Goal: Task Accomplishment & Management: Complete application form

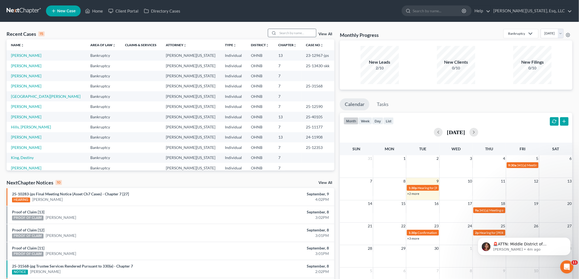
click at [286, 33] on input "search" at bounding box center [297, 33] width 38 height 8
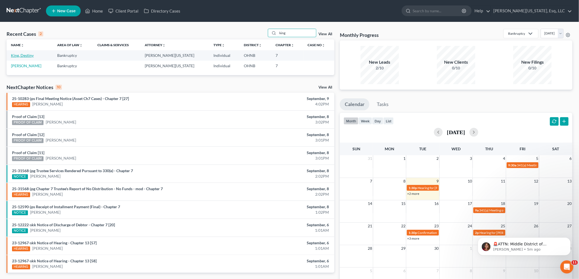
type input "king"
click at [31, 55] on link "King, Destiny" at bounding box center [22, 55] width 23 height 5
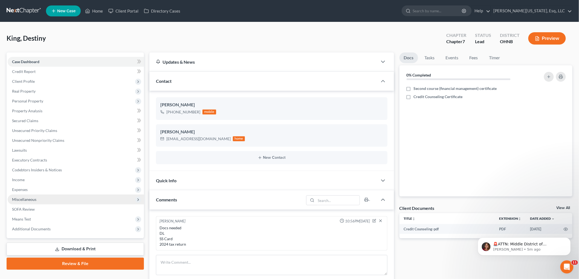
click at [31, 199] on span "Miscellaneous" at bounding box center [24, 199] width 24 height 5
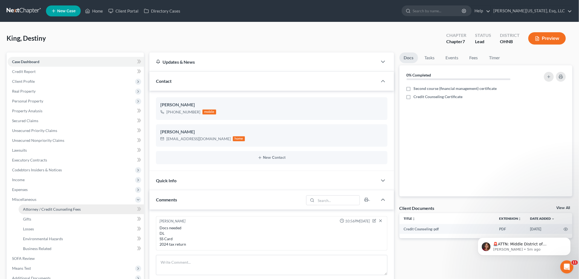
click at [47, 206] on link "Attorney / Credit Counseling Fees" at bounding box center [81, 210] width 125 height 10
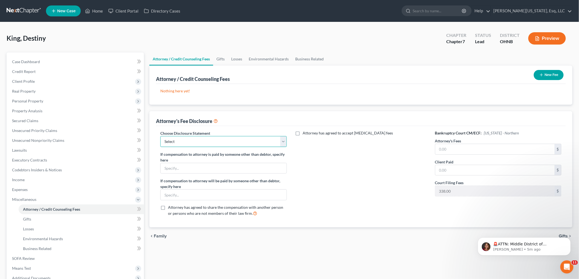
drag, startPoint x: 189, startPoint y: 139, endPoint x: 189, endPoint y: 142, distance: 3.1
click at [189, 139] on select "Select Disclosure" at bounding box center [223, 141] width 126 height 11
select select "0"
click at [160, 136] on select "Select Disclosure" at bounding box center [223, 141] width 126 height 11
click at [464, 146] on input "text" at bounding box center [494, 149] width 119 height 10
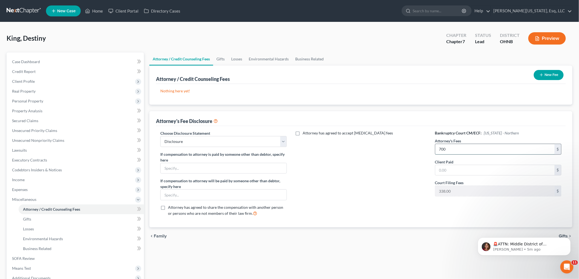
type input "700"
click at [538, 77] on button "New Fee" at bounding box center [549, 75] width 30 height 10
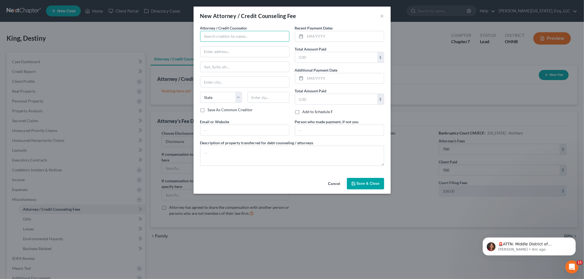
click at [222, 39] on input "text" at bounding box center [244, 36] width 89 height 11
click at [225, 48] on div "[PERSON_NAME][US_STATE], Esq." at bounding box center [233, 45] width 58 height 5
type input "[PERSON_NAME][US_STATE], Esq."
type input "[STREET_ADDRESS][PERSON_NAME]"
type input "Richmond Hts."
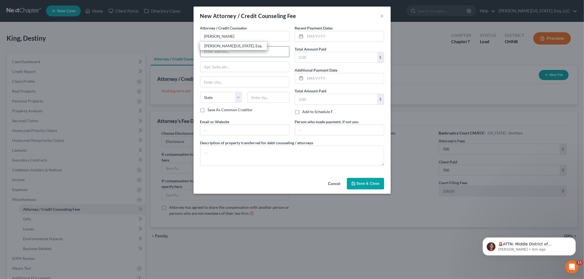
select select "36"
type input "44143"
click at [335, 37] on input "text" at bounding box center [344, 36] width 79 height 10
type input "[DATE]"
type input "700"
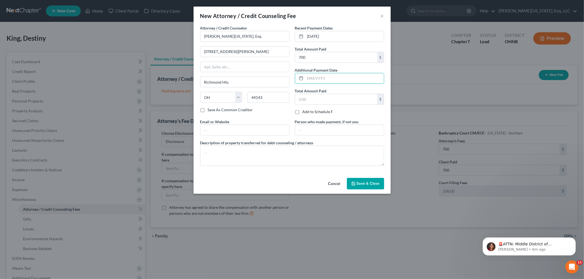
click at [361, 188] on button "Save & Close" at bounding box center [365, 183] width 37 height 11
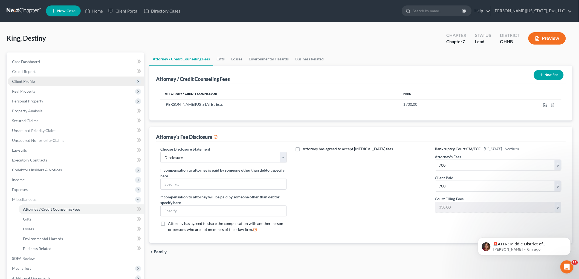
click at [36, 82] on span "Client Profile" at bounding box center [76, 82] width 136 height 10
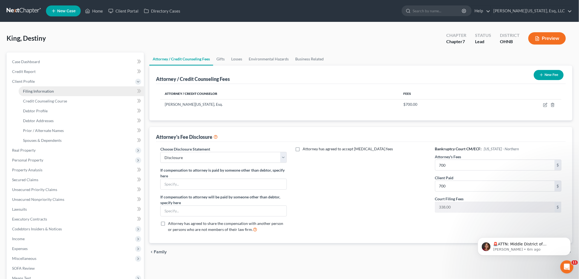
click at [59, 90] on link "Filing Information" at bounding box center [81, 91] width 125 height 10
select select "1"
select select "0"
select select "36"
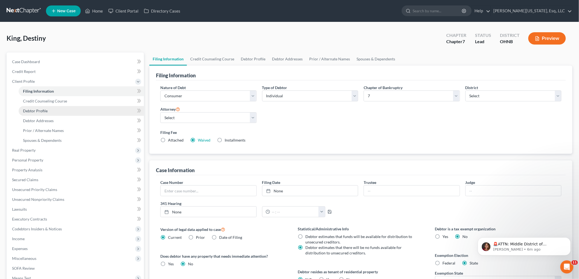
click at [45, 111] on span "Debtor Profile" at bounding box center [35, 111] width 25 height 5
select select "0"
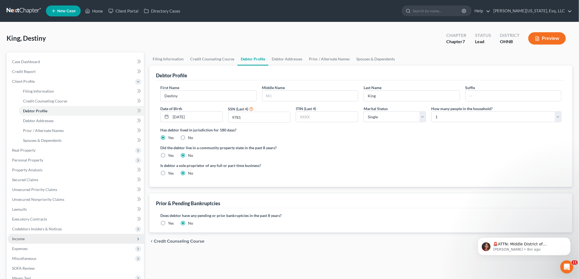
click at [34, 241] on span "Income" at bounding box center [76, 239] width 136 height 10
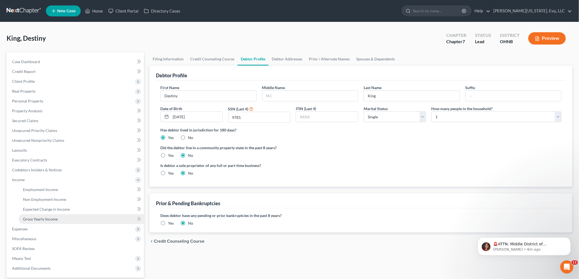
click at [51, 220] on span "Gross Yearly Income" at bounding box center [40, 219] width 35 height 5
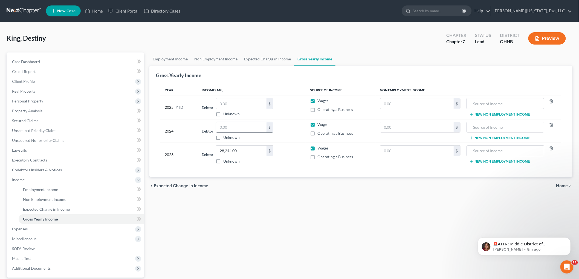
click at [245, 132] on input "text" at bounding box center [241, 127] width 50 height 10
type input "45,871"
click at [247, 106] on input "text" at bounding box center [241, 104] width 50 height 10
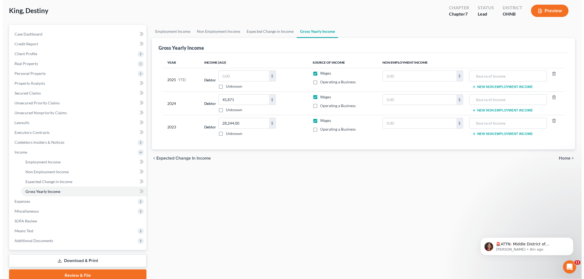
scroll to position [50, 0]
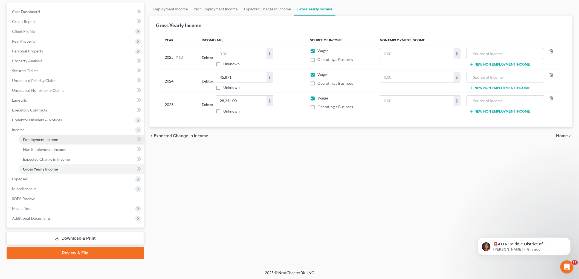
click at [62, 137] on link "Employment Income" at bounding box center [81, 140] width 125 height 10
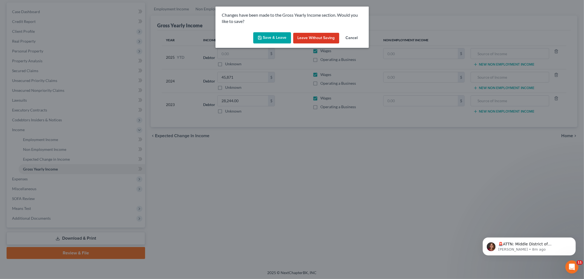
click at [261, 41] on button "Save & Leave" at bounding box center [272, 37] width 38 height 11
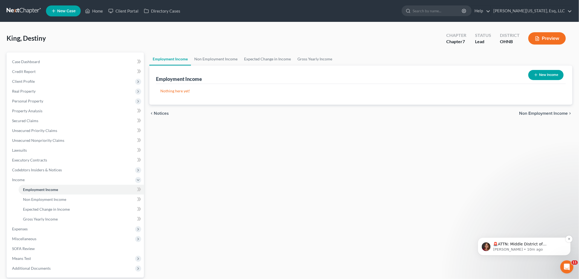
click at [529, 247] on p "[PERSON_NAME] • 10m ago" at bounding box center [528, 249] width 71 height 5
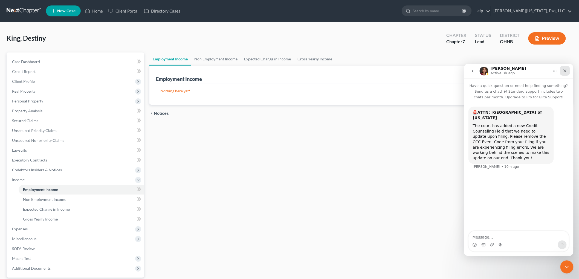
click at [565, 72] on icon "Close" at bounding box center [565, 70] width 4 height 4
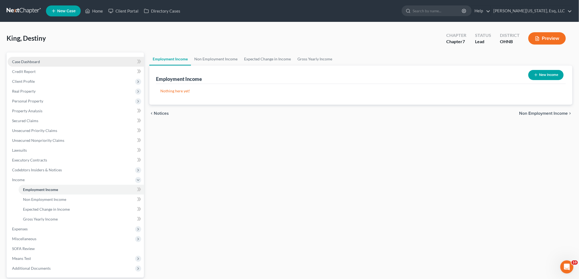
click at [39, 60] on span "Case Dashboard" at bounding box center [26, 61] width 28 height 5
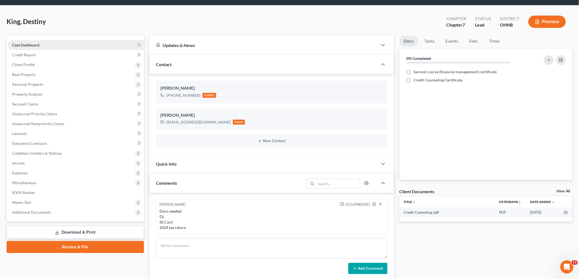
scroll to position [30, 0]
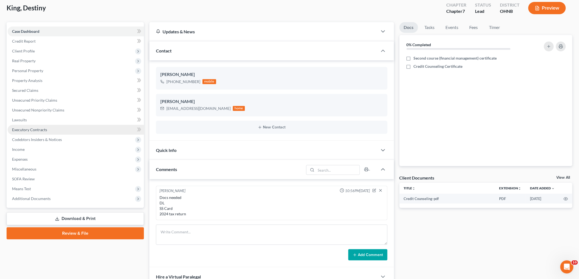
click at [40, 127] on link "Executory Contracts" at bounding box center [76, 130] width 136 height 10
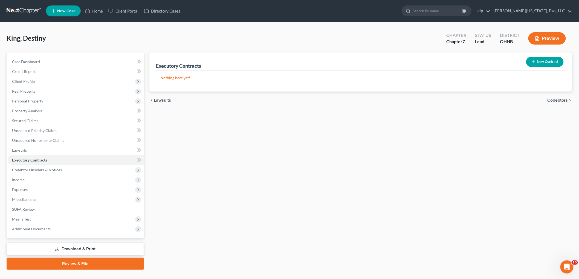
click at [547, 61] on button "New Contract" at bounding box center [544, 62] width 37 height 10
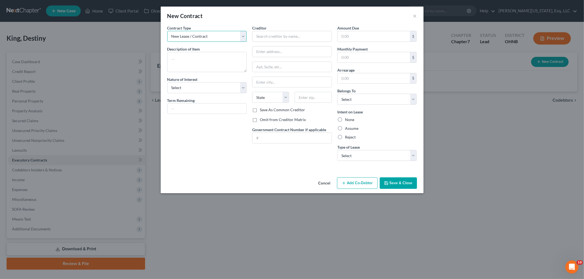
click at [191, 33] on select "New Lease / Contract New Timeshare" at bounding box center [207, 36] width 80 height 11
click at [193, 40] on select "New Lease / Contract New Timeshare" at bounding box center [207, 36] width 80 height 11
click at [197, 61] on textarea at bounding box center [207, 62] width 80 height 20
type textarea "Residential lease"
drag, startPoint x: 198, startPoint y: 88, endPoint x: 198, endPoint y: 92, distance: 4.4
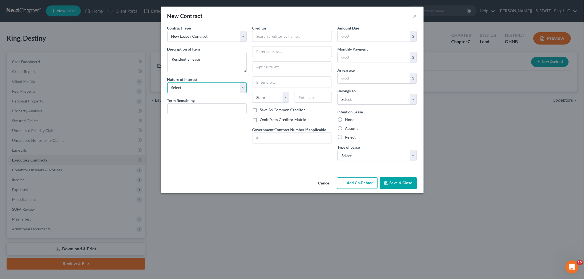
click at [198, 88] on select "Select Purchaser Agent Lessor Lessee" at bounding box center [207, 87] width 80 height 11
select select "3"
click at [167, 82] on select "Select Purchaser Agent Lessor Lessee" at bounding box center [207, 87] width 80 height 11
click at [272, 36] on input "text" at bounding box center [292, 36] width 80 height 11
type input "[PERSON_NAME]"
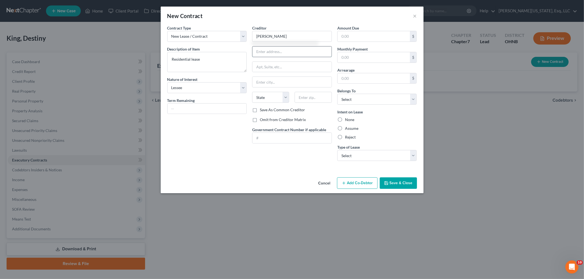
click at [282, 56] on input "text" at bounding box center [291, 52] width 79 height 10
click at [233, 58] on textarea "Residential lease" at bounding box center [207, 62] width 80 height 20
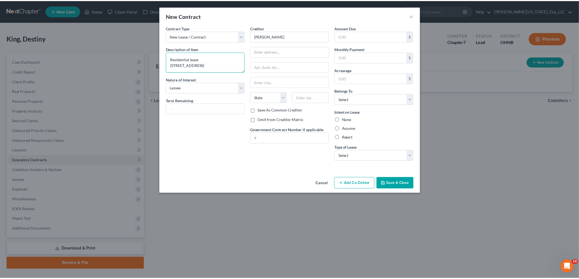
scroll to position [1, 0]
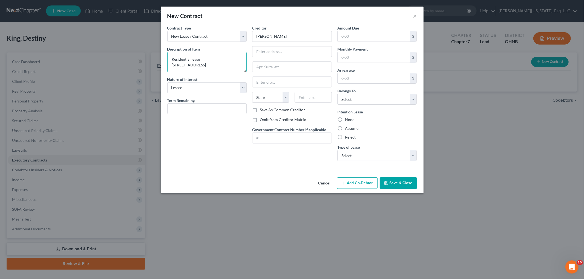
type textarea "Residential lease [STREET_ADDRESS]"
click at [212, 107] on input "text" at bounding box center [206, 109] width 79 height 10
type input "9 months"
click at [374, 60] on input "text" at bounding box center [373, 57] width 73 height 10
type input "1,649"
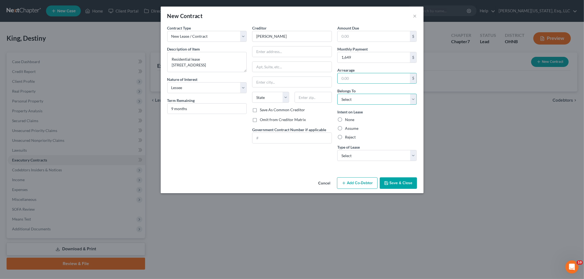
click at [374, 102] on select "Select Debtor 1 Only Debtor 2 Only Debtor 1 And Debtor 2 Only At Least One Of T…" at bounding box center [377, 99] width 80 height 11
select select "0"
click at [337, 94] on select "Select Debtor 1 Only Debtor 2 Only Debtor 1 And Debtor 2 Only At Least One Of T…" at bounding box center [377, 99] width 80 height 11
click at [353, 129] on label "Assume" at bounding box center [351, 128] width 13 height 5
click at [351, 129] on input "Assume" at bounding box center [349, 128] width 4 height 4
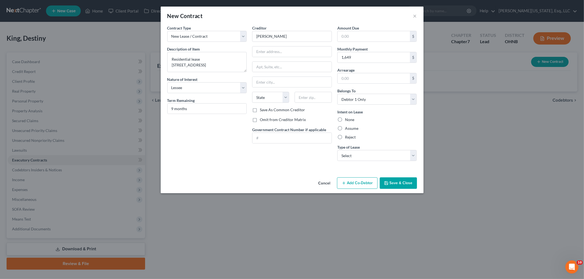
radio input "true"
click at [357, 156] on select "Select Real Estate Car Other" at bounding box center [377, 155] width 80 height 11
select select "0"
click at [337, 150] on select "Select Real Estate Car Other" at bounding box center [377, 155] width 80 height 11
click at [265, 118] on label "Omit from Creditor Matrix" at bounding box center [283, 119] width 46 height 5
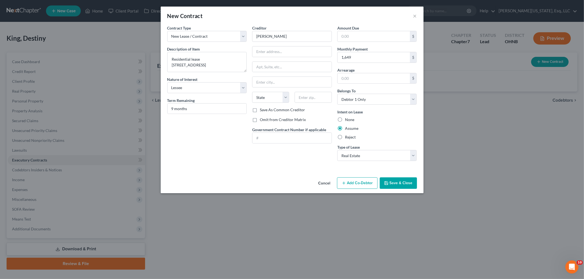
click at [265, 118] on input "Omit from Creditor Matrix" at bounding box center [264, 119] width 4 height 4
checkbox input "true"
click at [410, 184] on button "Save & Close" at bounding box center [398, 183] width 37 height 11
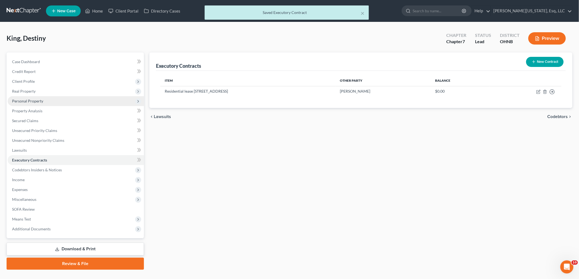
click at [35, 102] on span "Personal Property" at bounding box center [27, 101] width 31 height 5
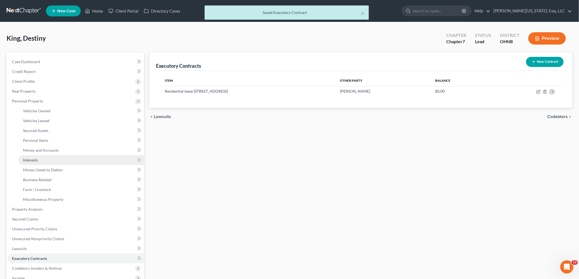
click at [52, 155] on link "Interests" at bounding box center [81, 160] width 125 height 10
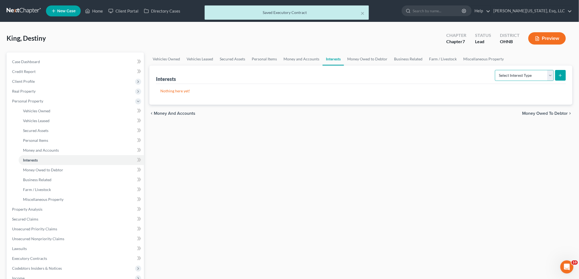
click at [516, 79] on select "Select Interest Type 401K Annuity Bond Education IRA Government Bond Government…" at bounding box center [524, 75] width 59 height 11
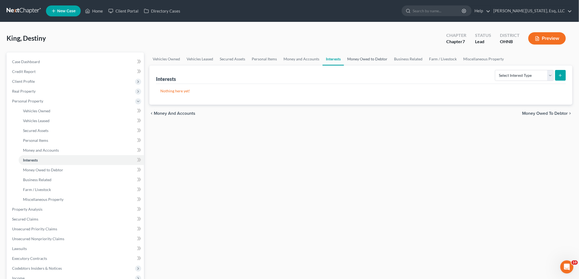
drag, startPoint x: 350, startPoint y: 59, endPoint x: 362, endPoint y: 62, distance: 12.5
click at [350, 59] on link "Money Owed to Debtor" at bounding box center [367, 59] width 47 height 13
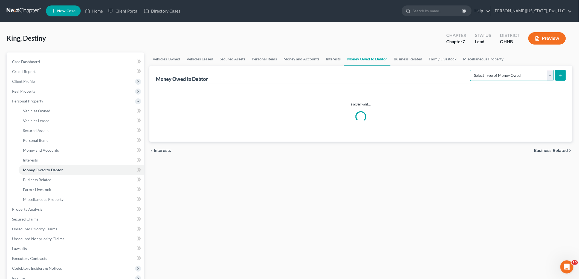
click at [526, 71] on select "Select Type of Money Owed Accounts Receivable Alimony Child Support Claims Agai…" at bounding box center [512, 75] width 84 height 11
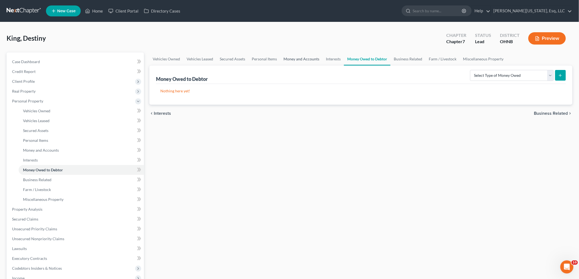
click at [305, 59] on link "Money and Accounts" at bounding box center [301, 59] width 42 height 13
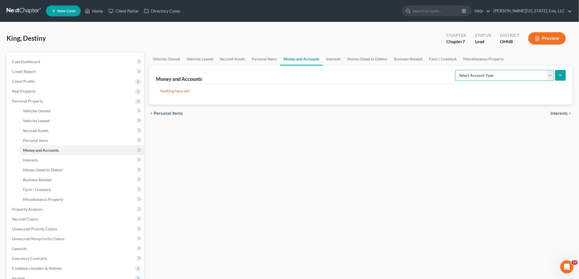
drag, startPoint x: 517, startPoint y: 77, endPoint x: 516, endPoint y: 80, distance: 2.9
click at [517, 77] on select "Select Account Type Brokerage Cash on Hand Certificates of Deposit Checking Acc…" at bounding box center [504, 75] width 99 height 11
select select "security_deposits"
click at [456, 70] on select "Select Account Type Brokerage Cash on Hand Certificates of Deposit Checking Acc…" at bounding box center [504, 75] width 99 height 11
click at [561, 79] on button "submit" at bounding box center [560, 75] width 11 height 11
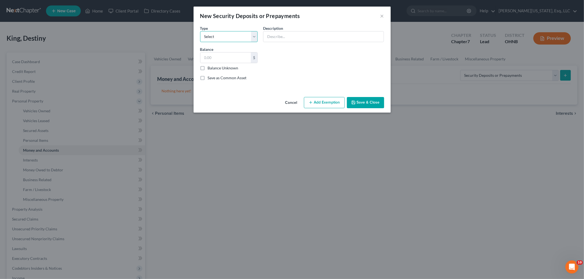
drag, startPoint x: 211, startPoint y: 40, endPoint x: 215, endPoint y: 42, distance: 3.6
click at [211, 40] on select "Select Electric Gas Heating Oil Security Deposit On Rental Unit Prepaid Rent Te…" at bounding box center [229, 36] width 58 height 11
select select "3"
click at [200, 31] on select "Select Electric Gas Heating Oil Security Deposit On Rental Unit Prepaid Rent Te…" at bounding box center [229, 36] width 58 height 11
click at [279, 37] on input "text" at bounding box center [323, 36] width 120 height 10
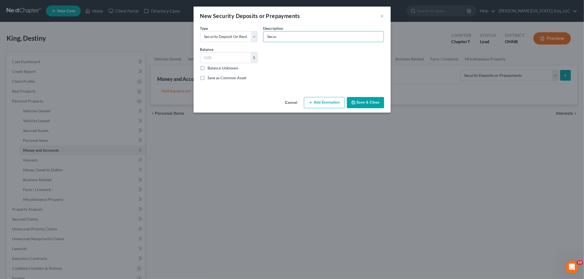
type input "Security deposit"
click at [217, 60] on input "text" at bounding box center [225, 58] width 51 height 10
click at [218, 59] on input "text" at bounding box center [225, 58] width 51 height 10
type input "1649"
click at [333, 105] on button "Add Exemption" at bounding box center [324, 102] width 41 height 11
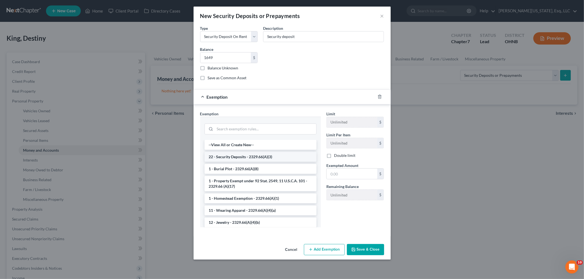
click at [272, 160] on li "22 - Security Deposits - 2329.66(A)(3)" at bounding box center [260, 157] width 112 height 10
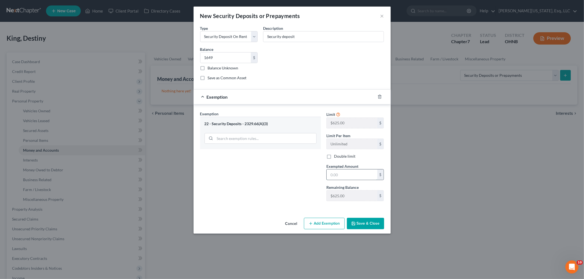
click at [330, 175] on input "text" at bounding box center [351, 175] width 51 height 10
type input "1,649"
click at [361, 223] on button "Save & Close" at bounding box center [365, 223] width 37 height 11
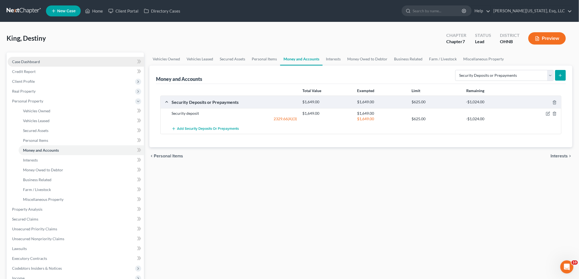
click at [38, 62] on span "Case Dashboard" at bounding box center [26, 61] width 28 height 5
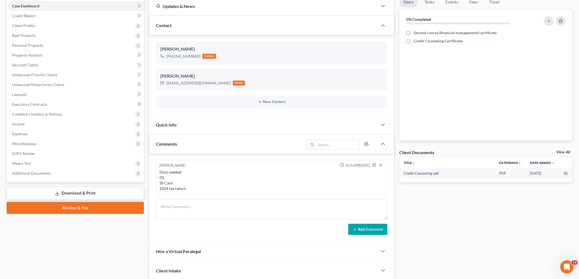
scroll to position [61, 0]
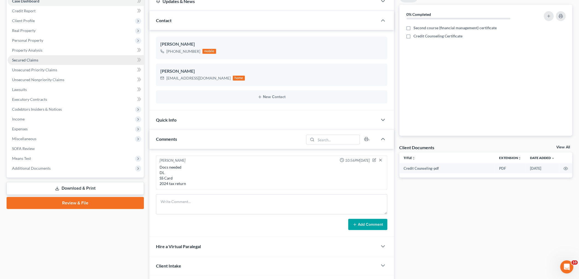
click at [28, 59] on span "Secured Claims" at bounding box center [25, 60] width 26 height 5
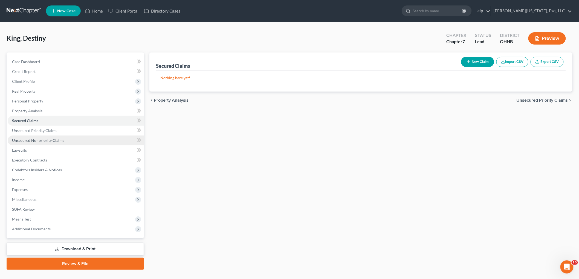
click at [59, 140] on span "Unsecured Nonpriority Claims" at bounding box center [38, 140] width 52 height 5
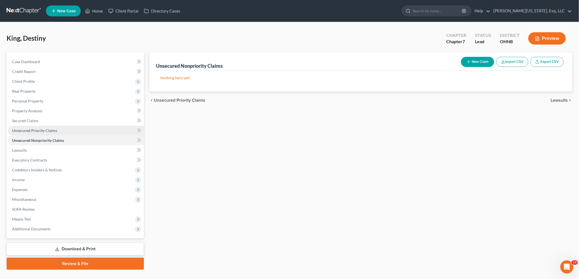
click at [45, 128] on span "Unsecured Priority Claims" at bounding box center [34, 130] width 45 height 5
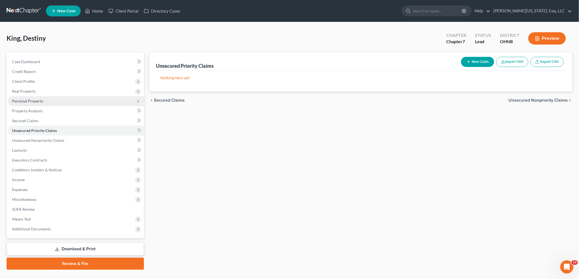
click at [40, 98] on span "Personal Property" at bounding box center [76, 101] width 136 height 10
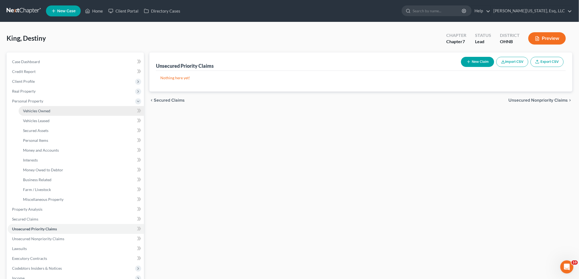
click at [60, 110] on link "Vehicles Owned" at bounding box center [81, 111] width 125 height 10
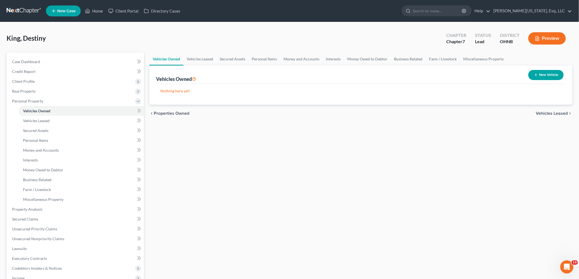
click at [552, 78] on button "New Vehicle" at bounding box center [545, 75] width 35 height 10
select select "0"
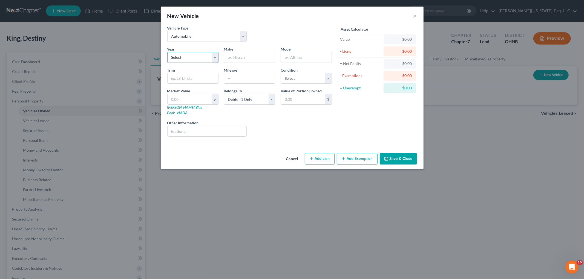
click at [183, 60] on select "Select 2026 2025 2024 2023 2022 2021 2020 2019 2018 2017 2016 2015 2014 2013 20…" at bounding box center [192, 57] width 51 height 11
select select "13"
click at [167, 52] on select "Select 2026 2025 2024 2023 2022 2021 2020 2019 2018 2017 2016 2015 2014 2013 20…" at bounding box center [192, 57] width 51 height 11
type input "Nissan"
type input "Rogue"
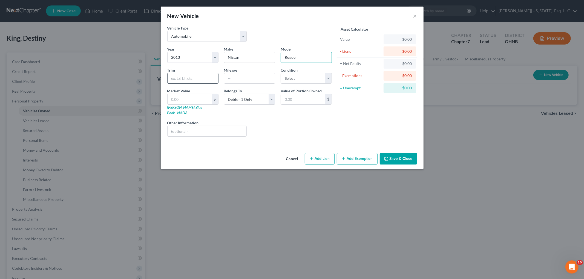
click at [191, 76] on input "text" at bounding box center [192, 78] width 51 height 10
click at [399, 155] on button "Save & Close" at bounding box center [398, 158] width 37 height 11
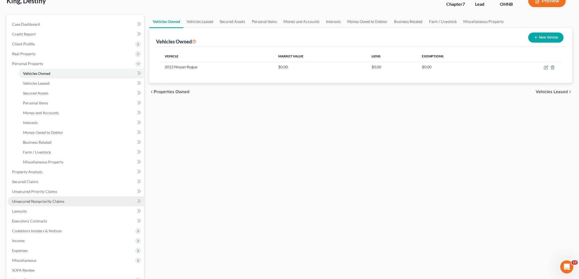
scroll to position [61, 0]
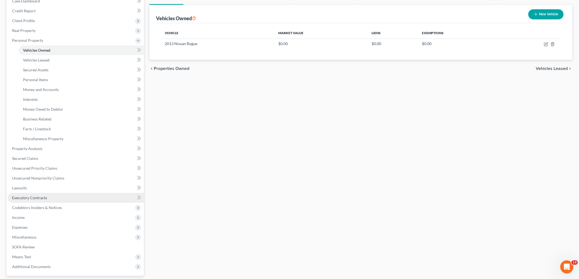
click at [42, 198] on span "Executory Contracts" at bounding box center [29, 198] width 35 height 5
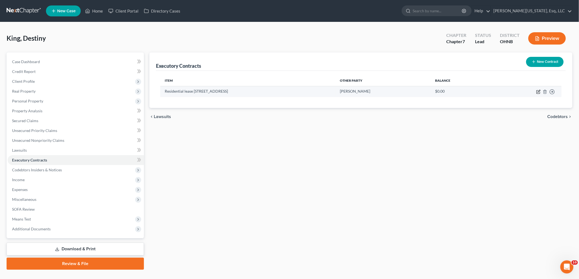
click at [540, 92] on icon "button" at bounding box center [538, 92] width 4 height 4
select select "3"
select select "0"
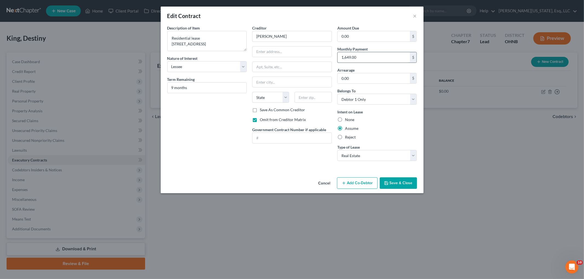
click at [379, 59] on input "1,649.00" at bounding box center [373, 57] width 73 height 10
click at [414, 14] on button "×" at bounding box center [415, 16] width 4 height 7
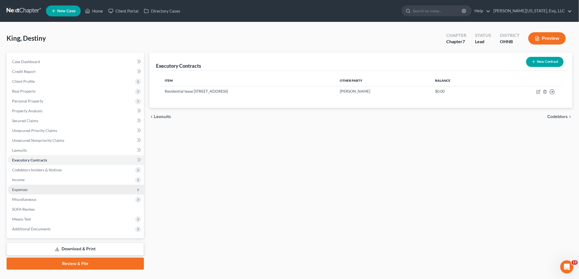
click at [37, 187] on span "Expenses" at bounding box center [76, 190] width 136 height 10
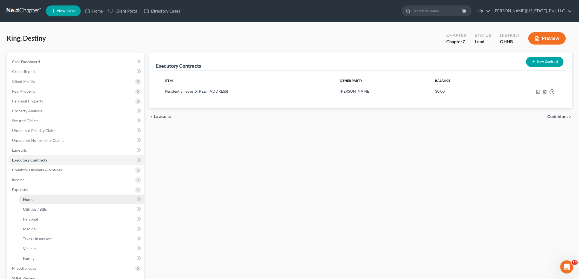
click at [33, 201] on span "Home" at bounding box center [28, 199] width 10 height 5
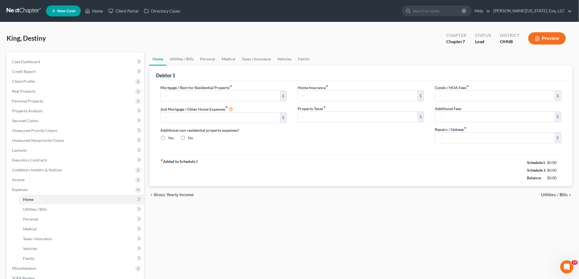
type input "0.00"
radio input "true"
type input "0.00"
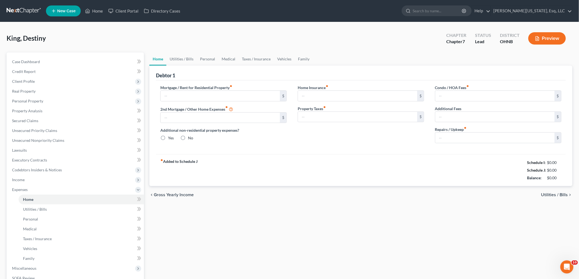
type input "0.00"
click at [208, 97] on input "text" at bounding box center [220, 96] width 119 height 10
paste input "1,649.00"
type input "1,649.00"
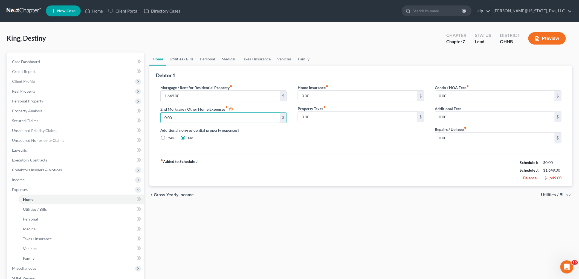
click at [191, 60] on link "Utilities / Bills" at bounding box center [181, 59] width 30 height 13
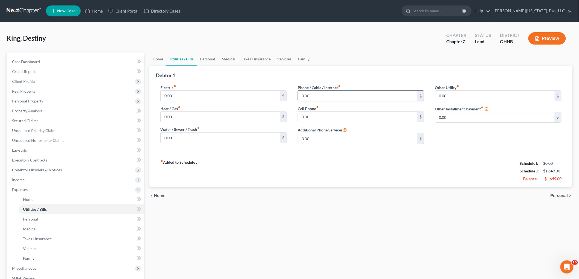
click at [327, 94] on input "0.00" at bounding box center [357, 96] width 119 height 10
type input "80"
type input "40"
click at [204, 58] on link "Personal" at bounding box center [208, 59] width 22 height 13
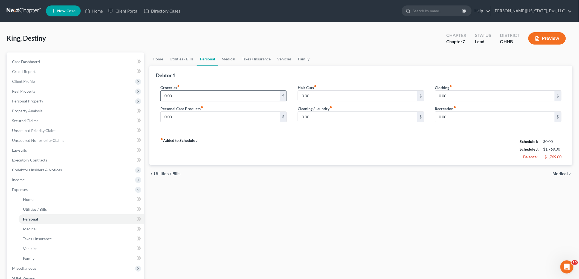
click at [191, 98] on input "0.00" at bounding box center [220, 96] width 119 height 10
type input "400"
click at [462, 96] on input "0.00" at bounding box center [494, 96] width 119 height 10
type input "30"
click at [285, 60] on link "Vehicles" at bounding box center [284, 59] width 21 height 13
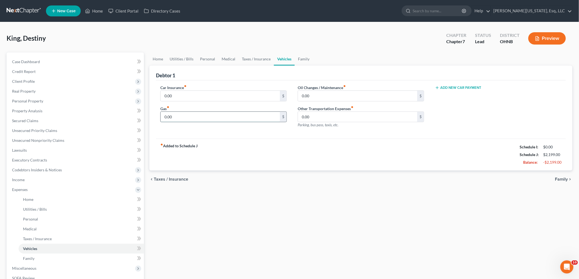
click at [221, 117] on input "0.00" at bounding box center [220, 117] width 119 height 10
type input "80"
click at [213, 60] on link "Personal" at bounding box center [208, 59] width 22 height 13
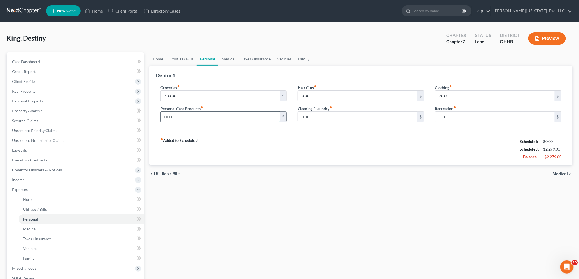
click at [203, 114] on input "0.00" at bounding box center [220, 117] width 119 height 10
type input "30"
click at [472, 117] on input "0.00" at bounding box center [494, 117] width 119 height 10
type input "50"
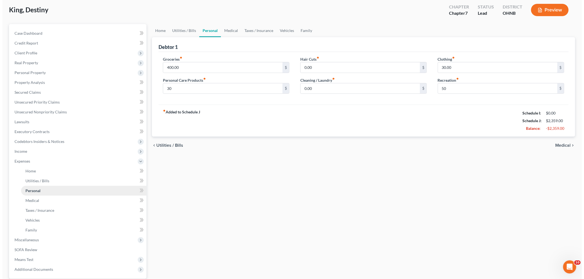
scroll to position [50, 0]
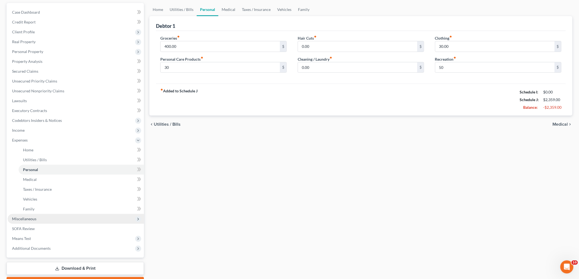
click at [30, 219] on span "Miscellaneous" at bounding box center [24, 219] width 24 height 5
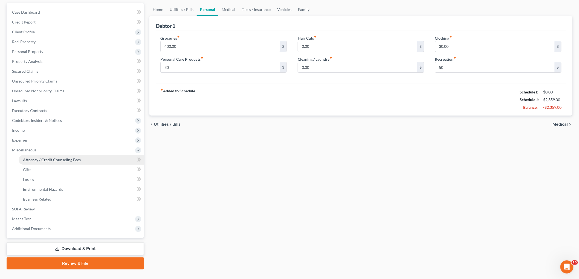
click at [57, 160] on span "Attorney / Credit Counseling Fees" at bounding box center [52, 160] width 58 height 5
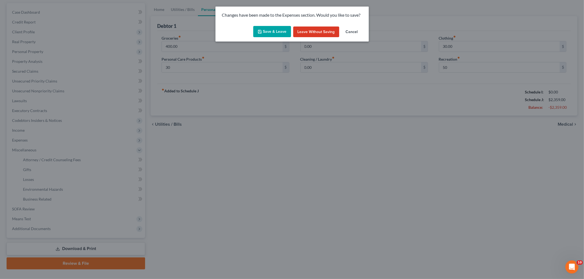
click at [263, 31] on button "Save & Leave" at bounding box center [272, 31] width 38 height 11
type input "30.00"
type input "50.00"
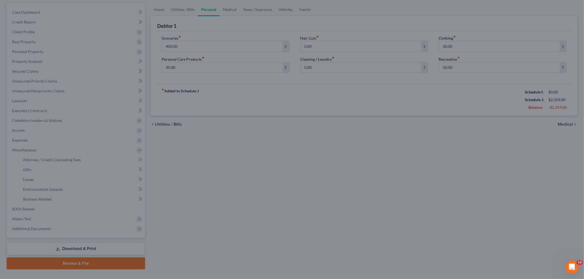
select select "0"
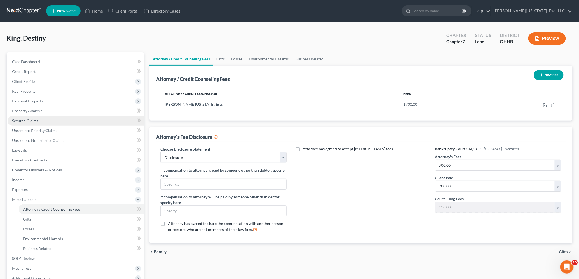
click at [33, 122] on span "Secured Claims" at bounding box center [25, 120] width 26 height 5
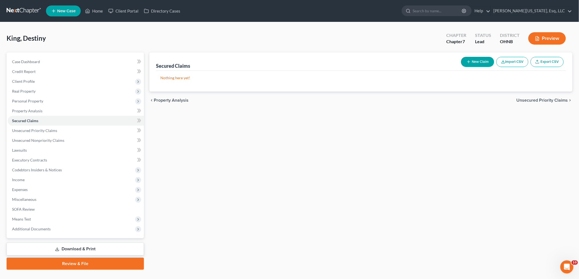
click at [484, 60] on button "New Claim" at bounding box center [477, 62] width 33 height 10
select select "0"
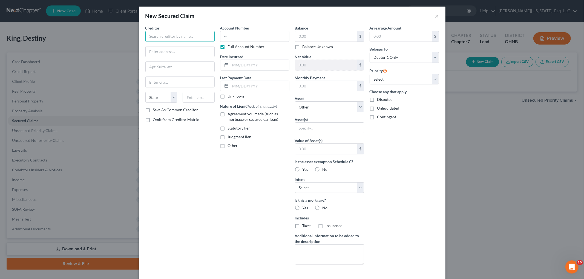
click at [177, 34] on input "text" at bounding box center [179, 36] width 69 height 11
type input "NCAC / Byrider"
type input "Attn: Bankruptcy"
click at [166, 69] on input "text" at bounding box center [180, 67] width 69 height 10
type input "[STREET_ADDRESS][PERSON_NAME]"
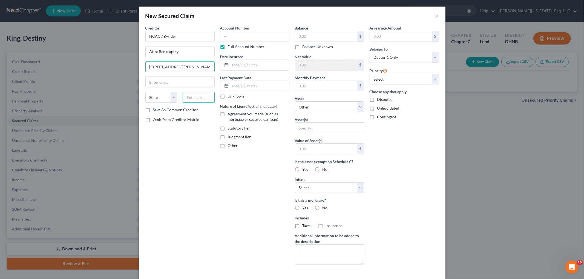
click at [192, 103] on input "text" at bounding box center [199, 97] width 32 height 11
type input "46032"
type input "Carmel"
select select "15"
click at [230, 47] on label "Full Account Number" at bounding box center [246, 46] width 37 height 5
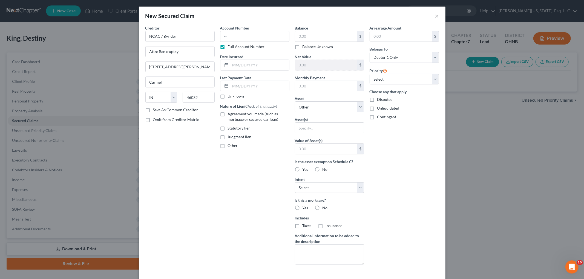
click at [230, 47] on input "Full Account Number" at bounding box center [232, 46] width 4 height 4
click at [235, 40] on input "text" at bounding box center [254, 36] width 69 height 11
click at [249, 34] on input "text" at bounding box center [254, 36] width 69 height 11
type input "0337"
type input "07/2024"
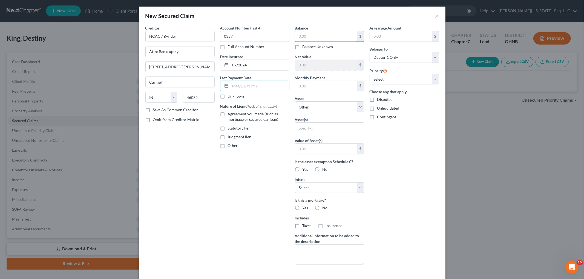
click at [300, 32] on input "text" at bounding box center [326, 36] width 62 height 10
type input "13,665"
click at [250, 116] on span "Agreement you made (such as mortgage or secured car loan)" at bounding box center [253, 117] width 51 height 10
click at [233, 115] on input "Agreement you made (such as mortgage or secured car loan)" at bounding box center [232, 113] width 4 height 4
checkbox input "true"
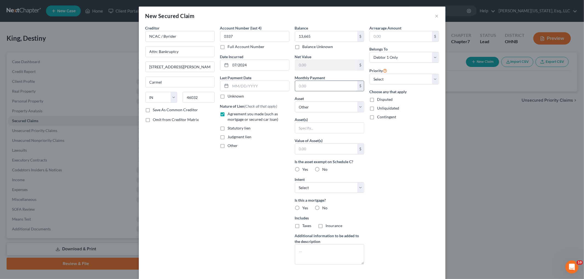
click at [327, 86] on input "text" at bounding box center [326, 86] width 62 height 10
type input "492"
click at [322, 208] on label "No" at bounding box center [324, 207] width 5 height 5
click at [325, 208] on input "No" at bounding box center [327, 207] width 4 height 4
radio input "true"
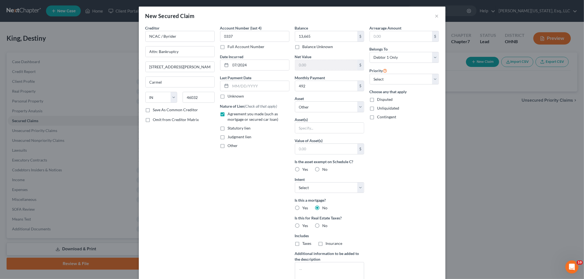
click at [322, 225] on label "No" at bounding box center [324, 225] width 5 height 5
click at [325, 225] on input "No" at bounding box center [327, 225] width 4 height 4
radio input "true"
click at [390, 80] on select "Select 1st 2nd 3rd 4th 5th 6th 7th 8th 9th 10th 11th 12th 13th 14th 15th 16th 1…" at bounding box center [403, 79] width 69 height 11
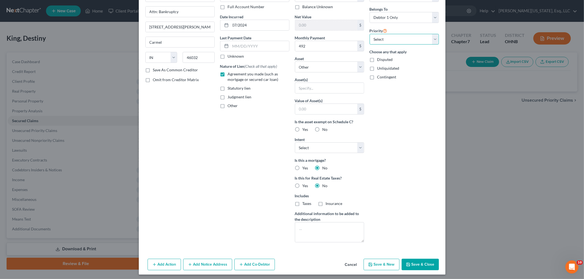
scroll to position [42, 0]
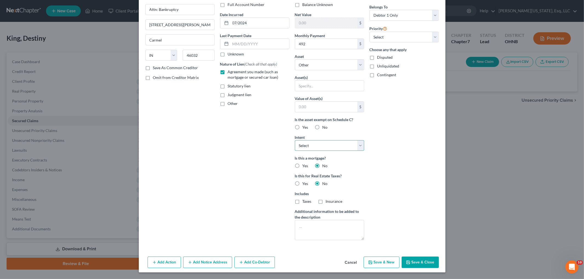
click at [332, 144] on select "Select Surrender Redeem Reaffirm Avoid Other" at bounding box center [329, 145] width 69 height 11
select select "0"
click at [295, 140] on select "Select Surrender Redeem Reaffirm Avoid Other" at bounding box center [329, 145] width 69 height 11
click at [322, 127] on label "No" at bounding box center [324, 127] width 5 height 5
click at [325, 127] on input "No" at bounding box center [327, 127] width 4 height 4
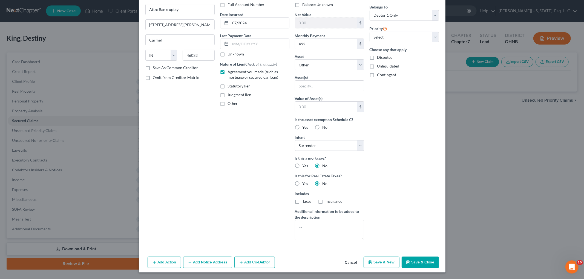
radio input "true"
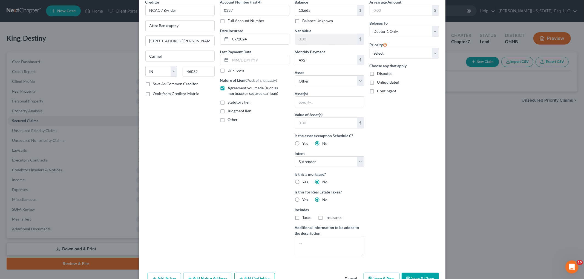
scroll to position [12, 0]
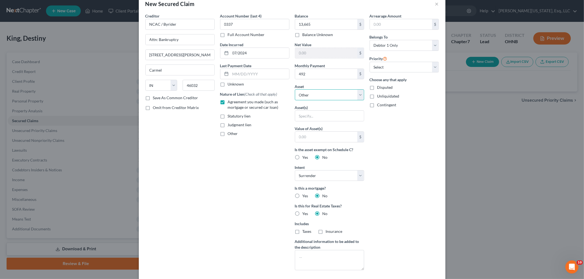
click at [313, 96] on select "Select Other Multiple Assets Security deposit (Security Deposits or Prepayments…" at bounding box center [329, 94] width 69 height 11
select select "3"
click at [295, 100] on select "Select Other Multiple Assets Security deposit (Security Deposits or Prepayments…" at bounding box center [329, 94] width 69 height 11
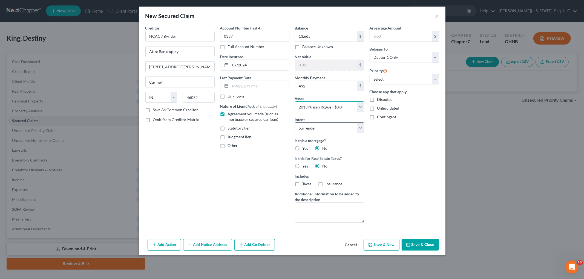
scroll to position [0, 0]
click at [413, 244] on button "Save & Close" at bounding box center [419, 244] width 37 height 11
select select
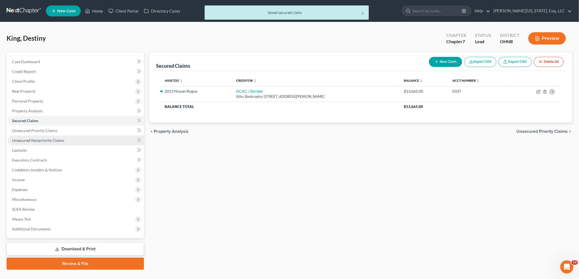
click at [50, 141] on span "Unsecured Nonpriority Claims" at bounding box center [38, 140] width 52 height 5
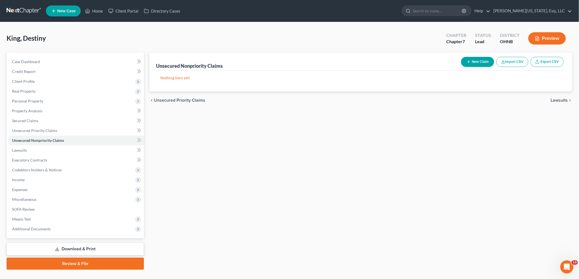
click at [476, 60] on button "New Claim" at bounding box center [477, 62] width 33 height 10
select select "0"
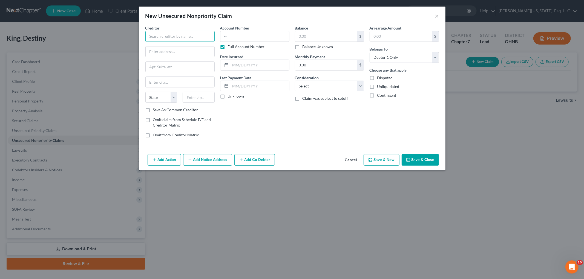
click at [196, 39] on input "text" at bounding box center [179, 36] width 69 height 11
type input "Department of Education"
type input "Po Box 82561"
type input "68501"
type input "Lincoln"
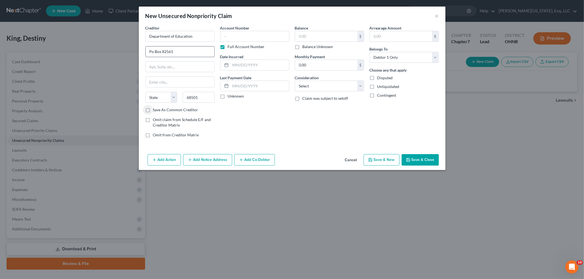
select select "30"
click at [238, 46] on label "Full Account Number" at bounding box center [246, 46] width 37 height 5
click at [233, 46] on input "Full Account Number" at bounding box center [232, 46] width 4 height 4
click at [239, 37] on input "text" at bounding box center [254, 36] width 69 height 11
type input "7683"
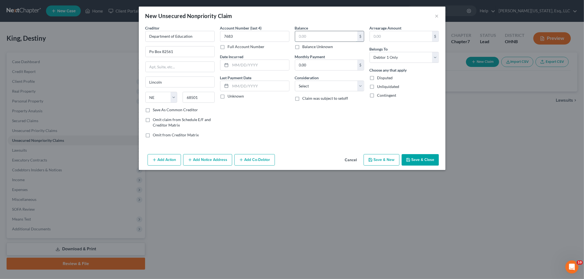
click at [305, 34] on input "text" at bounding box center [326, 36] width 62 height 10
type input "10,631"
click at [325, 91] on select "Select Cable / Satellite Services Collection Agency Credit Card Debt Debt Couns…" at bounding box center [329, 86] width 69 height 11
select select "17"
click at [295, 81] on select "Select Cable / Satellite Services Collection Agency Credit Card Debt Debt Couns…" at bounding box center [329, 86] width 69 height 11
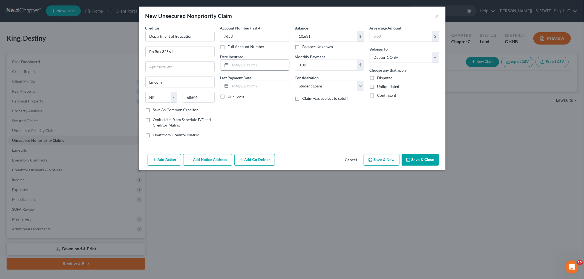
click at [247, 62] on input "text" at bounding box center [259, 65] width 59 height 10
type input "09/2016"
click at [416, 157] on button "Save & Close" at bounding box center [419, 159] width 37 height 11
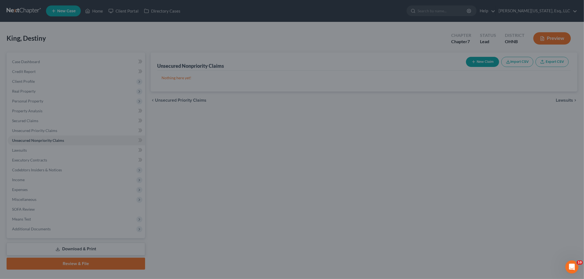
type input "10,631.00"
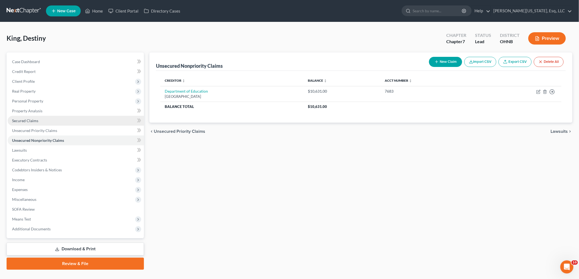
click at [29, 120] on span "Secured Claims" at bounding box center [25, 120] width 26 height 5
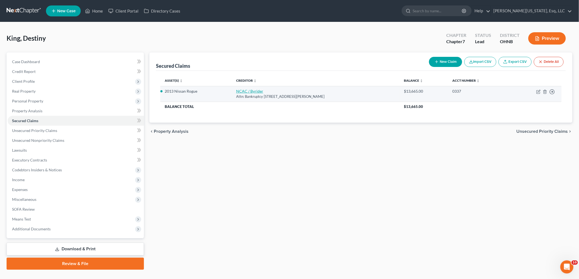
click at [247, 91] on link "NCAC / Byrider" at bounding box center [249, 91] width 27 height 5
select select "15"
select select "3"
select select "0"
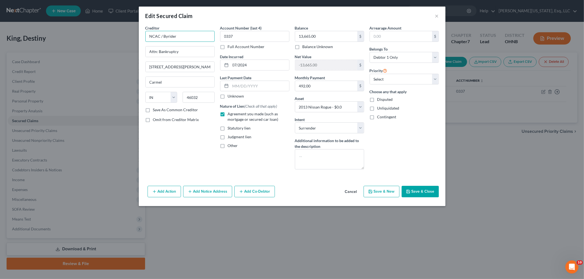
drag, startPoint x: 151, startPoint y: 37, endPoint x: 134, endPoint y: 35, distance: 16.6
click at [134, 35] on div "Edit Secured Claim × Creditor * NCAC / Byrider Attn: Bankruptcy [STREET_ADDRESS…" at bounding box center [292, 139] width 584 height 279
type input "CNAC / Byrider"
click at [393, 36] on input "text" at bounding box center [401, 36] width 62 height 10
type input "2,043"
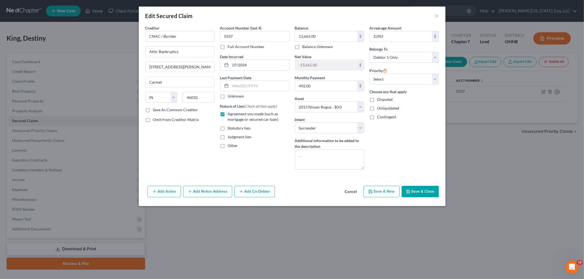
click at [420, 190] on button "Save & Close" at bounding box center [419, 191] width 37 height 11
select select
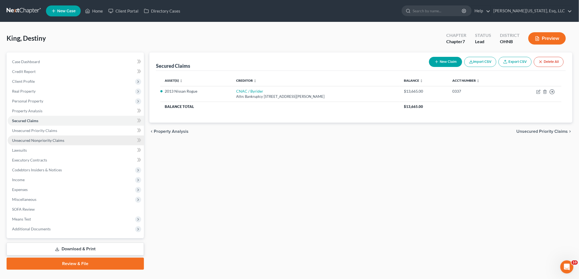
click at [56, 140] on span "Unsecured Nonpriority Claims" at bounding box center [38, 140] width 52 height 5
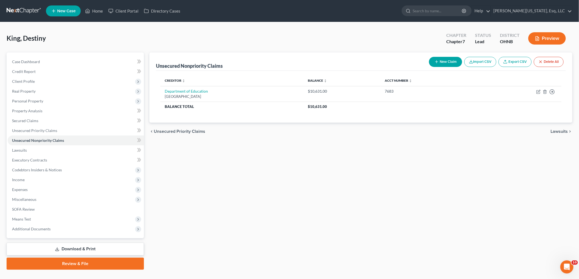
click at [445, 59] on button "New Claim" at bounding box center [445, 62] width 33 height 10
select select "0"
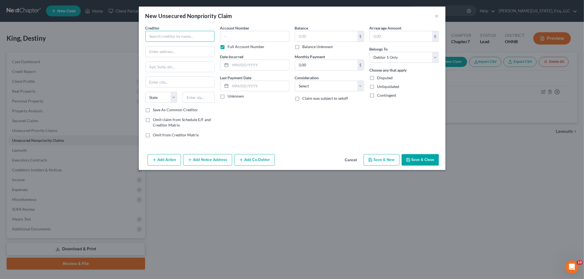
click at [181, 39] on input "text" at bounding box center [179, 36] width 69 height 11
type input "Westlake Portfolio Management"
type input "Attn: Bankruptcy"
click at [152, 67] on input "text" at bounding box center [180, 67] width 69 height 10
type input "Po Box 76809"
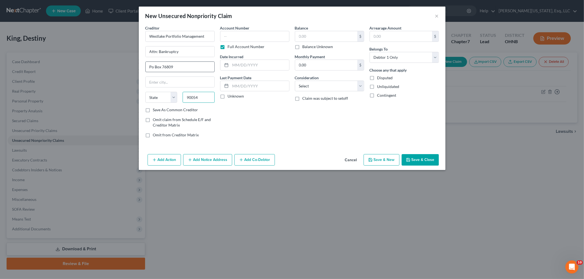
type input "90054"
type input "[GEOGRAPHIC_DATA]"
select select "4"
click at [231, 44] on label "Full Account Number" at bounding box center [246, 46] width 37 height 5
click at [231, 44] on input "Full Account Number" at bounding box center [232, 46] width 4 height 4
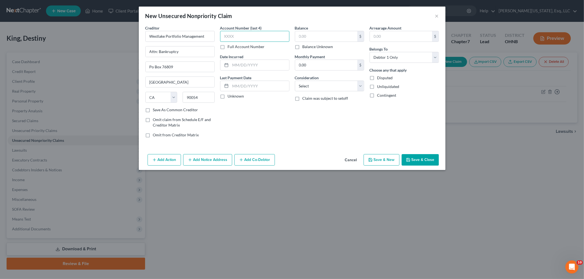
click at [245, 35] on input "text" at bounding box center [254, 36] width 69 height 11
type input "5450"
click at [325, 38] on input "text" at bounding box center [326, 36] width 62 height 10
type input "7,809"
click at [393, 36] on input "text" at bounding box center [401, 36] width 62 height 10
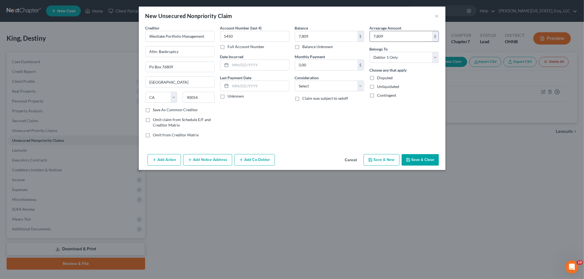
type input "7,809"
click at [235, 64] on input "text" at bounding box center [259, 65] width 59 height 10
type input "05/2023"
drag, startPoint x: 429, startPoint y: 160, endPoint x: 398, endPoint y: 164, distance: 31.9
click at [429, 160] on button "Save & Close" at bounding box center [419, 159] width 37 height 11
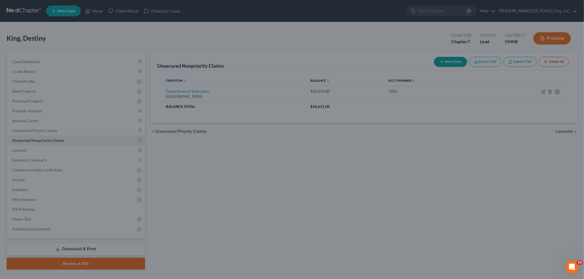
type input "7,809.00"
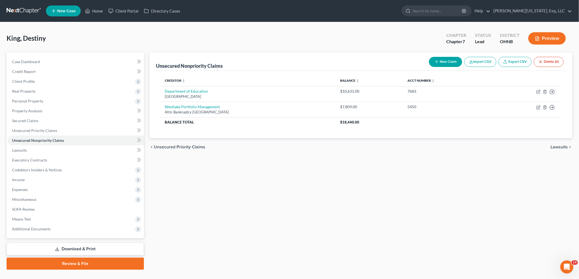
click at [448, 63] on button "New Claim" at bounding box center [445, 62] width 33 height 10
select select "0"
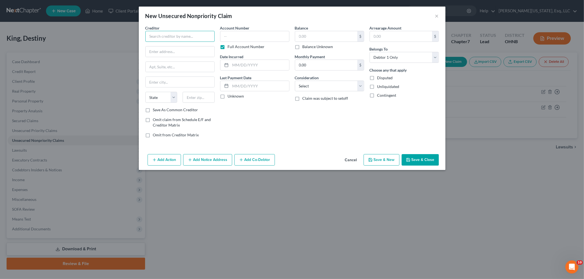
click at [193, 40] on input "text" at bounding box center [179, 36] width 69 height 11
type input "Gateway Financial Solutions"
type input "Attn: Bankruptcy"
click at [185, 70] on input "text" at bounding box center [180, 67] width 69 height 10
type input "Po Box 3257"
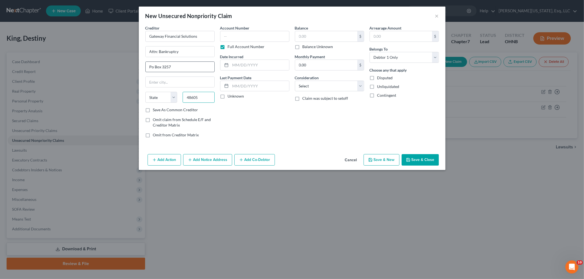
type input "48605"
type input "Saginaw"
select select "23"
click at [232, 47] on label "Full Account Number" at bounding box center [246, 46] width 37 height 5
click at [232, 47] on input "Full Account Number" at bounding box center [232, 46] width 4 height 4
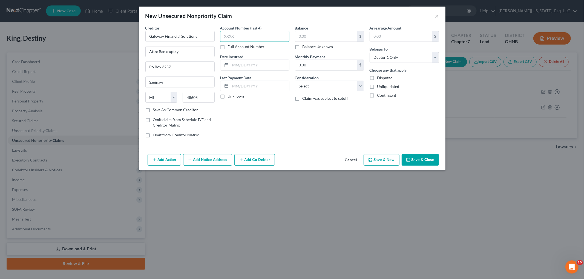
click at [239, 36] on input "text" at bounding box center [254, 36] width 69 height 11
type input "0001"
type input "[DATE]"
click at [302, 36] on input "text" at bounding box center [326, 36] width 62 height 10
click at [387, 28] on label "Arrearage Amount" at bounding box center [385, 28] width 32 height 6
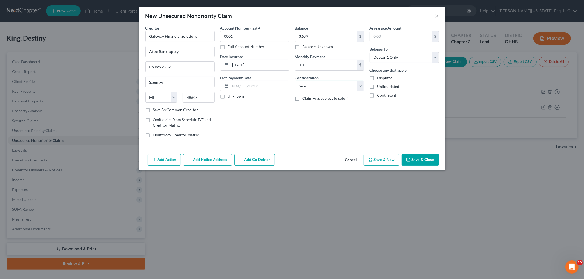
click at [312, 84] on select "Select Cable / Satellite Services Collection Agency Credit Card Debt Debt Couns…" at bounding box center [329, 86] width 69 height 11
click at [314, 86] on select "Select Cable / Satellite Services Collection Agency Credit Card Debt Debt Couns…" at bounding box center [329, 86] width 69 height 11
click at [413, 159] on button "Save & Close" at bounding box center [419, 159] width 37 height 11
type input "3,579.00"
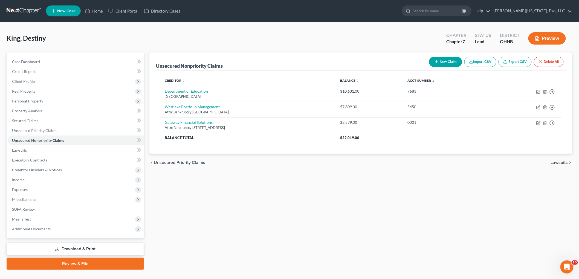
click at [439, 66] on button "New Claim" at bounding box center [445, 62] width 33 height 10
select select "0"
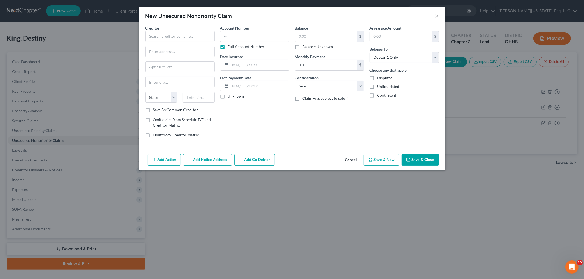
click at [168, 42] on div "Creditor * State [US_STATE] AK AR AZ CA CO [GEOGRAPHIC_DATA] DE DC [GEOGRAPHIC_…" at bounding box center [179, 66] width 69 height 82
click at [169, 39] on input "text" at bounding box center [179, 36] width 69 height 11
type input "MDG USA, Inc."
type input "C"
type input "Attn: Bankruptcy"
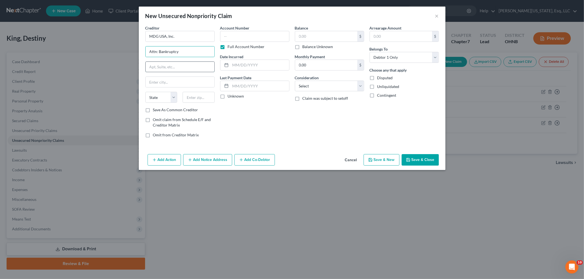
click at [163, 68] on input "text" at bounding box center [180, 67] width 69 height 10
type input "3422 Old Capitol Trail PMB 1993"
type input "19808"
type input "Wilmington"
select select "7"
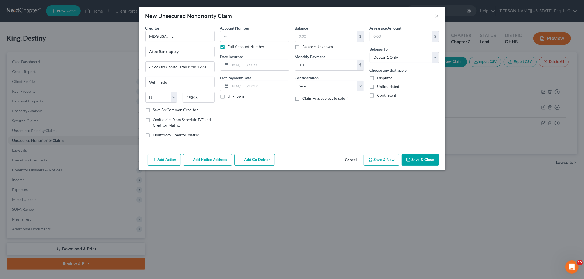
click at [246, 47] on label "Full Account Number" at bounding box center [246, 46] width 37 height 5
click at [233, 47] on input "Full Account Number" at bounding box center [232, 46] width 4 height 4
click at [248, 39] on input "text" at bounding box center [254, 36] width 69 height 11
type input "3978"
click at [305, 31] on input "text" at bounding box center [326, 36] width 62 height 10
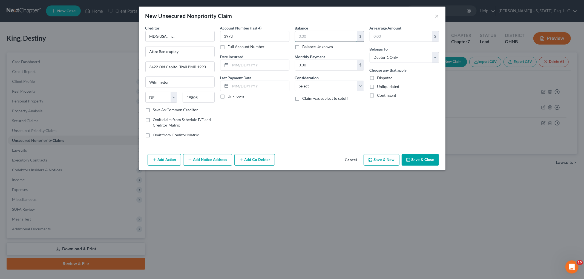
click at [306, 33] on input "text" at bounding box center [326, 36] width 62 height 10
type input "2,109"
click at [270, 62] on input "text" at bounding box center [259, 65] width 59 height 10
type input "01/2020"
click at [422, 159] on button "Save & Close" at bounding box center [419, 159] width 37 height 11
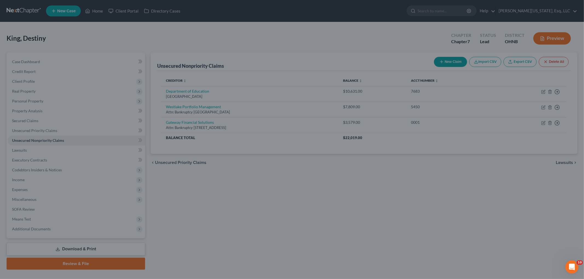
type input "2,109.00"
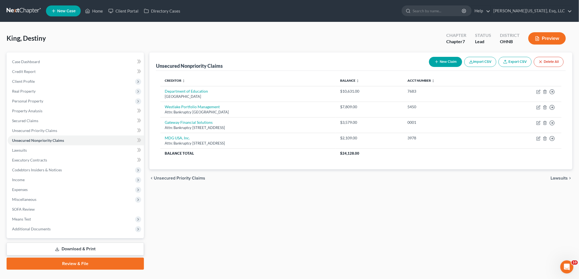
click at [430, 66] on div "New Claim Import CSV Export CSV Delete All" at bounding box center [496, 62] width 139 height 15
click at [435, 63] on icon "button" at bounding box center [437, 62] width 4 height 4
select select "0"
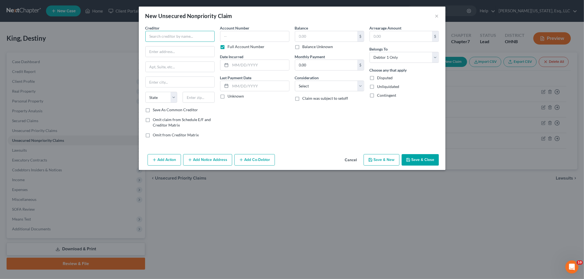
click at [181, 40] on input "text" at bounding box center [179, 36] width 69 height 11
type input "National Recovery Agency"
type input "Attn: Bankruptcy"
click at [167, 72] on input "text" at bounding box center [180, 67] width 69 height 10
type input "[STREET_ADDRESS][PERSON_NAME]"
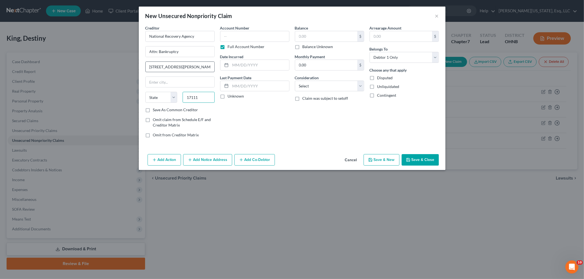
type input "17111"
type input "[GEOGRAPHIC_DATA]"
select select "39"
click at [226, 44] on div "Full Account Number" at bounding box center [254, 46] width 69 height 5
click at [242, 37] on input "text" at bounding box center [254, 36] width 69 height 11
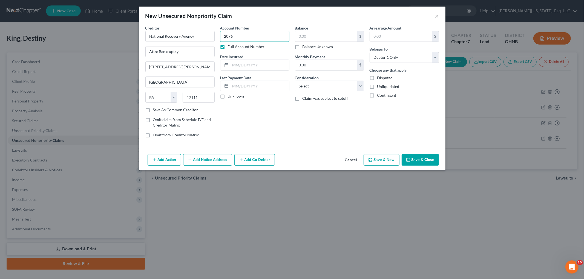
type input "2076"
click at [228, 49] on label "Full Account Number" at bounding box center [246, 46] width 37 height 5
click at [230, 48] on input "Full Account Number" at bounding box center [232, 46] width 4 height 4
click at [342, 32] on input "text" at bounding box center [326, 36] width 62 height 10
type input "886"
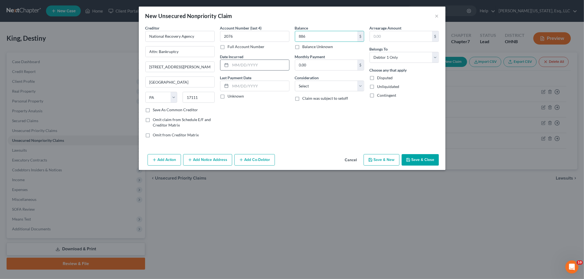
click at [245, 61] on input "text" at bounding box center [259, 65] width 59 height 10
type input "5/2025"
click at [322, 85] on select "Select Cable / Satellite Services Collection Agency Credit Card Debt Debt Couns…" at bounding box center [329, 86] width 69 height 11
select select "14"
click at [295, 81] on select "Select Cable / Satellite Services Collection Agency Credit Card Debt Debt Couns…" at bounding box center [329, 86] width 69 height 11
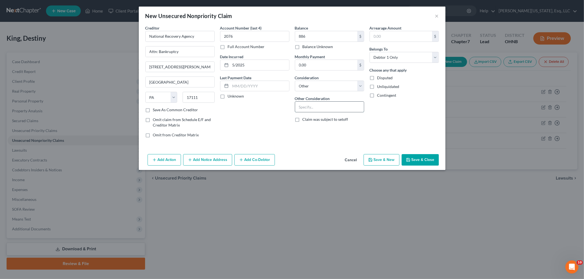
click at [319, 107] on input "text" at bounding box center [329, 107] width 69 height 10
type input "collection for Edison [US_STATE]"
click at [435, 157] on button "Save & Close" at bounding box center [419, 159] width 37 height 11
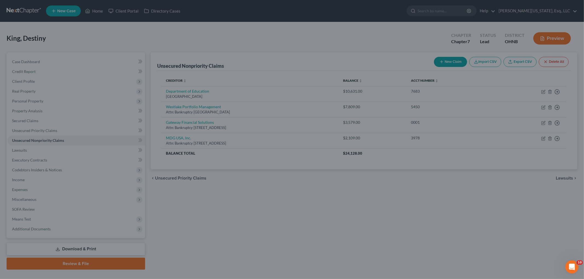
type input "886.00"
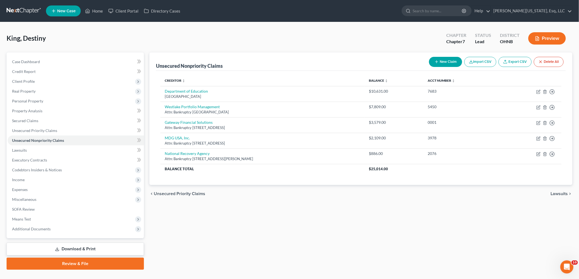
click at [447, 61] on button "New Claim" at bounding box center [445, 62] width 33 height 10
select select "0"
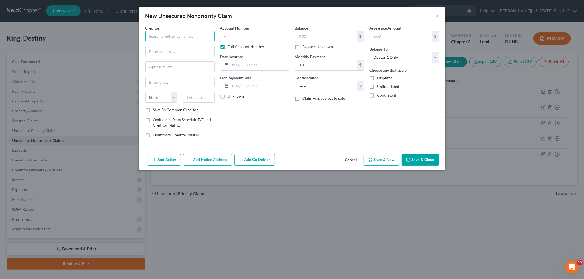
click at [190, 32] on input "text" at bounding box center [179, 36] width 69 height 11
type input "Jefferson Capital Systems, LLC"
type input "Attn: Bankruptcy"
click at [173, 66] on input "text" at bounding box center [180, 67] width 69 height 10
type input "[STREET_ADDRESS]"
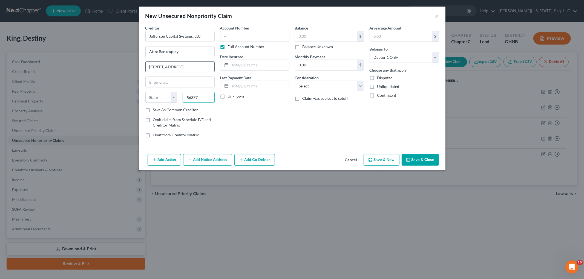
type input "56377"
type input "Sartell"
select select "24"
click at [243, 49] on label "Full Account Number" at bounding box center [246, 46] width 37 height 5
click at [233, 48] on input "Full Account Number" at bounding box center [232, 46] width 4 height 4
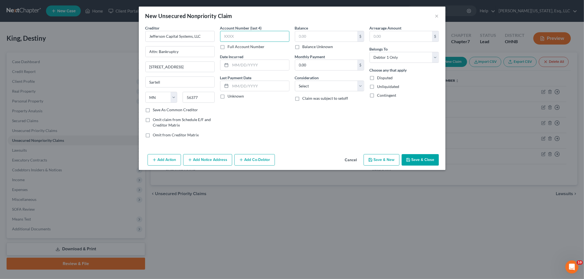
click at [244, 34] on input "text" at bounding box center [254, 36] width 69 height 11
type input "3003"
click at [253, 62] on input "text" at bounding box center [259, 65] width 59 height 10
type input "12/2023"
click at [326, 37] on input "text" at bounding box center [326, 36] width 62 height 10
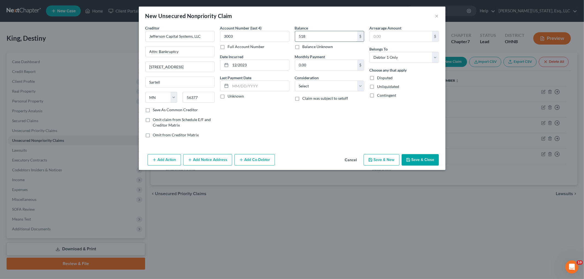
type input "518"
drag, startPoint x: 324, startPoint y: 84, endPoint x: 324, endPoint y: 88, distance: 3.6
click at [324, 84] on select "Select Cable / Satellite Services Collection Agency Credit Card Debt Debt Couns…" at bounding box center [329, 86] width 69 height 11
select select "14"
click at [295, 81] on select "Select Cable / Satellite Services Collection Agency Credit Card Debt Debt Couns…" at bounding box center [329, 86] width 69 height 11
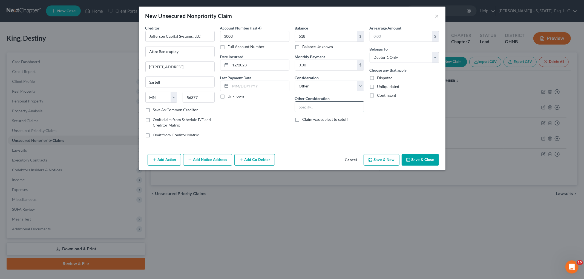
click at [321, 109] on input "text" at bounding box center [329, 107] width 69 height 10
type input "collection for Sprint"
drag, startPoint x: 430, startPoint y: 160, endPoint x: 419, endPoint y: 160, distance: 10.9
click at [430, 160] on button "Save & Close" at bounding box center [419, 159] width 37 height 11
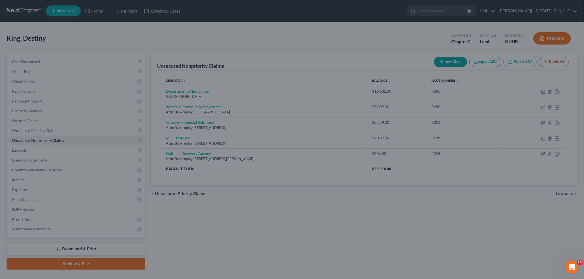
type input "518.00"
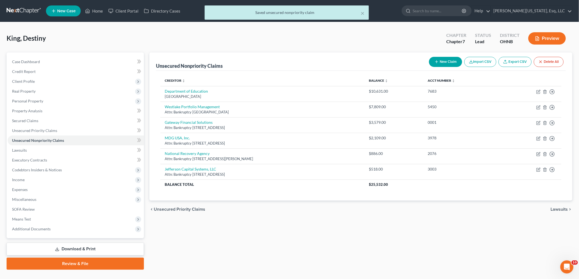
click at [435, 61] on icon "button" at bounding box center [437, 62] width 4 height 4
select select "0"
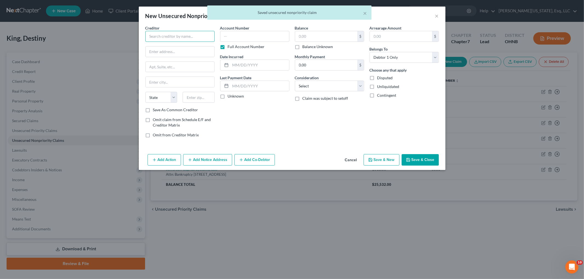
click at [200, 39] on input "text" at bounding box center [179, 36] width 69 height 11
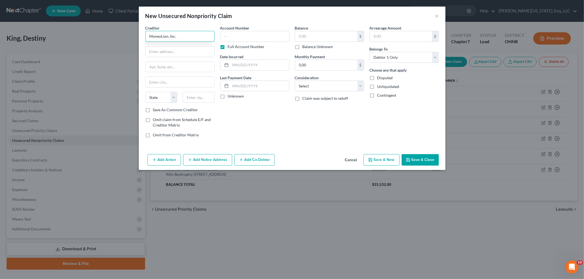
type input "MoneyLion, Inc."
type input "Attn: Bankruptcy Dept"
click at [161, 64] on input "text" at bounding box center [180, 67] width 69 height 10
type input "Po Box 1547"
type input "84091"
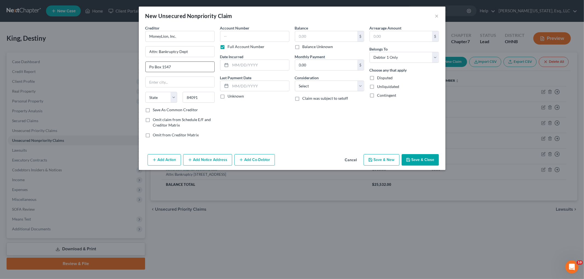
type input "[PERSON_NAME]"
select select "46"
click at [230, 47] on label "Full Account Number" at bounding box center [246, 46] width 37 height 5
click at [230, 47] on input "Full Account Number" at bounding box center [232, 46] width 4 height 4
click at [237, 33] on input "text" at bounding box center [254, 36] width 69 height 11
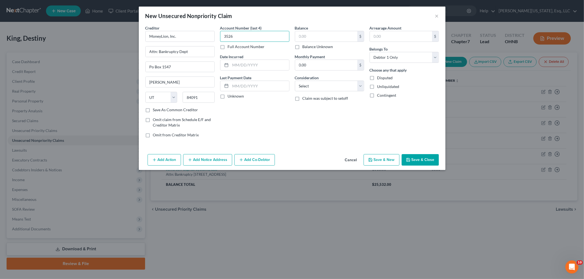
type input "3526"
click at [308, 31] on div "Balance $ Balance Unknown Balance Undetermined $ Balance Unknown" at bounding box center [329, 37] width 69 height 24
click at [308, 33] on input "text" at bounding box center [326, 36] width 62 height 10
type input "261"
click at [251, 66] on input "text" at bounding box center [259, 65] width 59 height 10
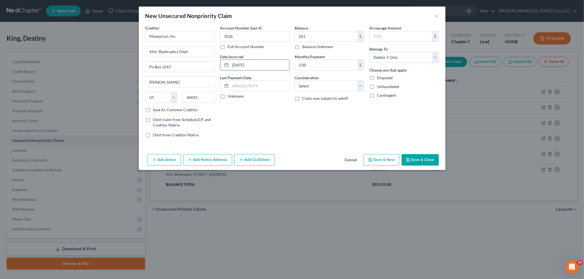
type input "[DATE]"
click at [427, 159] on button "Save & Close" at bounding box center [419, 159] width 37 height 11
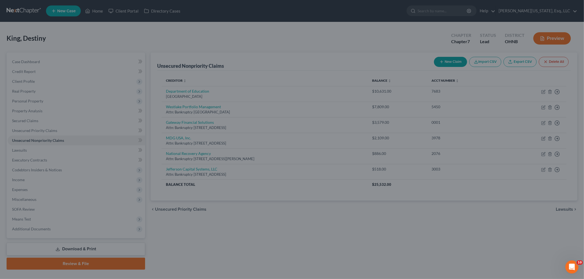
type input "261.00"
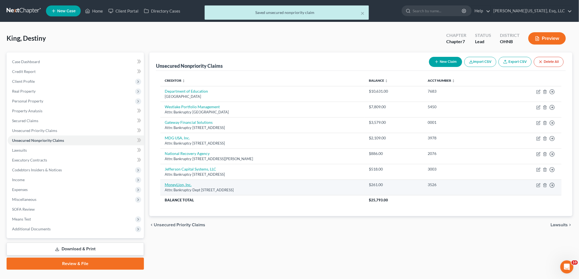
click at [184, 185] on link "MoneyLion, Inc." at bounding box center [178, 185] width 27 height 5
select select "46"
select select "0"
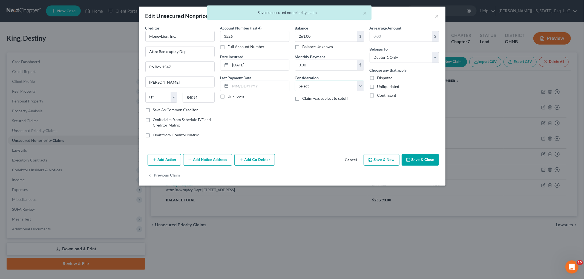
click at [308, 86] on select "Select Cable / Satellite Services Collection Agency Credit Card Debt Debt Couns…" at bounding box center [329, 86] width 69 height 11
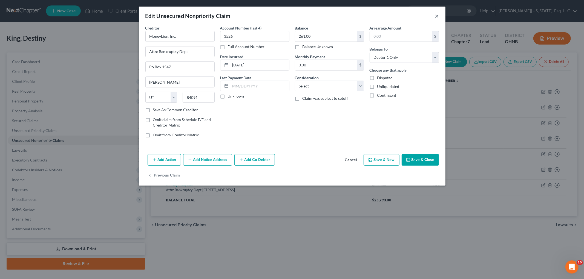
drag, startPoint x: 436, startPoint y: 15, endPoint x: 433, endPoint y: 17, distance: 3.5
click at [436, 15] on button "×" at bounding box center [437, 16] width 4 height 7
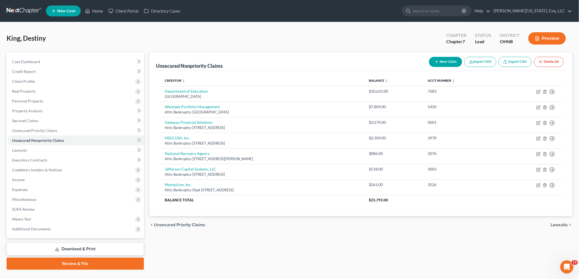
click at [445, 60] on button "New Claim" at bounding box center [445, 62] width 33 height 10
select select "0"
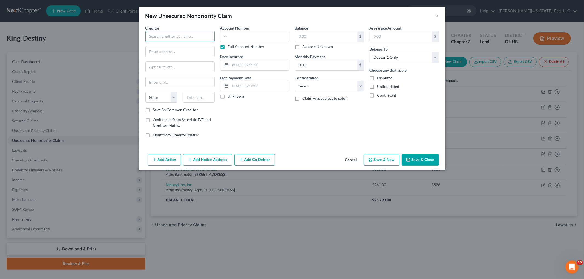
click at [202, 32] on input "text" at bounding box center [179, 36] width 69 height 11
type input "Verizon Wireless"
type input "Attn: Bankruptcy Dept"
click at [158, 63] on input "text" at bounding box center [180, 67] width 69 height 10
type input "Po Box 408"
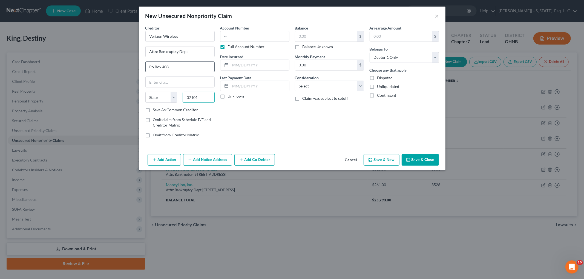
type input "07101"
type input "[GEOGRAPHIC_DATA]"
select select "33"
click at [228, 45] on label "Full Account Number" at bounding box center [246, 46] width 37 height 5
click at [230, 45] on input "Full Account Number" at bounding box center [232, 46] width 4 height 4
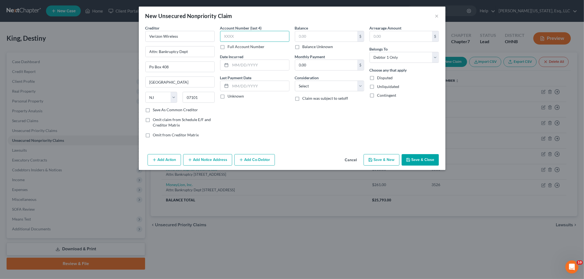
click at [244, 37] on input "text" at bounding box center [254, 36] width 69 height 11
type input "0001"
type input "09/2024"
click at [332, 31] on input "text" at bounding box center [326, 36] width 62 height 10
drag, startPoint x: 330, startPoint y: 87, endPoint x: 330, endPoint y: 91, distance: 3.8
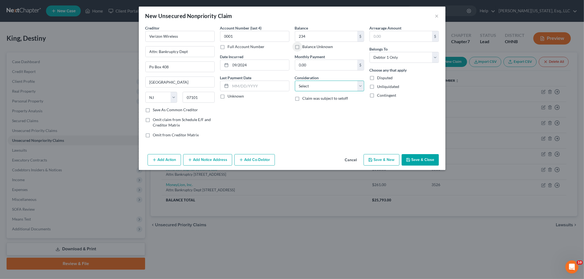
click at [330, 87] on select "Select Cable / Satellite Services Collection Agency Credit Card Debt Debt Couns…" at bounding box center [329, 86] width 69 height 11
click at [295, 81] on select "Select Cable / Satellite Services Collection Agency Credit Card Debt Debt Couns…" at bounding box center [329, 86] width 69 height 11
click at [413, 159] on button "Save & Close" at bounding box center [419, 159] width 37 height 11
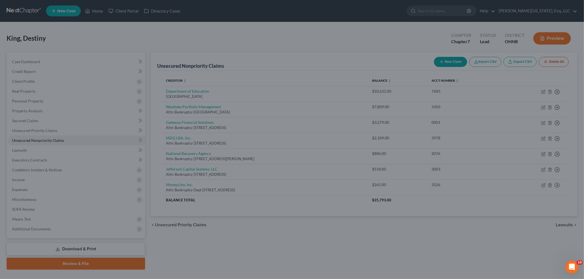
type input "234.00"
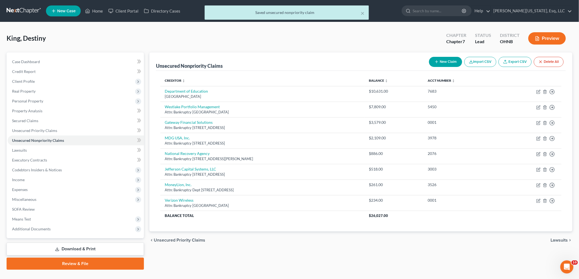
click at [444, 64] on button "New Claim" at bounding box center [445, 62] width 33 height 10
select select "0"
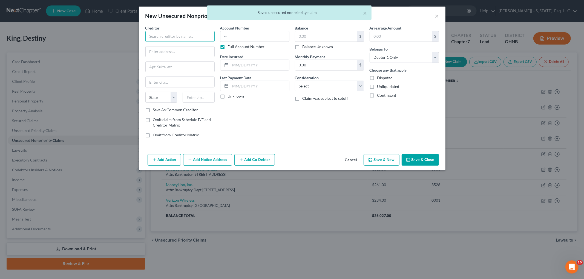
click at [177, 37] on input "text" at bounding box center [179, 36] width 69 height 11
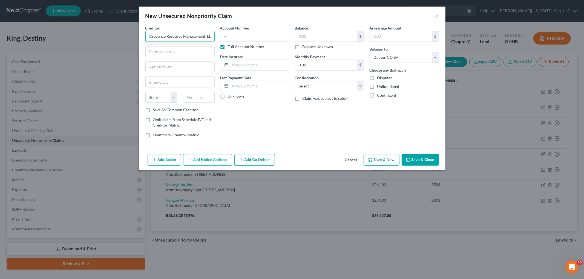
scroll to position [0, 2]
type input "Credence Resource Management, LLC"
type input "Attn: Bankruptcy"
click at [162, 66] on input "text" at bounding box center [180, 67] width 69 height 10
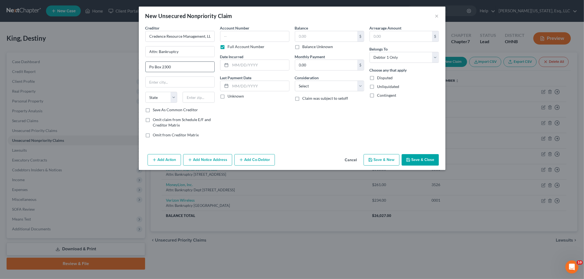
type input "Po Box 2300"
type input "48195"
click at [229, 46] on label "Full Account Number" at bounding box center [246, 46] width 37 height 5
click at [230, 46] on input "Full Account Number" at bounding box center [232, 46] width 4 height 4
type input "Southgate"
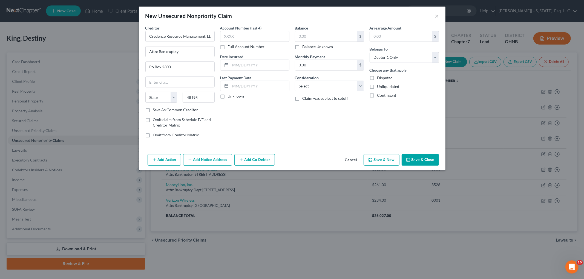
select select "23"
click at [236, 37] on input "text" at bounding box center [254, 36] width 69 height 11
type input "8658"
click at [308, 35] on input "text" at bounding box center [326, 36] width 62 height 10
type input "191"
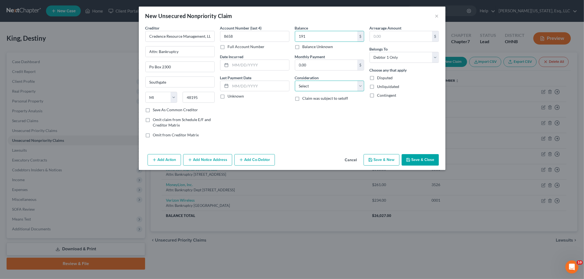
click at [323, 87] on select "Select Cable / Satellite Services Collection Agency Credit Card Debt Debt Couns…" at bounding box center [329, 86] width 69 height 11
select select "14"
click at [295, 81] on select "Select Cable / Satellite Services Collection Agency Credit Card Debt Debt Couns…" at bounding box center [329, 86] width 69 height 11
click at [320, 106] on input "text" at bounding box center [329, 107] width 69 height 10
type input "Collection for T-Mobile"
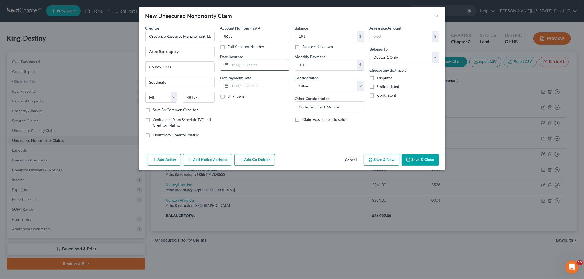
click at [249, 62] on input "text" at bounding box center [259, 65] width 59 height 10
type input "07/2025"
click at [420, 157] on button "Save & Close" at bounding box center [419, 159] width 37 height 11
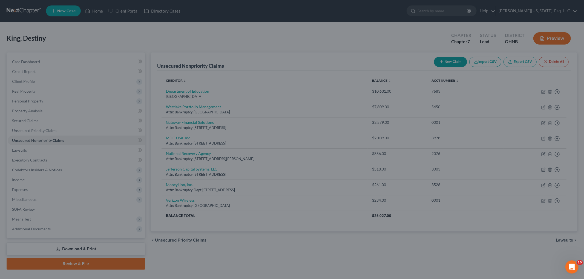
type input "191.00"
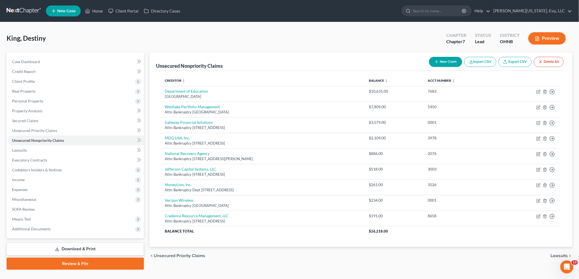
click at [443, 62] on button "New Claim" at bounding box center [445, 62] width 33 height 10
select select "0"
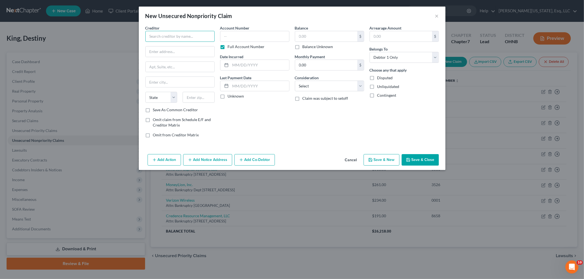
click at [188, 40] on input "text" at bounding box center [179, 36] width 69 height 11
type input "Westgate Resorts, LTD"
type input "Attn: Bankruptcy"
click at [173, 68] on input "text" at bounding box center [180, 67] width 69 height 10
type input "[STREET_ADDRESS]"
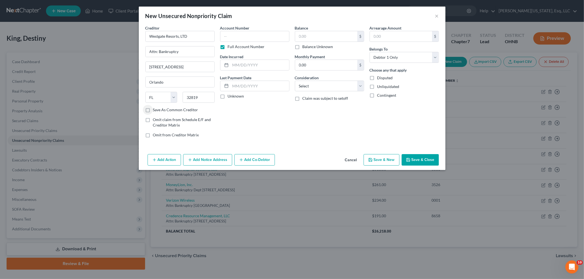
click at [241, 48] on label "Full Account Number" at bounding box center [246, 46] width 37 height 5
click at [233, 48] on input "Full Account Number" at bounding box center [232, 46] width 4 height 4
click at [243, 36] on input "text" at bounding box center [254, 36] width 69 height 11
click at [341, 31] on input "text" at bounding box center [326, 36] width 62 height 10
click at [437, 18] on button "×" at bounding box center [437, 16] width 4 height 7
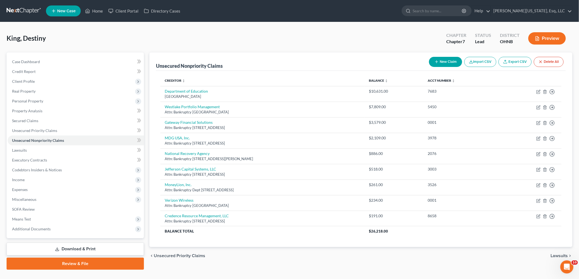
click at [448, 60] on button "New Claim" at bounding box center [445, 62] width 33 height 10
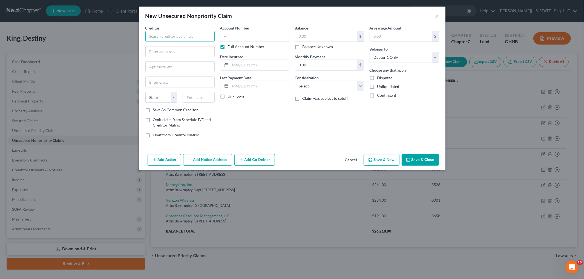
click at [180, 37] on input "text" at bounding box center [179, 36] width 69 height 11
click at [422, 158] on button "Save & Close" at bounding box center [419, 159] width 37 height 11
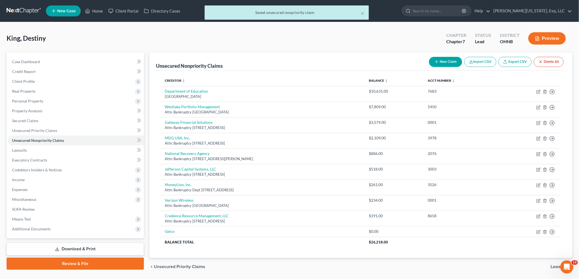
click at [444, 65] on button "New Claim" at bounding box center [445, 62] width 33 height 10
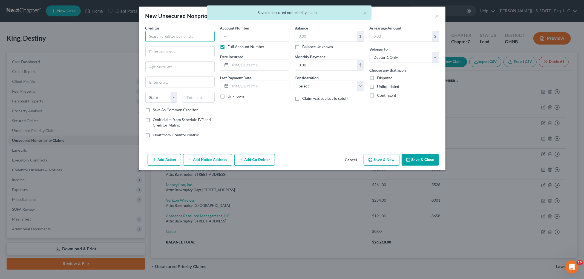
click at [189, 40] on input "text" at bounding box center [179, 36] width 69 height 11
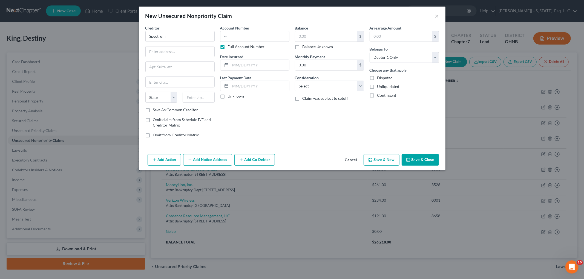
click at [422, 157] on button "Save & Close" at bounding box center [419, 159] width 37 height 11
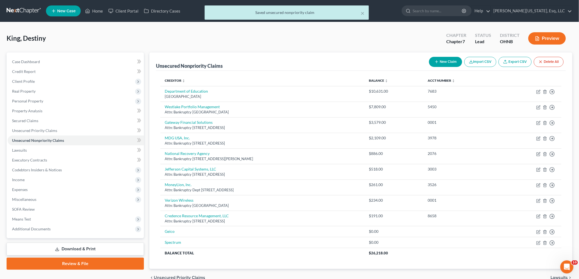
click at [442, 61] on button "New Claim" at bounding box center [445, 62] width 33 height 10
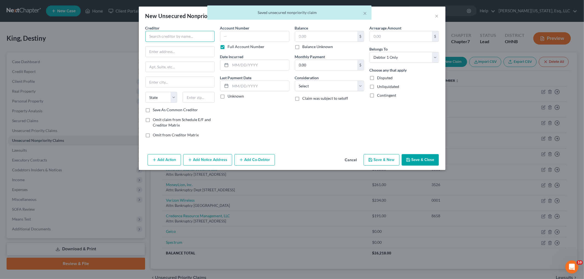
click at [198, 39] on input "text" at bounding box center [179, 36] width 69 height 11
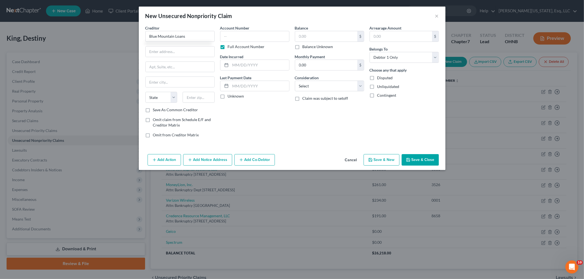
click at [424, 163] on button "Save & Close" at bounding box center [419, 159] width 37 height 11
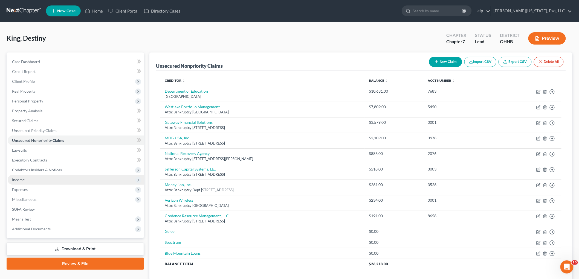
click at [26, 181] on span "Income" at bounding box center [76, 180] width 136 height 10
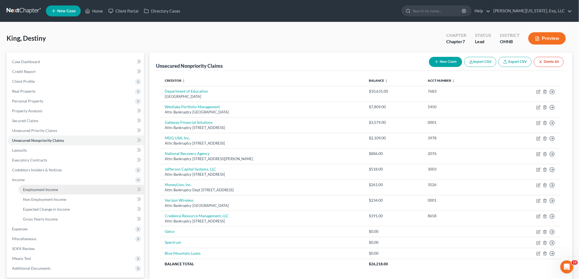
click at [52, 189] on span "Employment Income" at bounding box center [40, 189] width 35 height 5
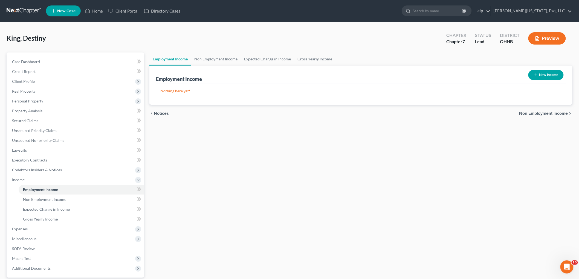
click at [554, 77] on button "New Income" at bounding box center [545, 75] width 35 height 10
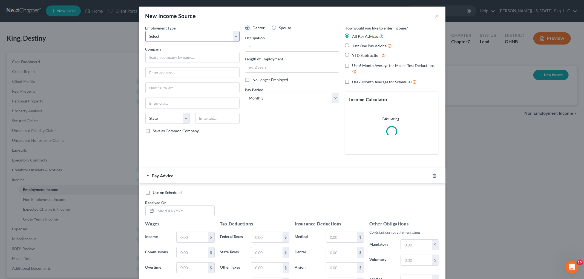
click at [201, 40] on select "Select Full or [DEMOGRAPHIC_DATA] Employment Self Employment" at bounding box center [192, 36] width 94 height 11
click at [145, 31] on select "Select Full or [DEMOGRAPHIC_DATA] Employment Self Employment" at bounding box center [192, 36] width 94 height 11
click at [198, 56] on input "text" at bounding box center [192, 57] width 94 height 11
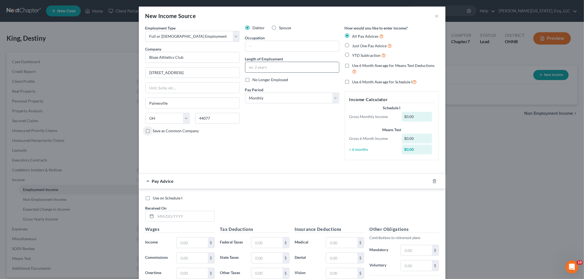
click at [289, 68] on input "text" at bounding box center [292, 67] width 94 height 10
click at [294, 42] on input "text" at bounding box center [292, 46] width 94 height 10
click at [195, 37] on select "Select Full or [DEMOGRAPHIC_DATA] Employment Self Employment" at bounding box center [192, 36] width 94 height 11
click at [145, 31] on select "Select Full or [DEMOGRAPHIC_DATA] Employment Self Employment" at bounding box center [192, 36] width 94 height 11
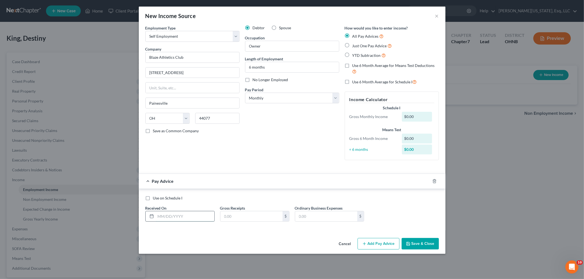
click at [195, 218] on input "text" at bounding box center [185, 217] width 59 height 10
click at [318, 217] on input "text" at bounding box center [326, 217] width 62 height 10
drag, startPoint x: 386, startPoint y: 245, endPoint x: 224, endPoint y: 182, distance: 174.3
click at [386, 245] on button "Add Pay Advice" at bounding box center [378, 243] width 42 height 11
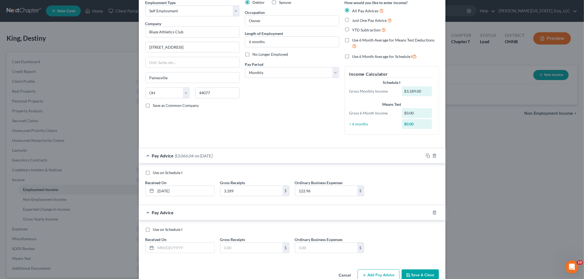
scroll to position [39, 0]
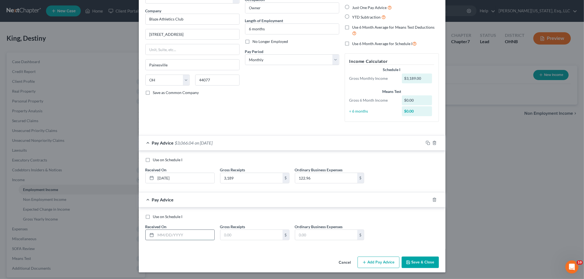
click at [169, 231] on input "text" at bounding box center [185, 235] width 59 height 10
drag, startPoint x: 313, startPoint y: 233, endPoint x: 307, endPoint y: 231, distance: 6.7
click at [313, 233] on input "text" at bounding box center [326, 235] width 62 height 10
click at [246, 237] on input "2,619" at bounding box center [251, 235] width 62 height 10
drag, startPoint x: 382, startPoint y: 259, endPoint x: 217, endPoint y: 199, distance: 176.3
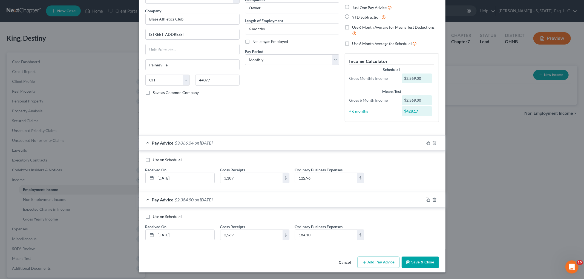
click at [382, 259] on button "Add Pay Advice" at bounding box center [378, 262] width 42 height 11
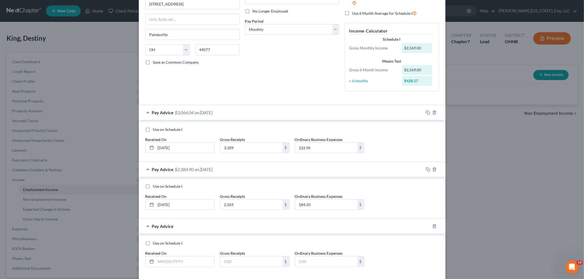
scroll to position [95, 0]
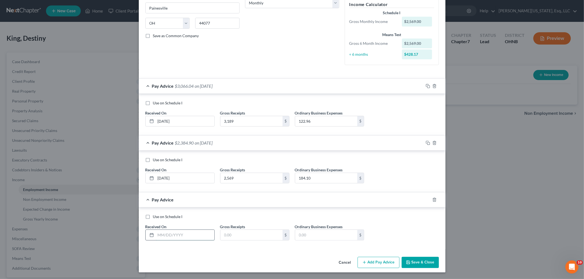
drag, startPoint x: 194, startPoint y: 234, endPoint x: 190, endPoint y: 234, distance: 3.6
click at [194, 234] on input "text" at bounding box center [185, 235] width 59 height 10
click at [171, 234] on input "04/30/205" at bounding box center [185, 235] width 59 height 10
click at [242, 235] on input "text" at bounding box center [251, 235] width 62 height 10
click at [385, 256] on div "Cancel Add Pay Advice Save & Close" at bounding box center [292, 264] width 306 height 18
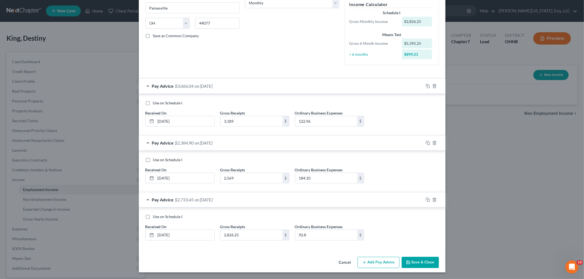
click at [384, 262] on button "Add Pay Advice" at bounding box center [378, 262] width 42 height 11
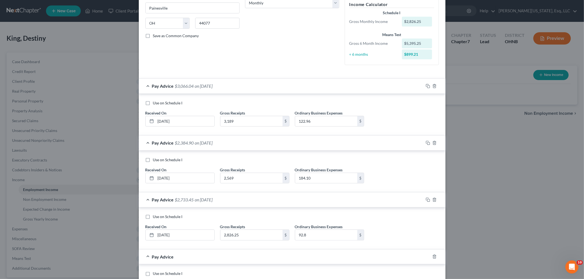
scroll to position [152, 0]
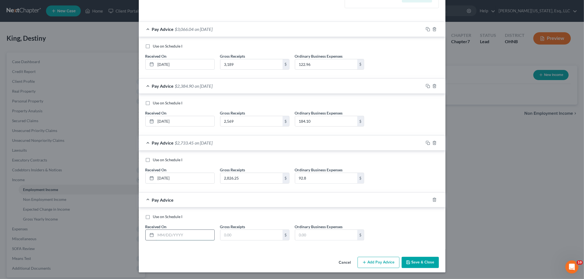
click at [169, 235] on input "text" at bounding box center [185, 235] width 59 height 10
click at [371, 266] on button "Add Pay Advice" at bounding box center [378, 262] width 42 height 11
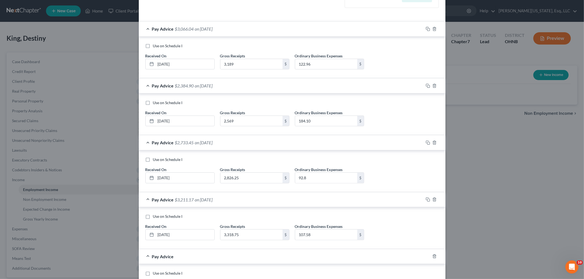
scroll to position [210, 0]
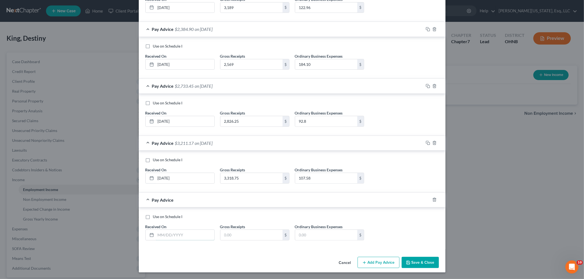
drag, startPoint x: 187, startPoint y: 231, endPoint x: 167, endPoint y: 228, distance: 20.5
click at [187, 231] on input "text" at bounding box center [185, 235] width 59 height 10
click at [367, 264] on button "Add Pay Advice" at bounding box center [378, 262] width 42 height 11
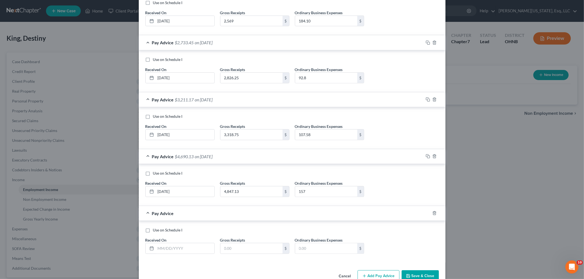
scroll to position [267, 0]
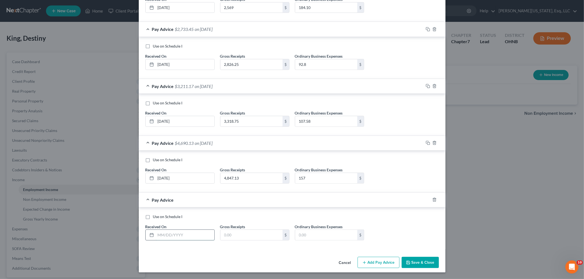
click at [187, 234] on input "text" at bounding box center [185, 235] width 59 height 10
click at [420, 264] on button "Save & Close" at bounding box center [419, 262] width 37 height 11
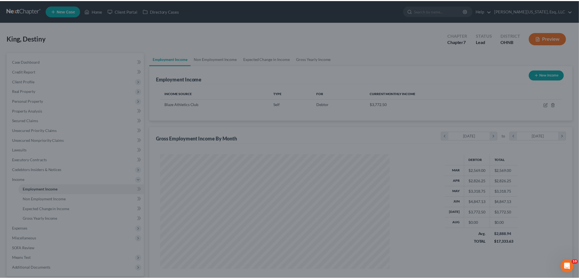
scroll to position [114, 240]
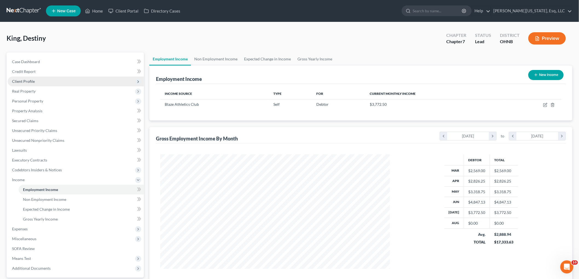
click at [30, 83] on span "Client Profile" at bounding box center [23, 81] width 23 height 5
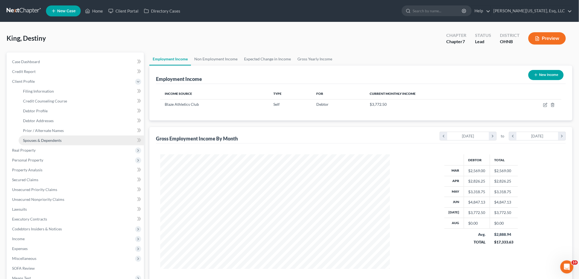
click at [45, 140] on span "Spouses & Dependents" at bounding box center [42, 140] width 39 height 5
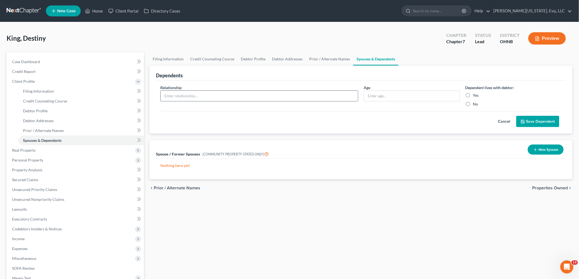
click at [258, 100] on input "text" at bounding box center [259, 96] width 197 height 10
click at [473, 94] on label "Yes" at bounding box center [476, 95] width 6 height 5
click at [475, 94] on input "Yes" at bounding box center [477, 95] width 4 height 4
click at [530, 124] on button "Save Dependent" at bounding box center [537, 121] width 43 height 11
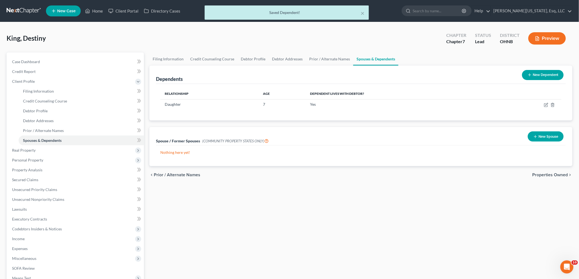
click at [541, 71] on button "New Dependent" at bounding box center [543, 75] width 42 height 10
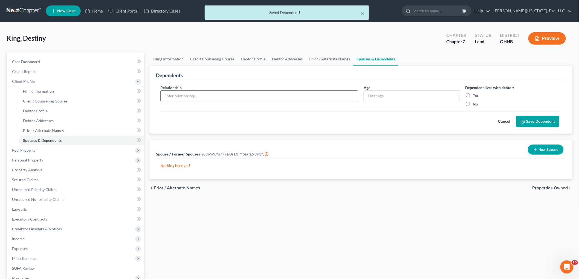
click at [198, 101] on input "text" at bounding box center [259, 96] width 197 height 10
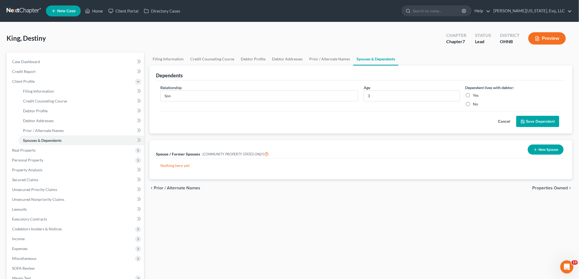
click at [473, 95] on label "Yes" at bounding box center [476, 95] width 6 height 5
click at [475, 95] on input "Yes" at bounding box center [477, 95] width 4 height 4
click at [529, 120] on button "Save Dependent" at bounding box center [537, 121] width 43 height 11
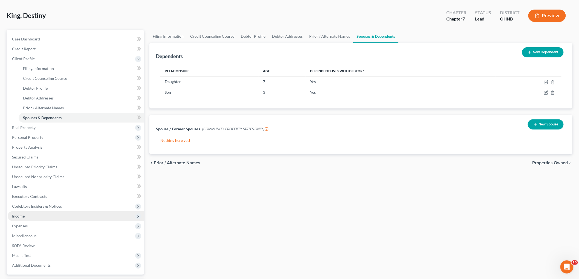
scroll to position [70, 0]
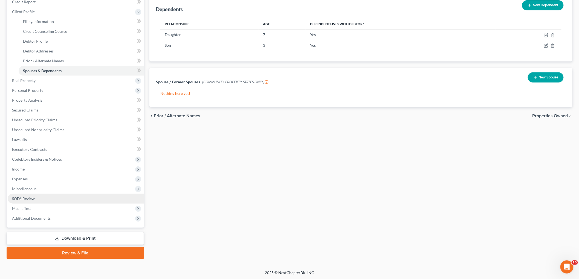
click at [42, 198] on link "SOFA Review" at bounding box center [76, 199] width 136 height 10
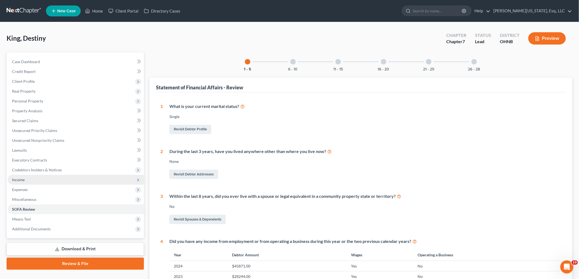
click at [30, 178] on span "Income" at bounding box center [76, 180] width 136 height 10
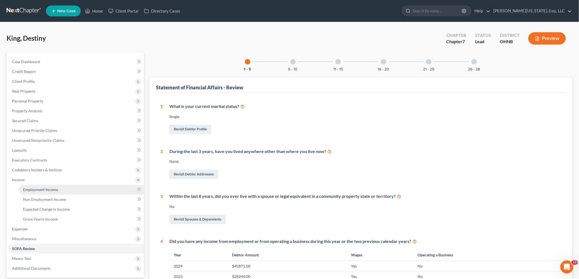
click at [42, 189] on span "Employment Income" at bounding box center [40, 189] width 35 height 5
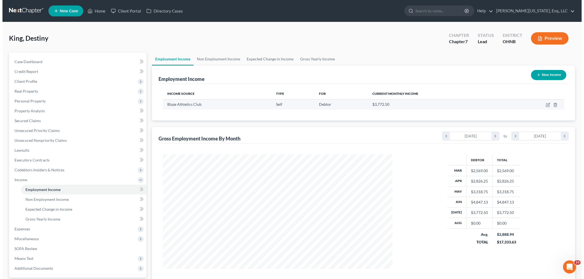
scroll to position [114, 240]
click at [545, 105] on icon "button" at bounding box center [545, 105] width 4 height 4
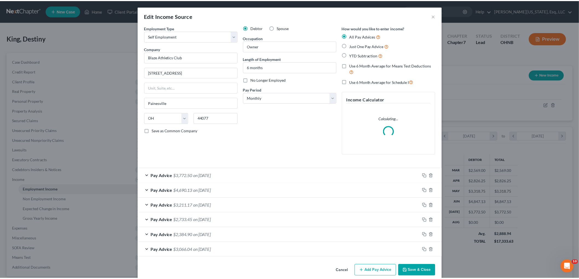
scroll to position [115, 242]
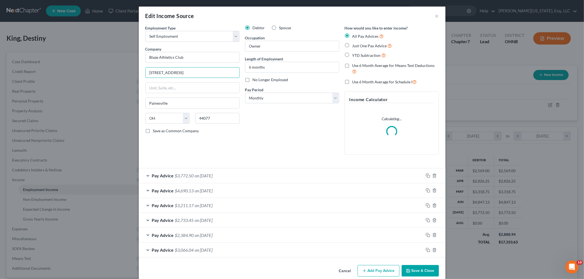
drag, startPoint x: 212, startPoint y: 76, endPoint x: 129, endPoint y: 70, distance: 82.6
click at [129, 70] on div "Edit Income Source × Employment Type * Select Full or [DEMOGRAPHIC_DATA] Employ…" at bounding box center [292, 139] width 584 height 279
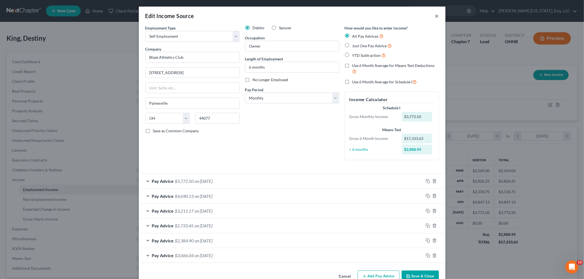
click at [435, 16] on button "×" at bounding box center [437, 16] width 4 height 7
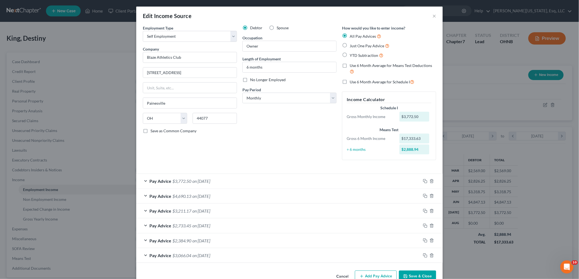
scroll to position [273520, 273394]
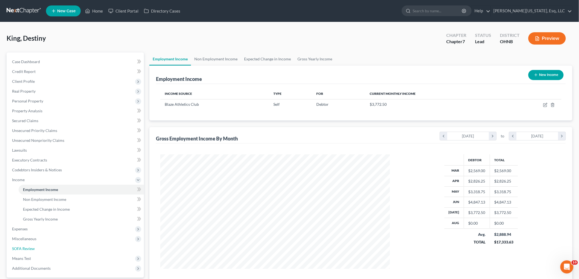
drag, startPoint x: 34, startPoint y: 248, endPoint x: 259, endPoint y: 209, distance: 229.0
click at [34, 248] on span "SOFA Review" at bounding box center [23, 249] width 23 height 5
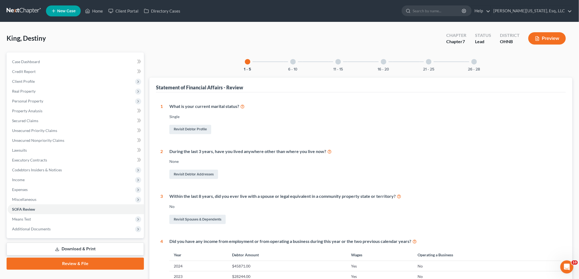
click at [474, 65] on div "26 - 28" at bounding box center [474, 62] width 19 height 19
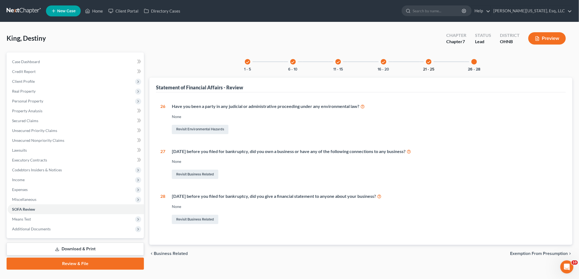
click at [428, 69] on button "21 - 25" at bounding box center [428, 70] width 11 height 4
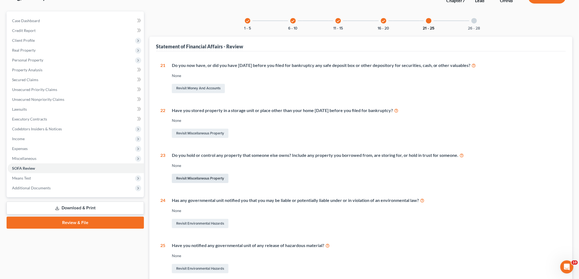
scroll to position [30, 0]
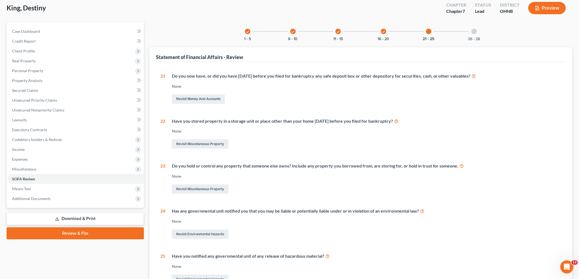
click at [389, 36] on div "check 16 - 20" at bounding box center [383, 31] width 19 height 19
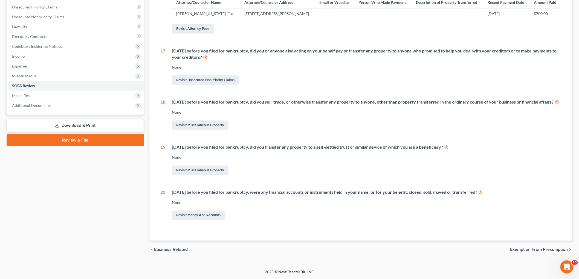
scroll to position [0, 0]
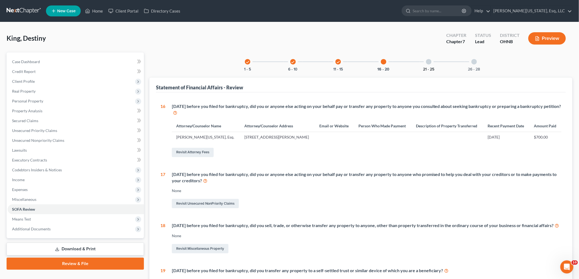
click at [429, 68] on button "21 - 25" at bounding box center [428, 70] width 11 height 4
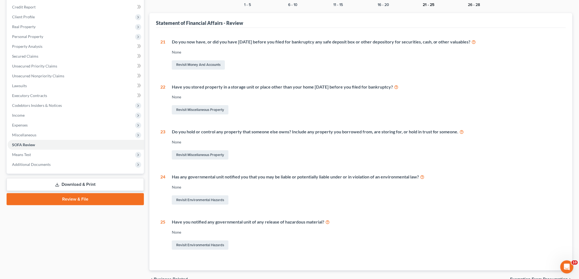
scroll to position [3, 0]
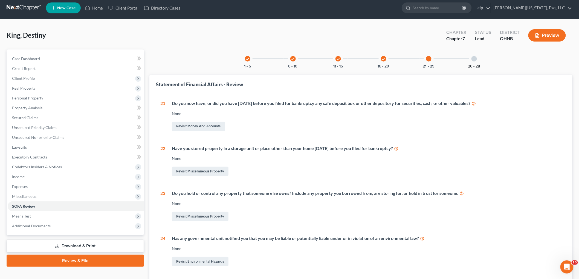
click at [477, 66] on button "26 - 28" at bounding box center [474, 67] width 12 height 4
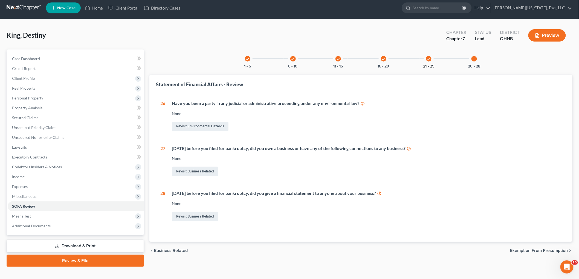
click at [427, 66] on button "21 - 25" at bounding box center [428, 67] width 11 height 4
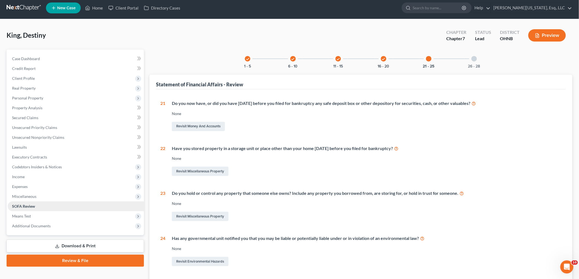
click at [31, 206] on span "SOFA Review" at bounding box center [23, 206] width 23 height 5
click at [28, 198] on span "Miscellaneous" at bounding box center [24, 196] width 24 height 5
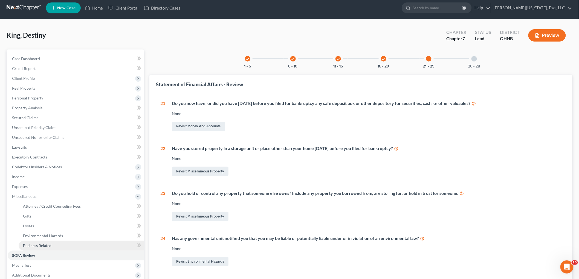
click at [50, 244] on span "Business Related" at bounding box center [37, 246] width 28 height 5
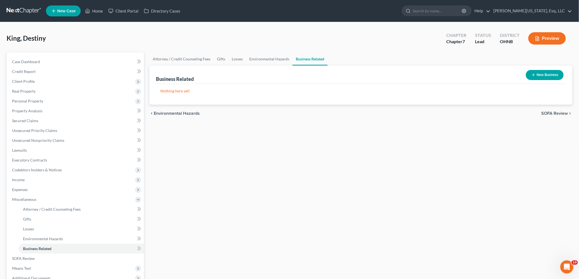
click at [540, 69] on div "New Business" at bounding box center [545, 75] width 42 height 15
click at [541, 77] on button "New Business" at bounding box center [545, 75] width 38 height 10
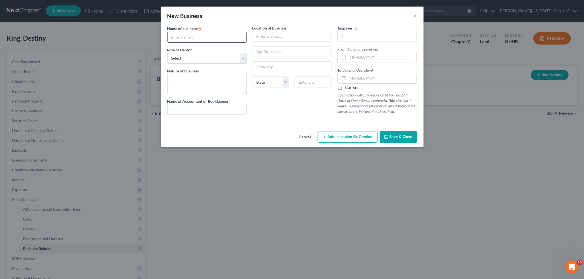
click at [214, 36] on input "text" at bounding box center [206, 37] width 79 height 10
click at [202, 60] on select "Select A member of a limited liability company (LLC) or limited liability partn…" at bounding box center [207, 58] width 80 height 11
click at [167, 53] on select "Select A member of a limited liability company (LLC) or limited liability partn…" at bounding box center [207, 58] width 80 height 11
click at [212, 78] on textarea at bounding box center [207, 84] width 80 height 20
click at [281, 39] on input "text" at bounding box center [291, 36] width 79 height 10
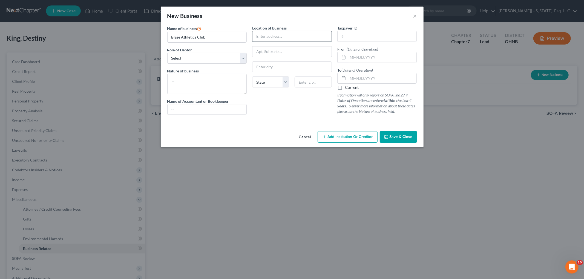
paste input "[STREET_ADDRESS]"
drag, startPoint x: 308, startPoint y: 86, endPoint x: 309, endPoint y: 83, distance: 2.8
click at [308, 86] on input "text" at bounding box center [312, 82] width 37 height 11
click at [345, 88] on label "Current" at bounding box center [352, 87] width 14 height 5
click at [347, 88] on input "Current" at bounding box center [349, 87] width 4 height 4
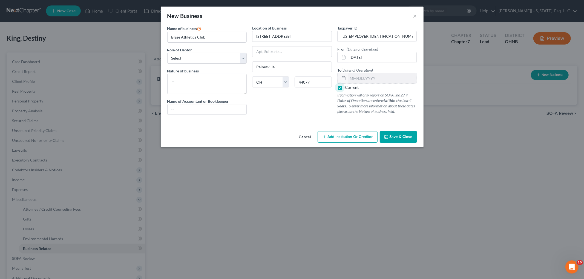
click at [412, 137] on span "Save & Close" at bounding box center [400, 137] width 23 height 5
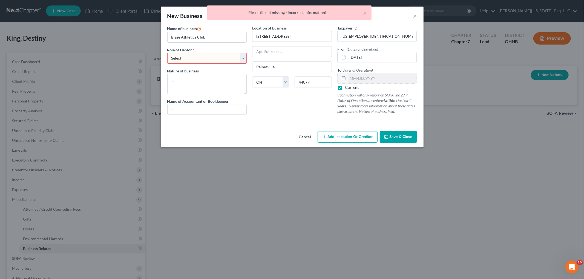
click at [203, 57] on select "Select A member of a limited liability company (LLC) or limited liability partn…" at bounding box center [207, 58] width 80 height 11
click at [167, 53] on select "Select A member of a limited liability company (LLC) or limited liability partn…" at bounding box center [207, 58] width 80 height 11
click at [400, 138] on span "Save & Close" at bounding box center [400, 137] width 23 height 5
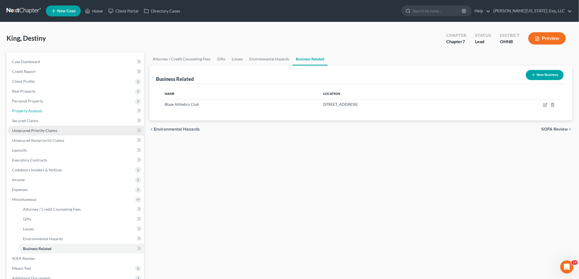
drag, startPoint x: 40, startPoint y: 111, endPoint x: 73, endPoint y: 127, distance: 37.1
click at [40, 111] on span "Property Analysis" at bounding box center [27, 111] width 30 height 5
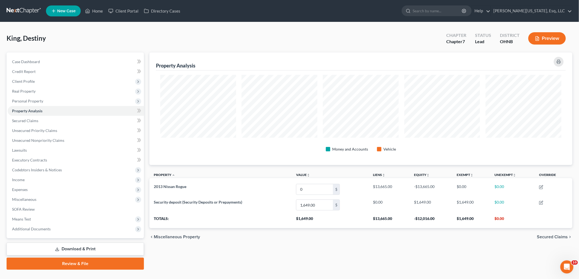
scroll to position [113, 423]
click at [38, 100] on span "Personal Property" at bounding box center [27, 101] width 31 height 5
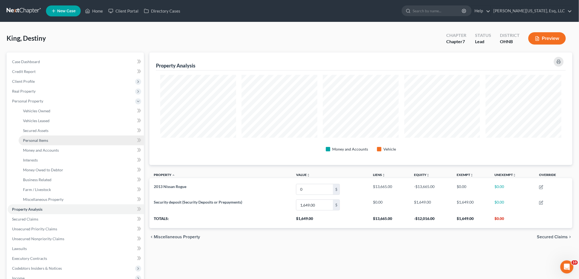
click at [51, 143] on link "Personal Items" at bounding box center [81, 141] width 125 height 10
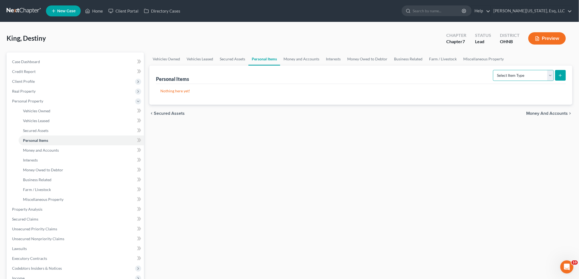
click at [516, 80] on select "Select Item Type Clothing Collectibles Of Value Electronics Firearms Household …" at bounding box center [523, 75] width 61 height 11
click at [494, 70] on select "Select Item Type Clothing Collectibles Of Value Electronics Firearms Household …" at bounding box center [523, 75] width 61 height 11
click at [559, 78] on button "submit" at bounding box center [560, 75] width 11 height 11
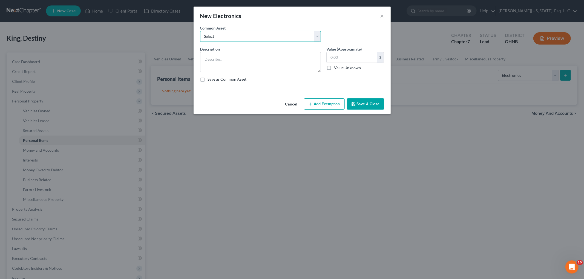
click at [238, 38] on select "Select TV, Cell Phone, Computer" at bounding box center [260, 36] width 121 height 11
click at [200, 31] on select "Select TV, Cell Phone, Computer" at bounding box center [260, 36] width 121 height 11
click at [340, 103] on button "Add Exemption" at bounding box center [324, 104] width 41 height 11
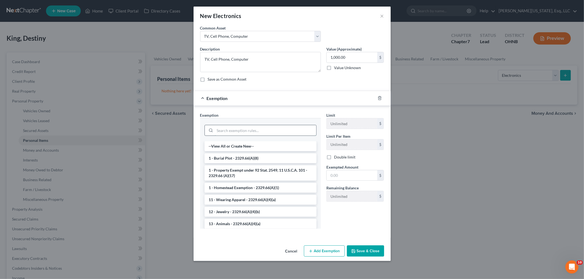
click at [260, 131] on input "search" at bounding box center [265, 130] width 101 height 10
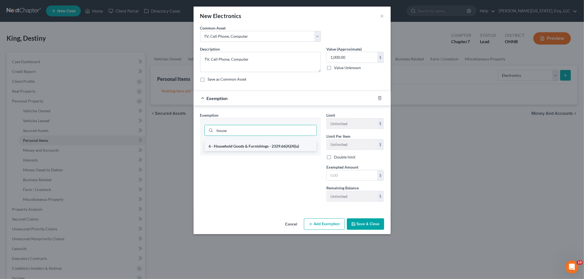
click at [262, 141] on li "6 - Household Goods & Furnishings - 2329.66(A)(4)(a)" at bounding box center [260, 146] width 112 height 10
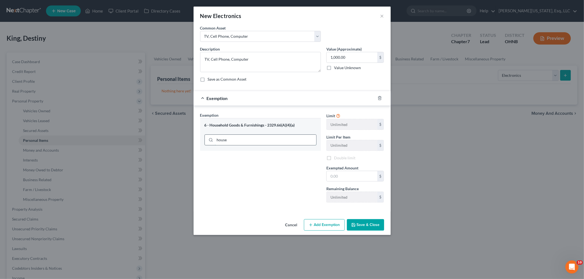
click at [262, 144] on input "house" at bounding box center [265, 140] width 101 height 10
click at [346, 179] on input "text" at bounding box center [351, 176] width 51 height 10
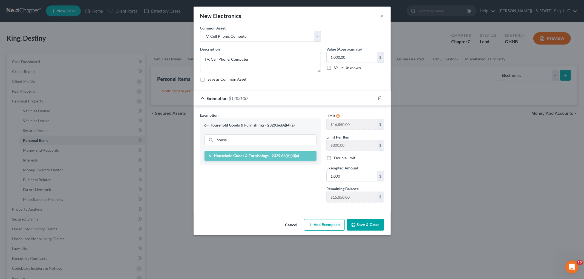
click at [362, 225] on button "Save & Close" at bounding box center [365, 224] width 37 height 11
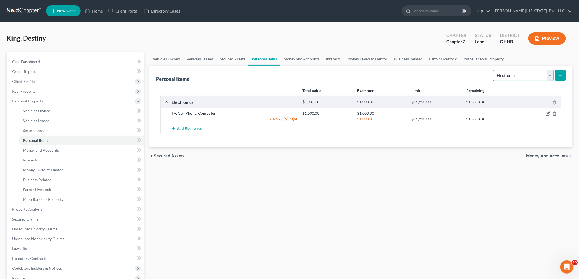
click at [518, 79] on select "Select Item Type Clothing Collectibles Of Value Electronics Firearms Household …" at bounding box center [523, 75] width 61 height 11
click at [494, 70] on select "Select Item Type Clothing Collectibles Of Value Electronics Firearms Household …" at bounding box center [523, 75] width 61 height 11
click at [556, 77] on button "submit" at bounding box center [560, 75] width 11 height 11
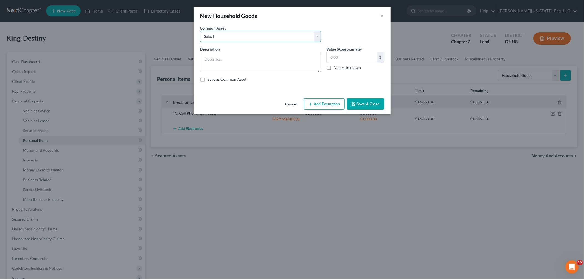
drag, startPoint x: 228, startPoint y: 35, endPoint x: 228, endPoint y: 40, distance: 5.2
click at [228, 35] on select "Select Living room, dining room and bedroom furniture and appliances" at bounding box center [260, 36] width 121 height 11
click at [200, 31] on select "Select Living room, dining room and bedroom furniture and appliances" at bounding box center [260, 36] width 121 height 11
click at [359, 57] on input "3,000.00" at bounding box center [351, 57] width 51 height 10
click at [340, 100] on button "Add Exemption" at bounding box center [324, 104] width 41 height 11
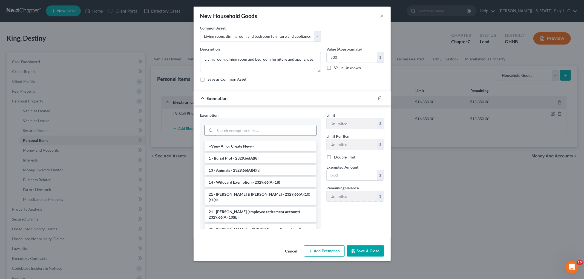
click at [254, 132] on input "search" at bounding box center [265, 130] width 101 height 10
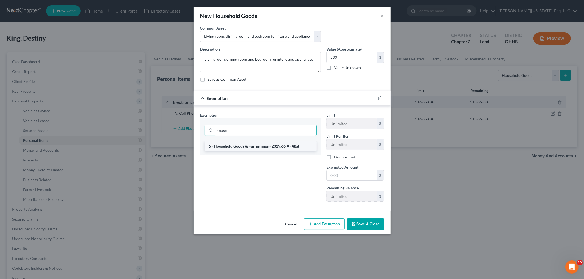
click at [269, 145] on li "6 - Household Goods & Furnishings - 2329.66(A)(4)(a)" at bounding box center [260, 146] width 112 height 10
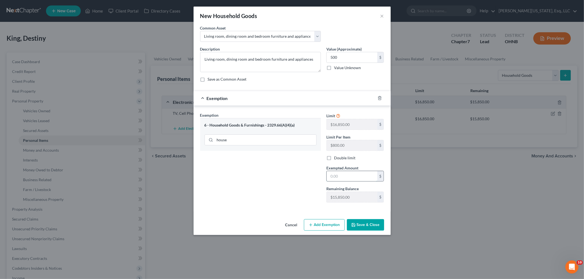
click at [356, 178] on input "text" at bounding box center [351, 176] width 51 height 10
click at [360, 226] on button "Save & Close" at bounding box center [365, 224] width 37 height 11
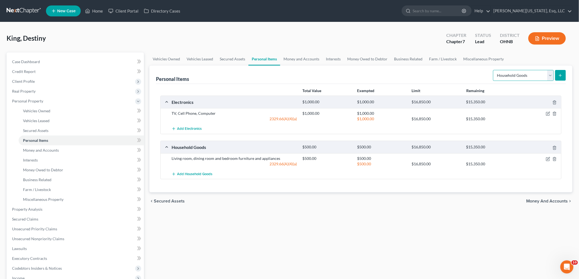
click at [508, 75] on select "Select Item Type Clothing Collectibles Of Value Electronics Firearms Household …" at bounding box center [523, 75] width 61 height 11
click at [494, 70] on select "Select Item Type Clothing Collectibles Of Value Electronics Firearms Household …" at bounding box center [523, 75] width 61 height 11
click at [562, 77] on icon "submit" at bounding box center [560, 75] width 4 height 4
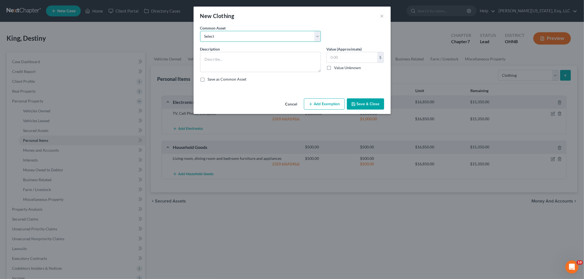
click at [242, 40] on select "Select Everyday clothing" at bounding box center [260, 36] width 121 height 11
click at [200, 31] on select "Select Everyday clothing" at bounding box center [260, 36] width 121 height 11
click at [354, 62] on input "500.00" at bounding box center [351, 57] width 51 height 10
click at [330, 104] on button "Add Exemption" at bounding box center [324, 104] width 41 height 11
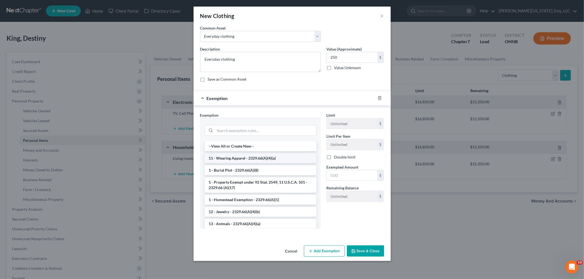
click at [272, 159] on li "11 - Wearing Apparel - 2329.66(A)(4)(a)" at bounding box center [260, 159] width 112 height 10
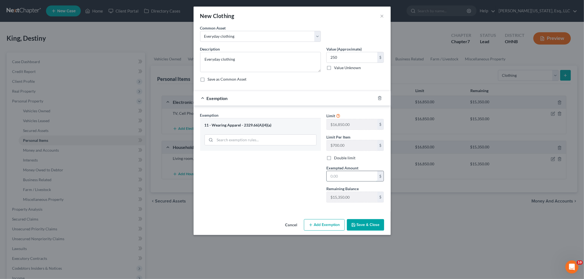
click at [358, 175] on input "text" at bounding box center [351, 176] width 51 height 10
click at [368, 225] on button "Save & Close" at bounding box center [365, 224] width 37 height 11
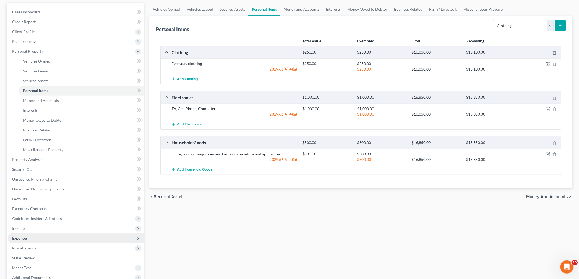
scroll to position [61, 0]
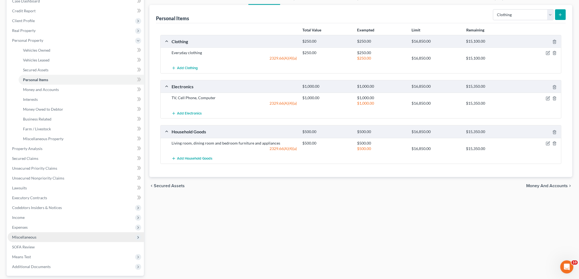
click at [29, 238] on span "Miscellaneous" at bounding box center [24, 237] width 24 height 5
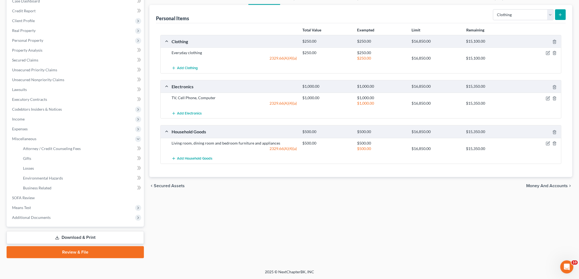
scroll to position [60, 0]
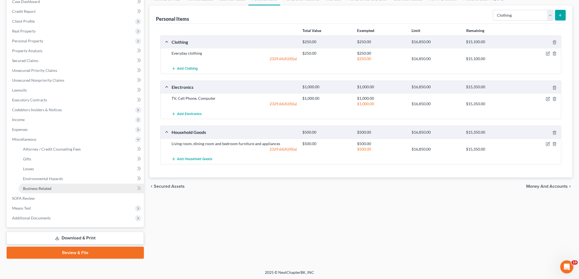
click at [54, 186] on link "Business Related" at bounding box center [81, 189] width 125 height 10
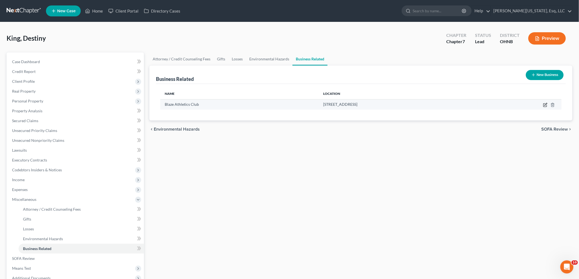
click at [546, 104] on icon "button" at bounding box center [546, 104] width 2 height 2
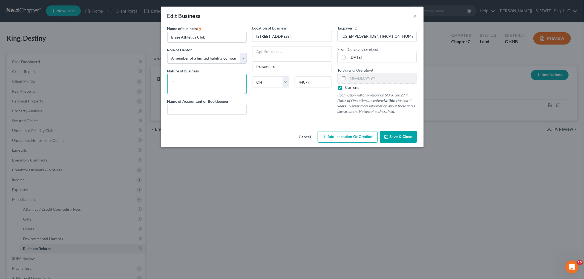
click at [207, 92] on textarea at bounding box center [207, 84] width 80 height 20
click at [401, 139] on span "Save & Close" at bounding box center [400, 137] width 23 height 5
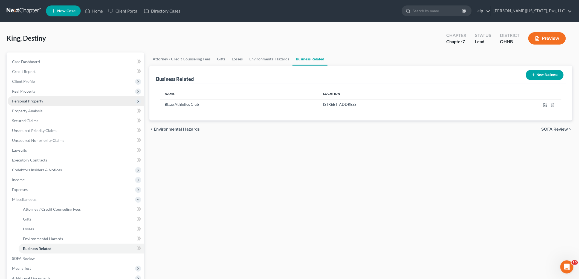
click at [36, 104] on span "Personal Property" at bounding box center [76, 101] width 136 height 10
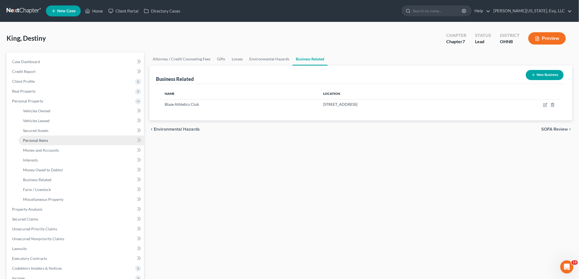
click at [52, 141] on link "Personal Items" at bounding box center [81, 141] width 125 height 10
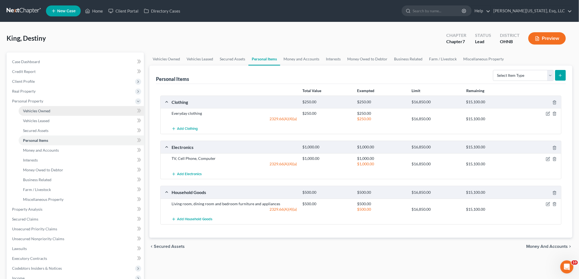
click at [47, 114] on link "Vehicles Owned" at bounding box center [81, 111] width 125 height 10
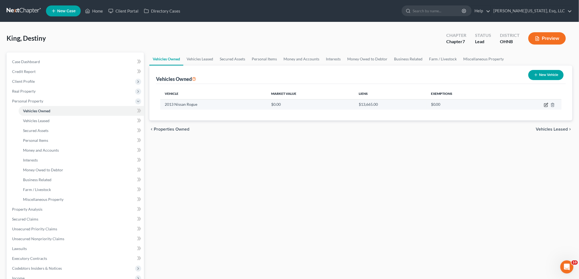
click at [546, 104] on icon "button" at bounding box center [546, 104] width 2 height 2
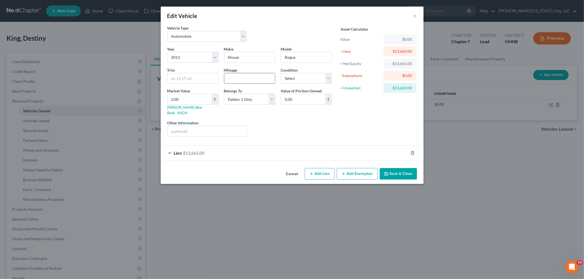
click at [247, 83] on input "text" at bounding box center [249, 78] width 51 height 10
click at [201, 126] on input "text" at bounding box center [206, 131] width 79 height 10
click at [183, 109] on link "[PERSON_NAME] Blue Book" at bounding box center [184, 110] width 35 height 10
click at [414, 15] on button "×" at bounding box center [415, 16] width 4 height 7
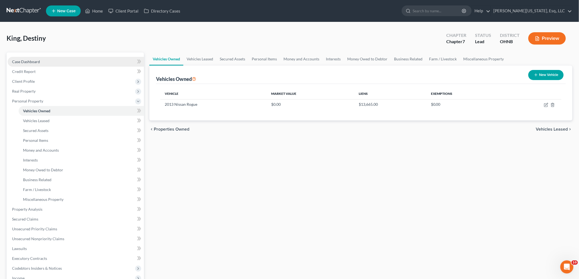
click at [39, 60] on span "Case Dashboard" at bounding box center [26, 61] width 28 height 5
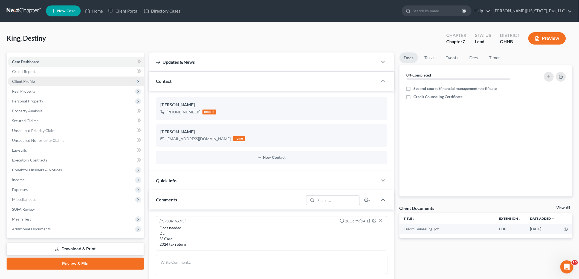
click at [34, 82] on span "Client Profile" at bounding box center [23, 81] width 23 height 5
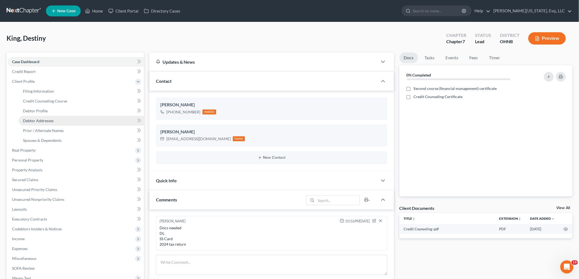
click at [54, 124] on link "Debtor Addresses" at bounding box center [81, 121] width 125 height 10
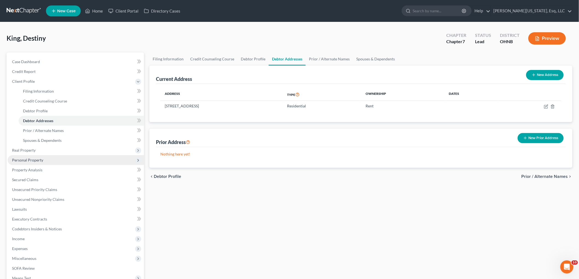
click at [28, 159] on span "Personal Property" at bounding box center [27, 160] width 31 height 5
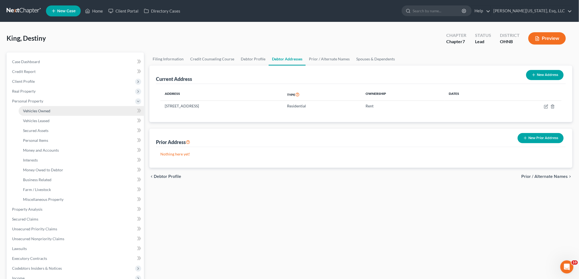
click at [36, 111] on span "Vehicles Owned" at bounding box center [36, 111] width 27 height 5
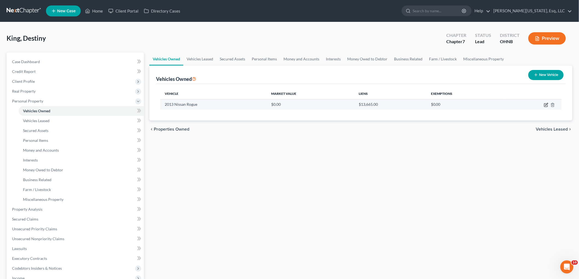
click at [545, 106] on icon "button" at bounding box center [546, 105] width 4 height 4
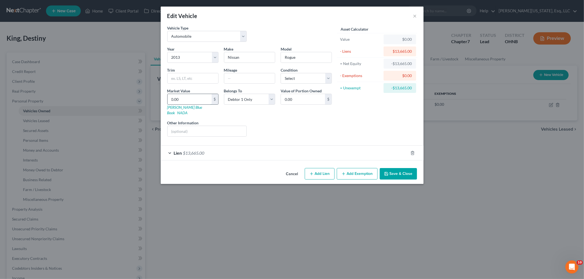
click at [199, 99] on input "0.00" at bounding box center [189, 99] width 44 height 10
click at [312, 81] on select "Select Excellent Very Good Good Fair Poor" at bounding box center [305, 78] width 51 height 11
click at [419, 12] on div "Edit Vehicle ×" at bounding box center [292, 16] width 263 height 19
drag, startPoint x: 311, startPoint y: 76, endPoint x: 311, endPoint y: 83, distance: 6.8
click at [311, 76] on select "Select Excellent Very Good Good Fair Poor" at bounding box center [305, 78] width 51 height 11
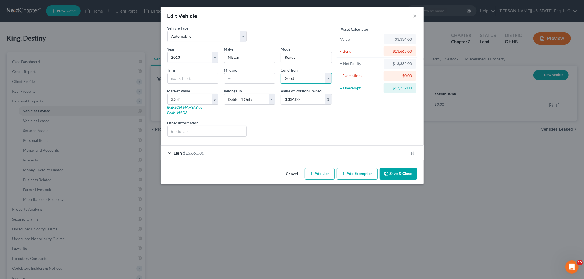
click at [280, 73] on select "Select Excellent Very Good Good Fair Poor" at bounding box center [305, 78] width 51 height 11
click at [251, 78] on input "text" at bounding box center [249, 78] width 51 height 10
click at [276, 151] on div "Lien $13,665.00" at bounding box center [284, 153] width 247 height 15
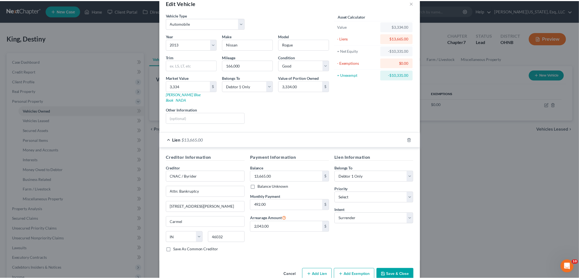
scroll to position [20, 0]
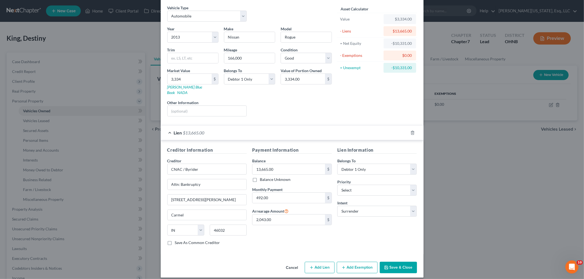
click at [389, 262] on button "Save & Close" at bounding box center [398, 267] width 37 height 11
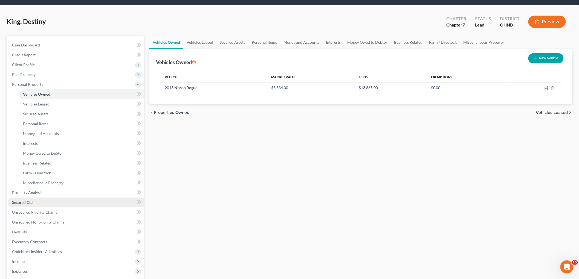
scroll to position [30, 0]
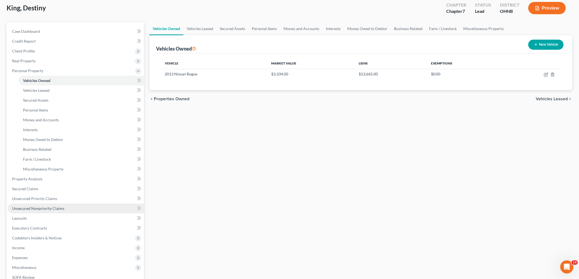
click at [45, 211] on link "Unsecured Nonpriority Claims" at bounding box center [76, 209] width 136 height 10
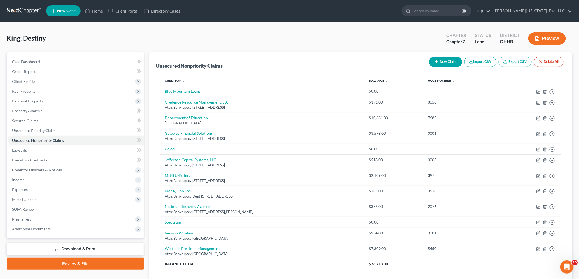
click at [437, 61] on icon "button" at bounding box center [437, 62] width 4 height 4
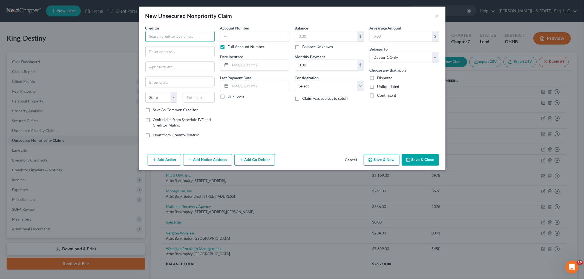
click at [187, 38] on input "text" at bounding box center [179, 36] width 69 height 11
drag, startPoint x: 187, startPoint y: 38, endPoint x: 104, endPoint y: 31, distance: 82.9
click at [104, 31] on div "New Unsecured Nonpriority Claim × Creditor * First Energy State [US_STATE] AK A…" at bounding box center [292, 139] width 584 height 279
click at [179, 53] on input "text" at bounding box center [180, 52] width 69 height 10
paste input "341 [GEOGRAPHIC_DATA]"
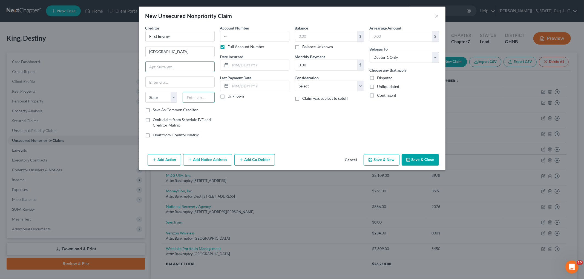
click at [209, 98] on input "text" at bounding box center [199, 97] width 32 height 11
click at [231, 48] on label "Full Account Number" at bounding box center [246, 46] width 37 height 5
click at [231, 48] on input "Full Account Number" at bounding box center [232, 46] width 4 height 4
click at [235, 39] on input "text" at bounding box center [254, 36] width 69 height 11
click at [345, 35] on input "text" at bounding box center [326, 36] width 62 height 10
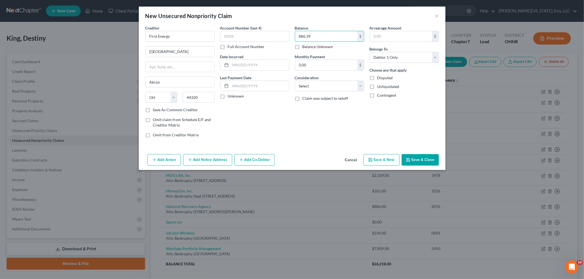
click at [426, 160] on button "Save & Close" at bounding box center [419, 159] width 37 height 11
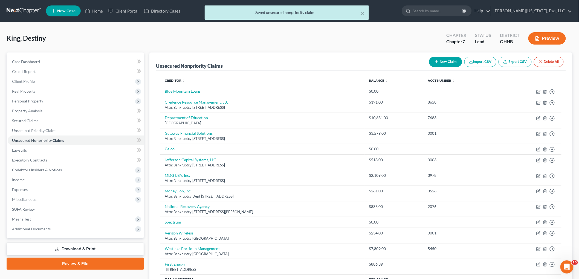
click at [452, 61] on button "New Claim" at bounding box center [445, 62] width 33 height 10
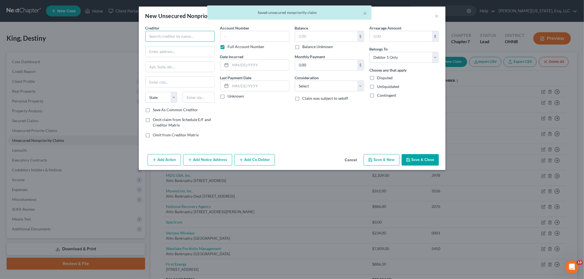
click at [182, 39] on input "text" at bounding box center [179, 36] width 69 height 11
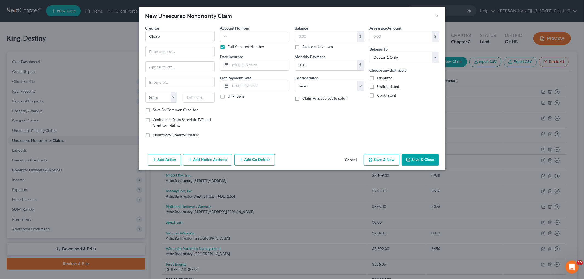
click at [245, 47] on label "Full Account Number" at bounding box center [246, 46] width 37 height 5
click at [233, 47] on input "Full Account Number" at bounding box center [232, 46] width 4 height 4
click at [248, 37] on input "text" at bounding box center [254, 36] width 69 height 11
click at [311, 46] on label "Balance Unknown" at bounding box center [317, 46] width 31 height 5
click at [308, 46] on input "Balance Unknown" at bounding box center [307, 46] width 4 height 4
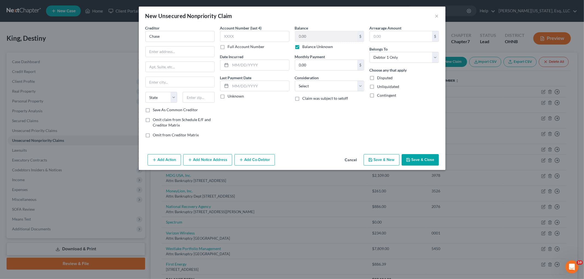
click at [411, 159] on button "Save & Close" at bounding box center [419, 159] width 37 height 11
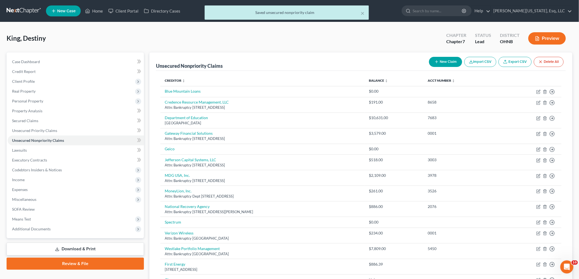
click at [437, 62] on icon "button" at bounding box center [437, 62] width 4 height 4
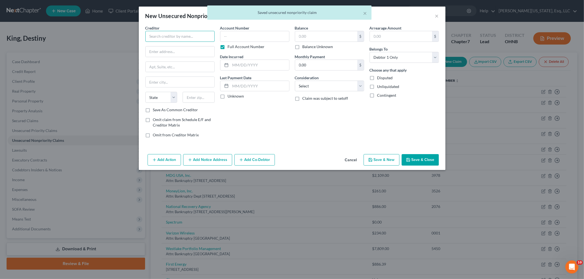
click at [183, 38] on input "text" at bounding box center [179, 36] width 69 height 11
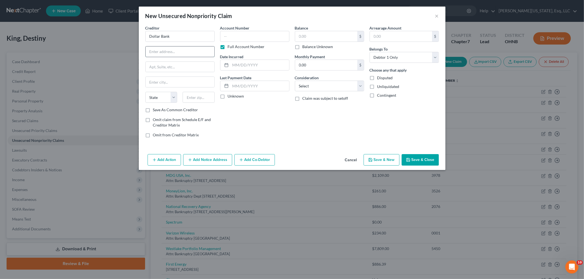
paste input "20 Stanwix S"
click at [210, 100] on input "text" at bounding box center [199, 97] width 32 height 11
click at [236, 48] on label "Full Account Number" at bounding box center [246, 46] width 37 height 5
click at [233, 48] on input "Full Account Number" at bounding box center [232, 46] width 4 height 4
click at [322, 48] on label "Balance Unknown" at bounding box center [317, 46] width 31 height 5
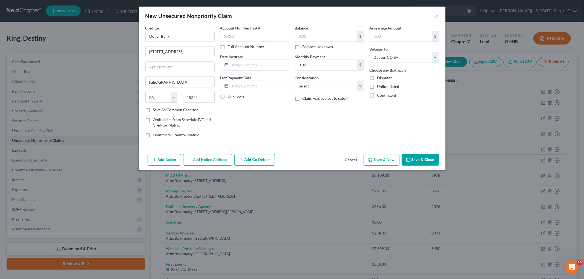
click at [308, 48] on input "Balance Unknown" at bounding box center [307, 46] width 4 height 4
click at [411, 157] on button "Save & Close" at bounding box center [419, 159] width 37 height 11
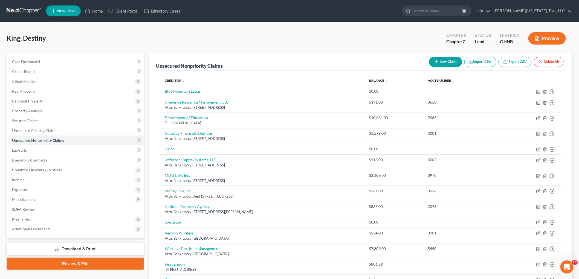
click at [442, 59] on button "New Claim" at bounding box center [445, 62] width 33 height 10
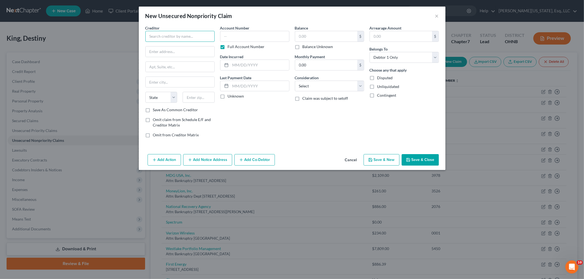
click at [177, 32] on input "text" at bounding box center [179, 36] width 69 height 11
click at [421, 162] on button "Save & Close" at bounding box center [419, 159] width 37 height 11
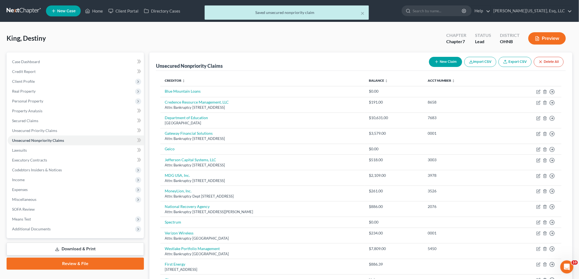
click at [435, 61] on icon "button" at bounding box center [437, 62] width 4 height 4
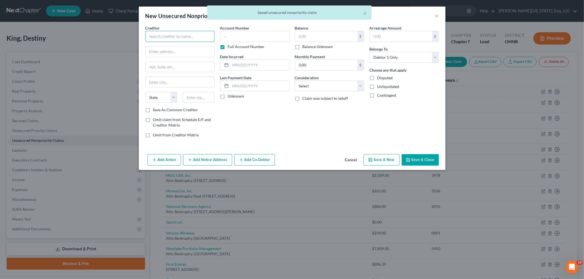
click at [193, 37] on input "text" at bounding box center [179, 36] width 69 height 11
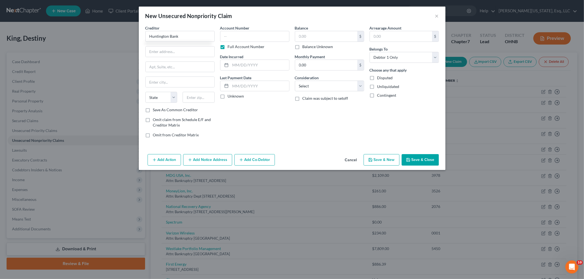
click at [425, 162] on button "Save & Close" at bounding box center [419, 159] width 37 height 11
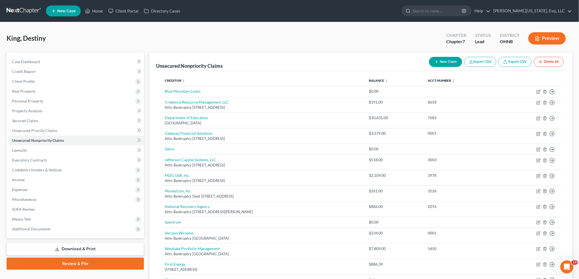
click at [437, 60] on icon "button" at bounding box center [437, 62] width 4 height 4
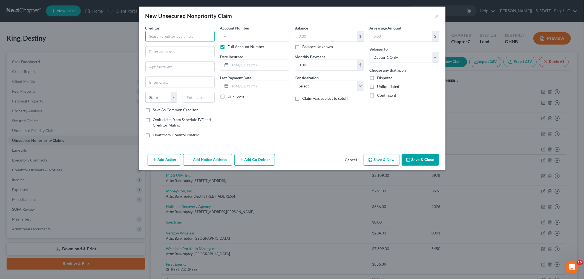
click at [186, 41] on input "text" at bounding box center [179, 36] width 69 height 11
click at [417, 159] on button "Save & Close" at bounding box center [419, 159] width 37 height 11
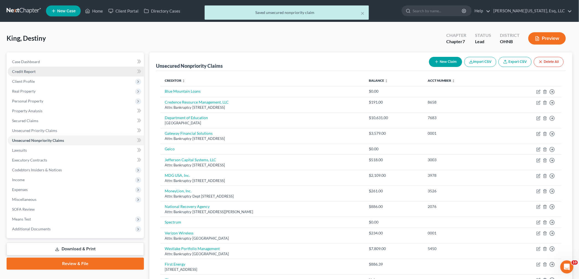
click at [56, 67] on link "Credit Report" at bounding box center [76, 72] width 136 height 10
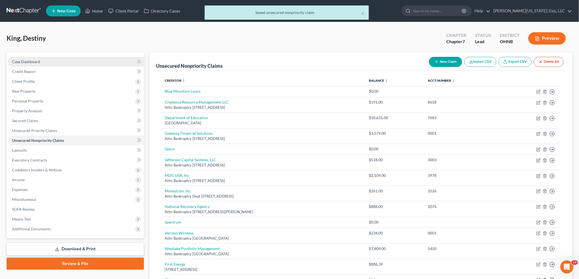
click at [57, 61] on link "Case Dashboard" at bounding box center [76, 62] width 136 height 10
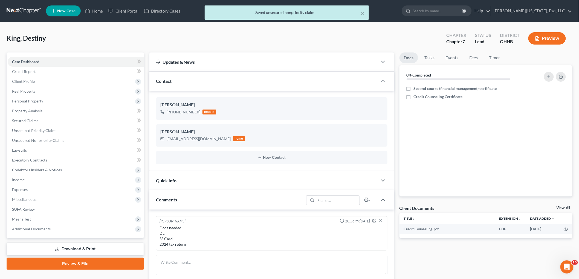
scroll to position [30, 0]
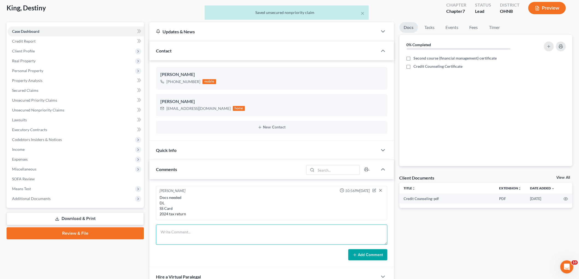
click at [204, 235] on textarea at bounding box center [271, 235] width 231 height 20
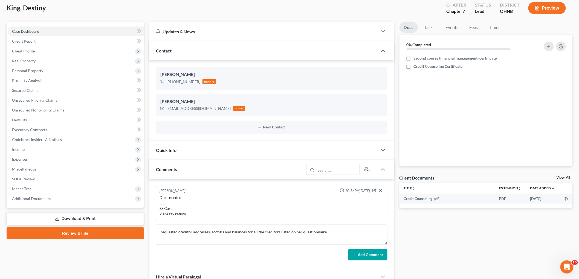
click at [365, 256] on button "Add Comment" at bounding box center [367, 255] width 39 height 11
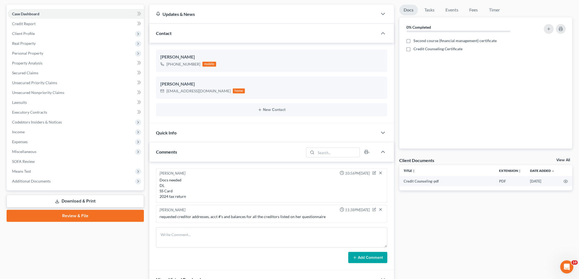
scroll to position [91, 0]
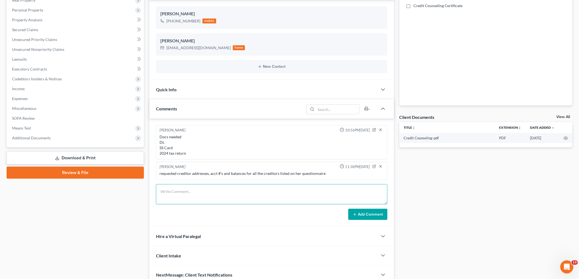
click at [194, 193] on textarea at bounding box center [271, 194] width 231 height 20
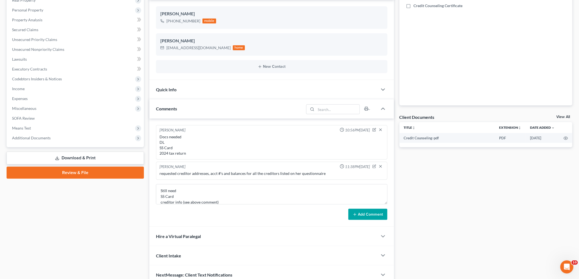
click at [372, 215] on button "Add Comment" at bounding box center [367, 214] width 39 height 11
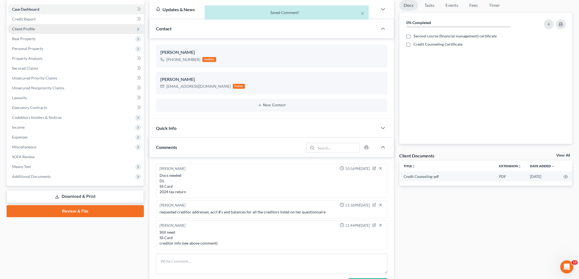
scroll to position [0, 0]
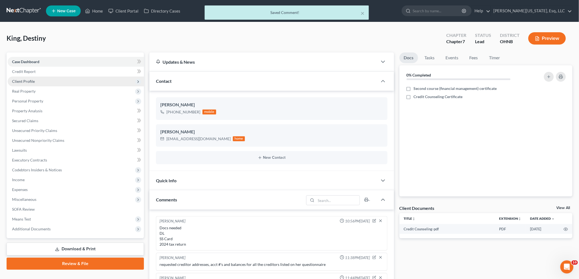
click at [43, 81] on span "Client Profile" at bounding box center [76, 82] width 136 height 10
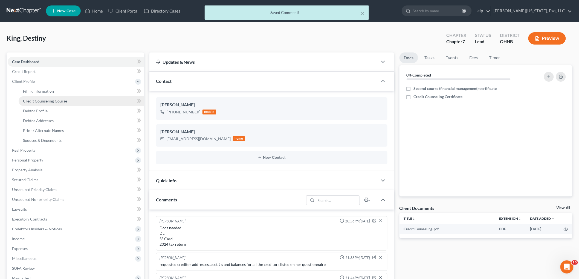
click at [76, 103] on link "Credit Counseling Course" at bounding box center [81, 101] width 125 height 10
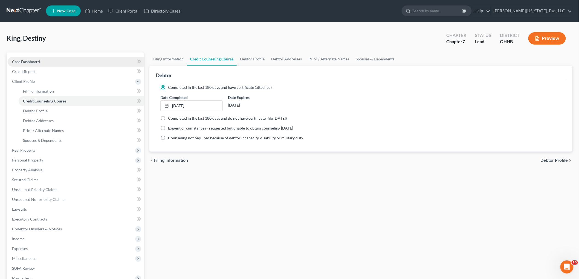
click at [37, 64] on link "Case Dashboard" at bounding box center [76, 62] width 136 height 10
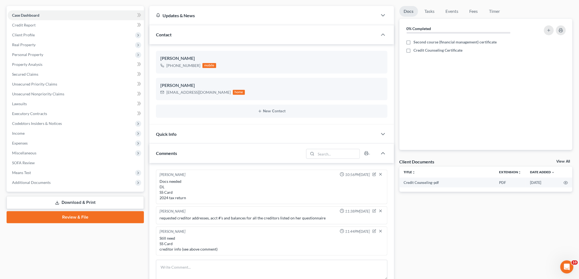
scroll to position [61, 0]
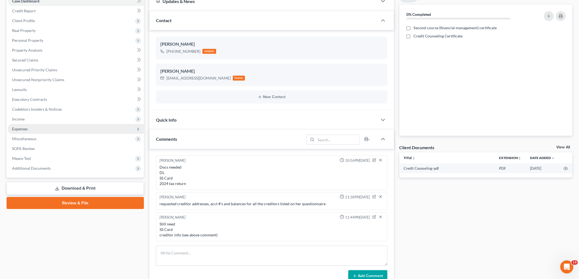
drag, startPoint x: 28, startPoint y: 121, endPoint x: 56, endPoint y: 128, distance: 28.2
click at [28, 121] on span "Income" at bounding box center [76, 119] width 136 height 10
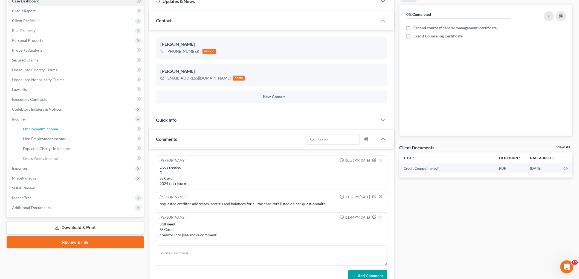
drag, startPoint x: 47, startPoint y: 125, endPoint x: 11, endPoint y: 135, distance: 37.4
click at [47, 125] on link "Employment Income" at bounding box center [81, 129] width 125 height 10
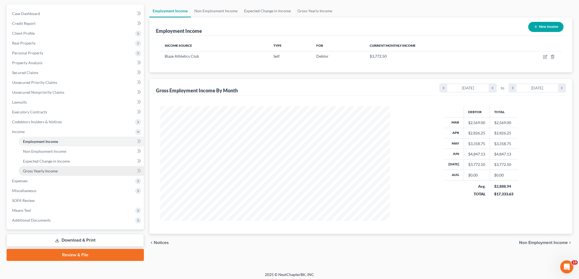
scroll to position [50, 0]
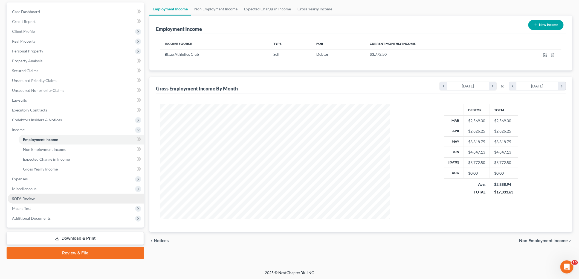
drag, startPoint x: 23, startPoint y: 196, endPoint x: 28, endPoint y: 200, distance: 6.4
click at [23, 196] on span "SOFA Review" at bounding box center [23, 198] width 23 height 5
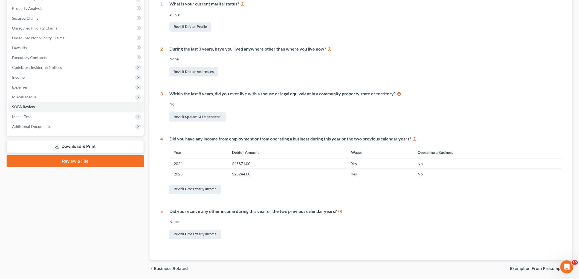
scroll to position [121, 0]
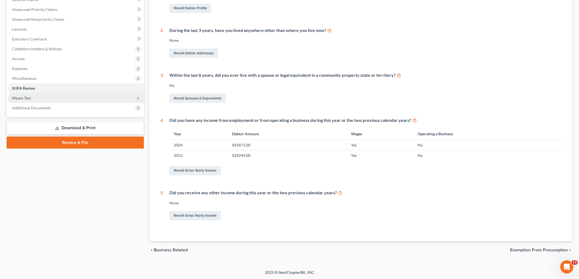
click at [32, 98] on span "Means Test" at bounding box center [76, 98] width 136 height 10
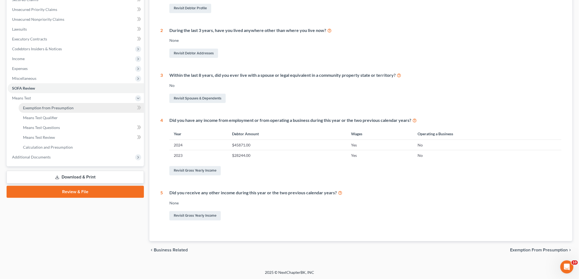
click at [58, 108] on span "Exemption from Presumption" at bounding box center [48, 108] width 51 height 5
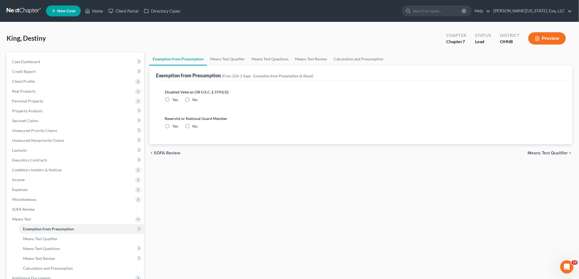
drag, startPoint x: 189, startPoint y: 98, endPoint x: 189, endPoint y: 120, distance: 21.9
click at [192, 98] on label "No" at bounding box center [194, 99] width 5 height 5
click at [195, 98] on input "No" at bounding box center [197, 99] width 4 height 4
click at [192, 125] on label "No" at bounding box center [194, 126] width 5 height 5
click at [195, 125] on input "No" at bounding box center [197, 126] width 4 height 4
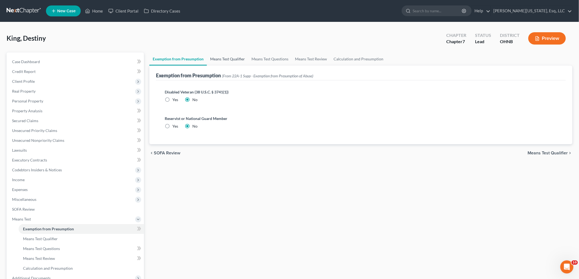
click at [227, 62] on link "Means Test Qualifier" at bounding box center [227, 59] width 41 height 13
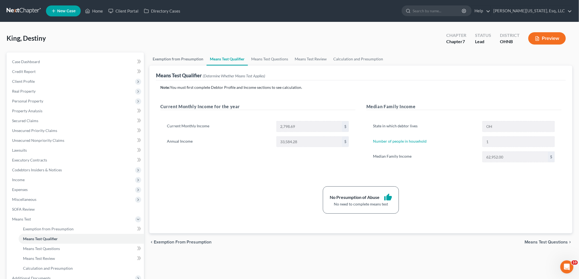
click at [183, 59] on link "Exemption from Presumption" at bounding box center [177, 59] width 57 height 13
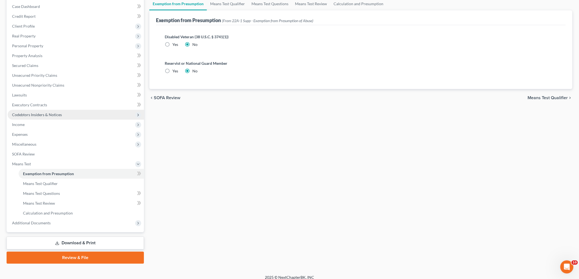
scroll to position [60, 0]
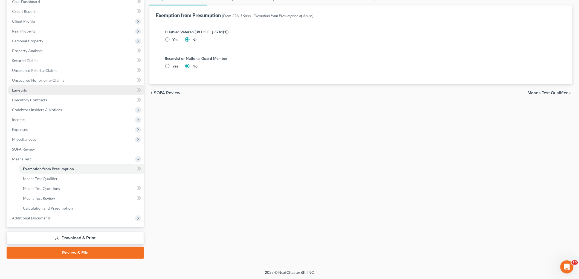
click at [30, 91] on link "Lawsuits" at bounding box center [76, 90] width 136 height 10
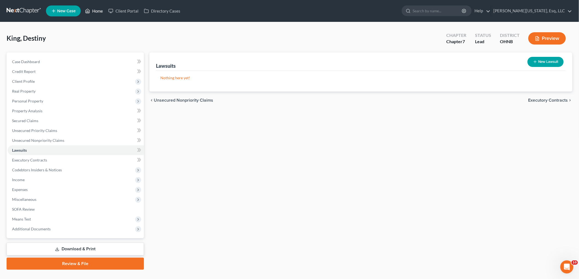
click at [95, 10] on link "Home" at bounding box center [93, 11] width 23 height 10
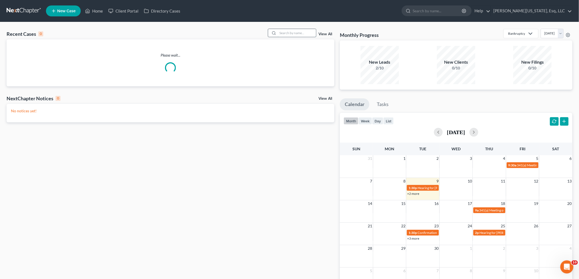
click at [291, 33] on input "search" at bounding box center [297, 33] width 38 height 8
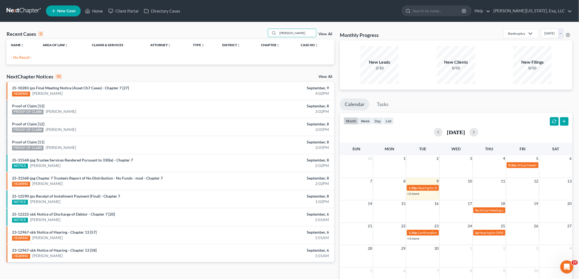
drag, startPoint x: 291, startPoint y: 33, endPoint x: 237, endPoint y: 35, distance: 54.0
click at [237, 35] on div "Recent Cases 0 [PERSON_NAME] View All" at bounding box center [171, 34] width 328 height 11
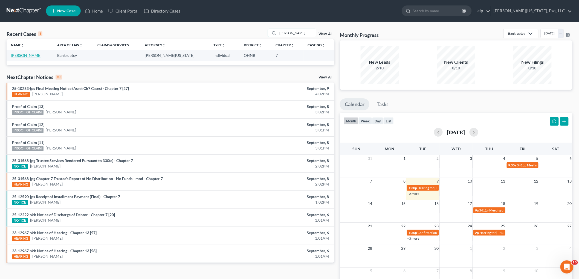
click at [31, 57] on link "[PERSON_NAME]" at bounding box center [26, 55] width 30 height 5
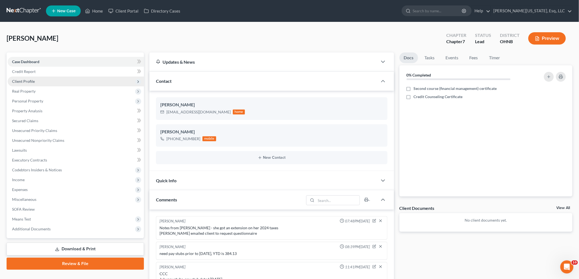
scroll to position [33, 0]
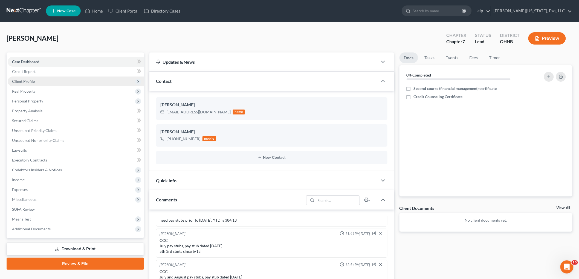
click at [49, 79] on span "Client Profile" at bounding box center [76, 82] width 136 height 10
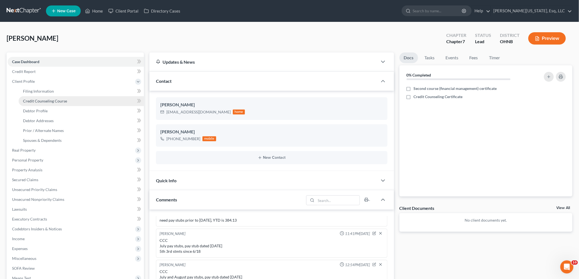
click at [62, 100] on span "Credit Counseling Course" at bounding box center [45, 101] width 44 height 5
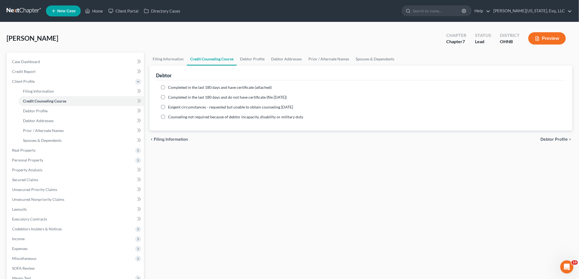
click at [197, 86] on span "Completed in the last 180 days and have certificate (attached)" at bounding box center [220, 87] width 104 height 5
click at [174, 86] on input "Completed in the last 180 days and have certificate (attached)" at bounding box center [172, 87] width 4 height 4
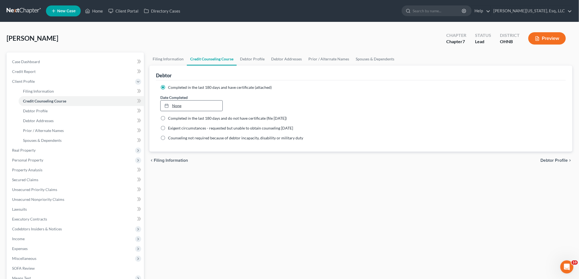
click at [204, 106] on link "None" at bounding box center [192, 106] width 62 height 10
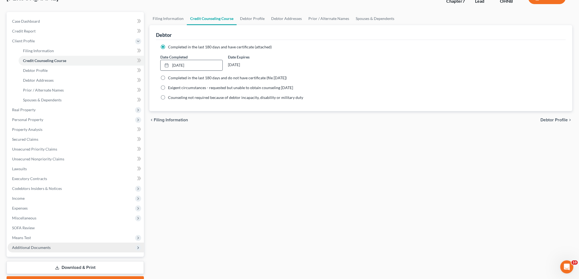
scroll to position [70, 0]
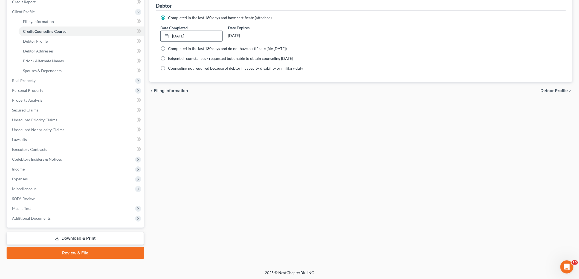
drag, startPoint x: 36, startPoint y: 220, endPoint x: 52, endPoint y: 226, distance: 16.8
click at [36, 220] on span "Additional Documents" at bounding box center [76, 219] width 136 height 10
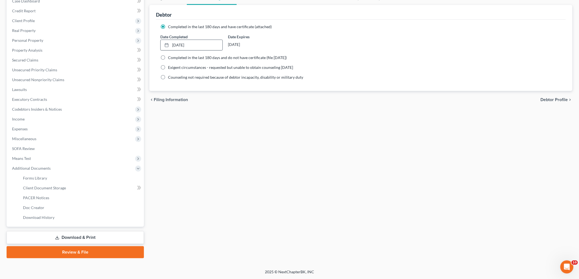
scroll to position [60, 0]
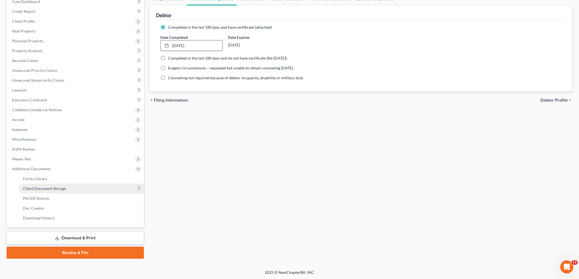
click at [63, 190] on span "Client Document Storage" at bounding box center [44, 188] width 43 height 5
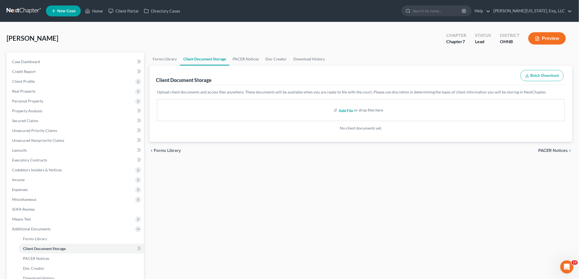
click at [347, 110] on input "file" at bounding box center [345, 110] width 13 height 10
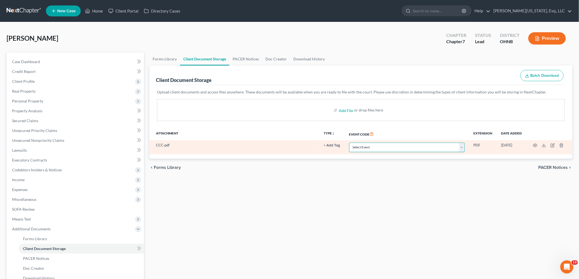
drag, startPoint x: 400, startPoint y: 148, endPoint x: 396, endPoint y: 151, distance: 5.0
click at [400, 148] on select "Select Event 20 Largest Unsecured Creditors Amended List of Creditors (Fee) Ame…" at bounding box center [407, 148] width 116 height 10
click at [349, 143] on select "Select Event 20 Largest Unsecured Creditors Amended List of Creditors (Fee) Ame…" at bounding box center [407, 148] width 116 height 10
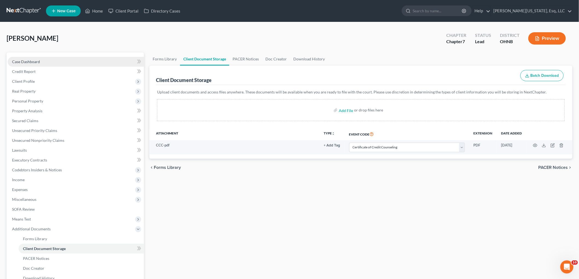
click at [37, 66] on link "Case Dashboard" at bounding box center [76, 62] width 136 height 10
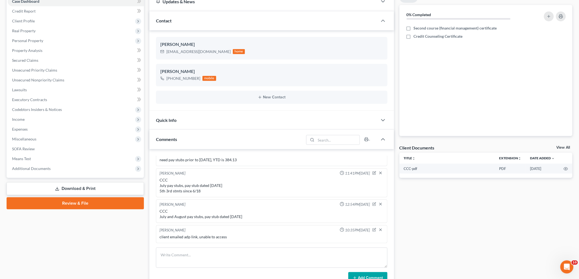
scroll to position [61, 0]
click at [212, 257] on textarea at bounding box center [271, 258] width 231 height 20
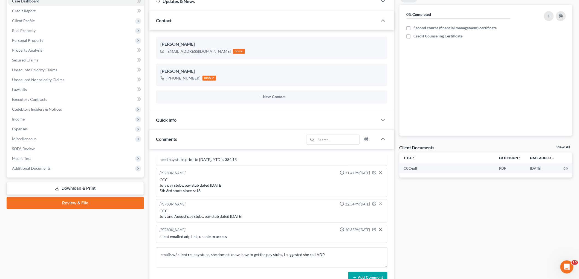
click at [370, 277] on button "Add Comment" at bounding box center [367, 277] width 39 height 11
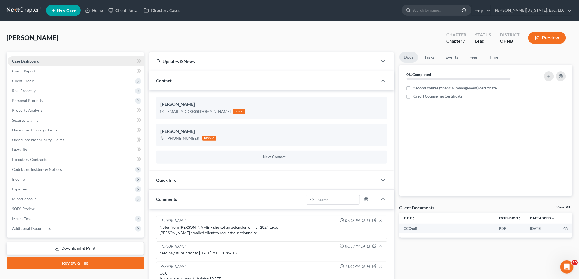
scroll to position [0, 0]
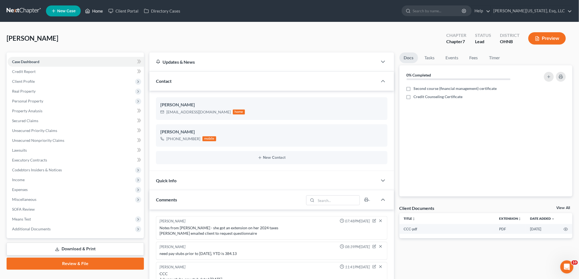
click at [92, 7] on link "Home" at bounding box center [93, 11] width 23 height 10
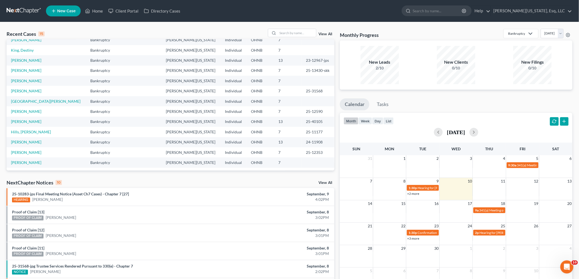
scroll to position [30, 0]
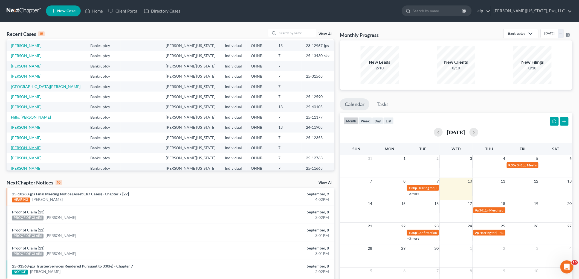
click at [20, 149] on link "[PERSON_NAME]" at bounding box center [26, 148] width 30 height 5
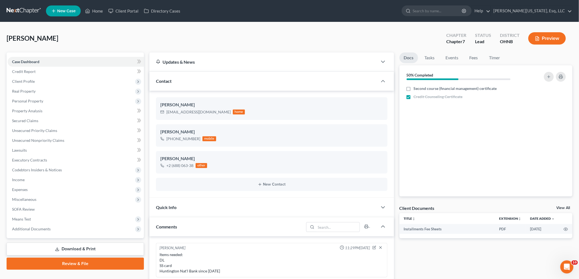
scroll to position [9, 0]
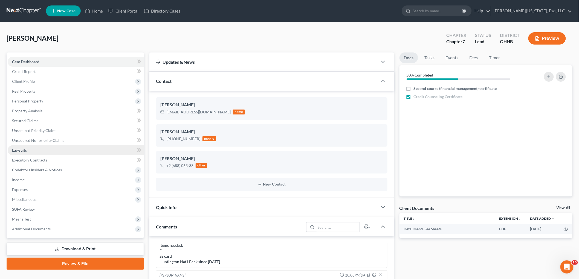
drag, startPoint x: 408, startPoint y: 18, endPoint x: 25, endPoint y: 150, distance: 404.7
click at [408, 18] on nav "Home New Case Client Portal Directory Cases [PERSON_NAME][US_STATE], Esq., LLC …" at bounding box center [289, 11] width 579 height 22
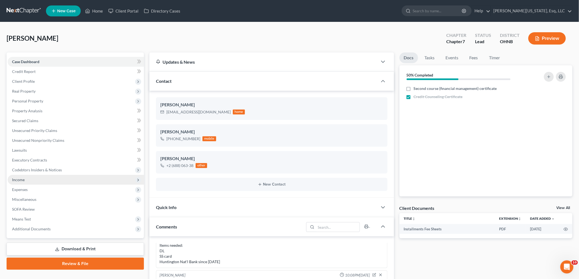
click at [21, 178] on span "Income" at bounding box center [18, 180] width 13 height 5
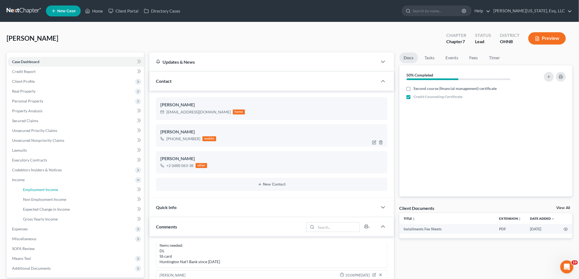
drag, startPoint x: 36, startPoint y: 190, endPoint x: 354, endPoint y: 138, distance: 322.2
click at [36, 190] on span "Employment Income" at bounding box center [40, 189] width 35 height 5
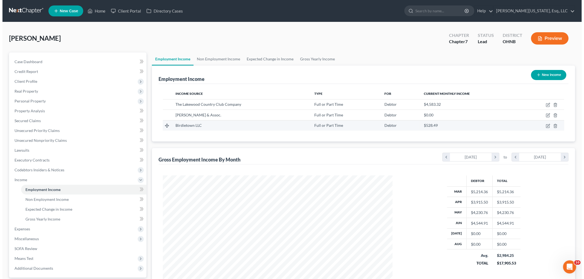
scroll to position [114, 240]
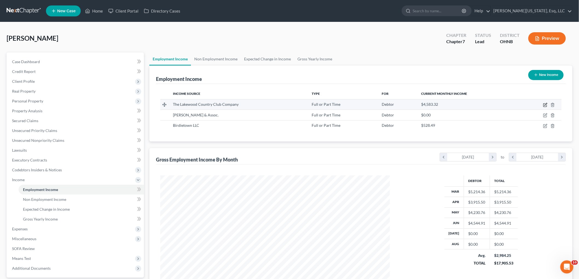
click at [545, 105] on icon "button" at bounding box center [545, 105] width 4 height 4
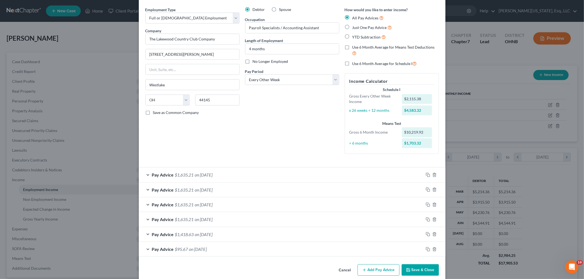
scroll to position [26, 0]
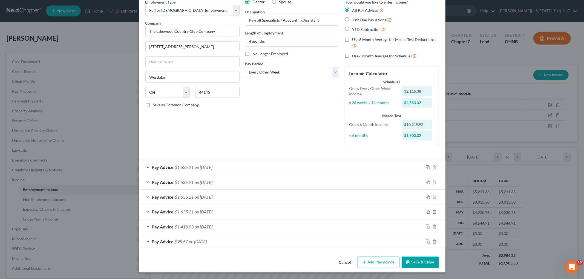
click at [375, 259] on button "Add Pay Advice" at bounding box center [378, 262] width 42 height 11
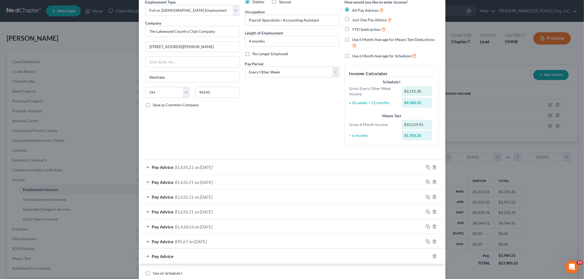
scroll to position [206, 0]
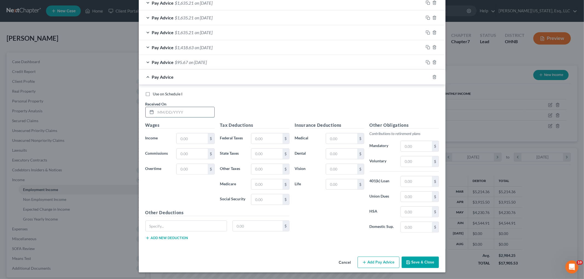
drag, startPoint x: 188, startPoint y: 111, endPoint x: 167, endPoint y: 112, distance: 20.6
click at [187, 111] on input "text" at bounding box center [185, 112] width 59 height 10
click at [272, 151] on input "text" at bounding box center [266, 154] width 31 height 10
click at [262, 155] on input "text" at bounding box center [266, 154] width 31 height 10
click at [341, 155] on input "text" at bounding box center [341, 154] width 31 height 10
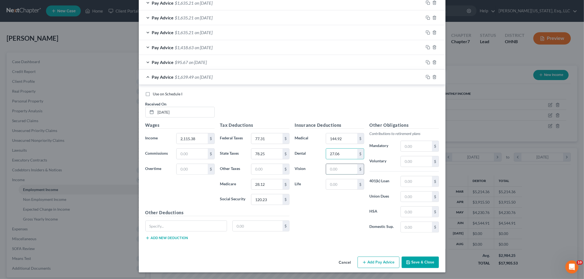
click at [332, 170] on input "text" at bounding box center [341, 169] width 31 height 10
click at [384, 262] on button "Add Pay Advice" at bounding box center [378, 262] width 42 height 11
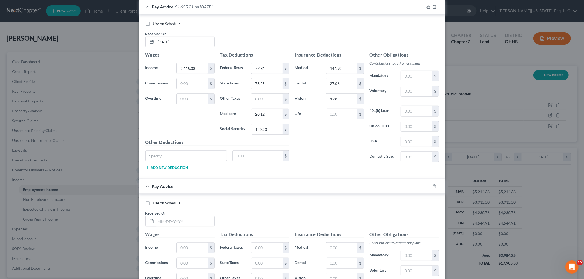
scroll to position [358, 0]
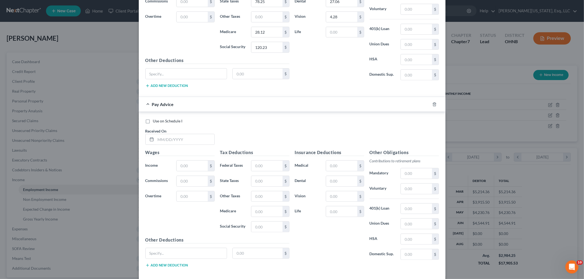
click at [182, 146] on div "Use on Schedule I Received On *" at bounding box center [292, 133] width 299 height 31
click at [182, 143] on input "text" at bounding box center [185, 139] width 59 height 10
click at [260, 187] on input "text" at bounding box center [266, 181] width 31 height 10
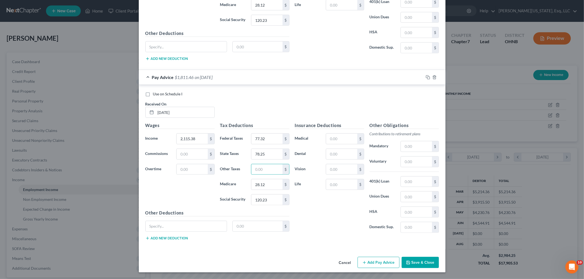
click at [360, 261] on button "Add Pay Advice" at bounding box center [378, 262] width 42 height 11
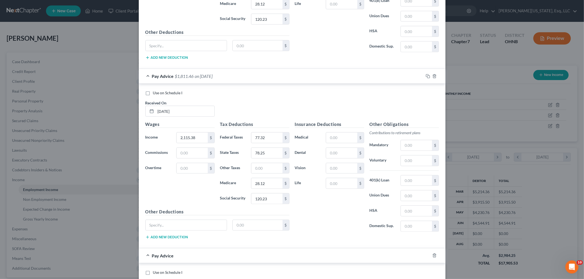
scroll to position [566, 0]
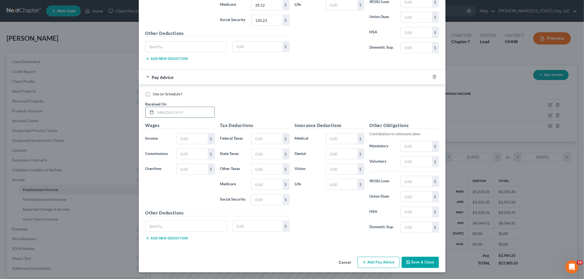
click at [182, 113] on input "text" at bounding box center [185, 112] width 59 height 10
click at [267, 153] on input "text" at bounding box center [266, 154] width 31 height 10
click at [344, 155] on input "text" at bounding box center [341, 154] width 31 height 10
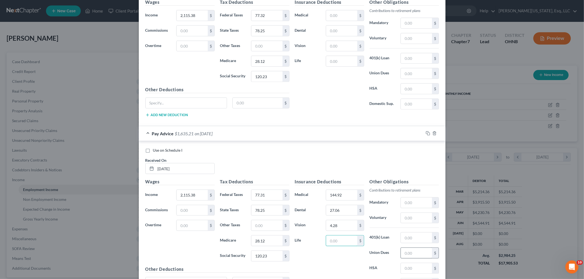
scroll to position [445, 0]
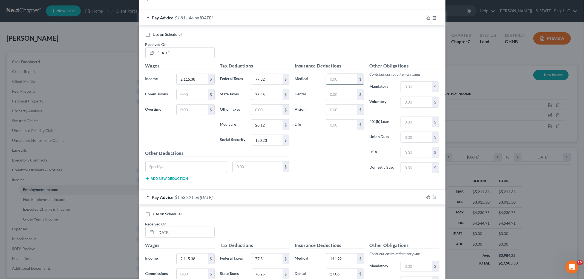
click at [342, 83] on input "text" at bounding box center [341, 79] width 31 height 10
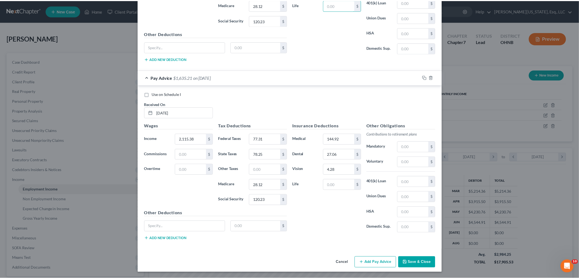
scroll to position [566, 0]
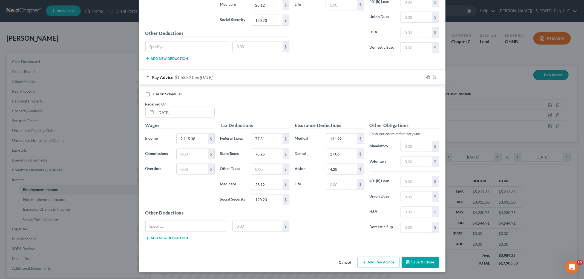
click at [419, 269] on div "Cancel Add Pay Advice Save & Close" at bounding box center [292, 264] width 306 height 18
click at [419, 262] on button "Save & Close" at bounding box center [419, 262] width 37 height 11
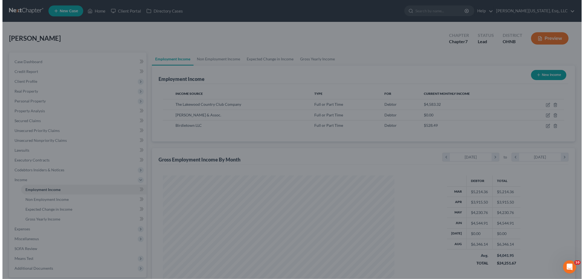
scroll to position [273520, 273394]
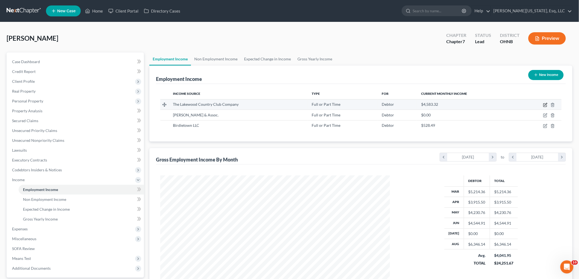
click at [545, 105] on icon "button" at bounding box center [546, 104] width 2 height 2
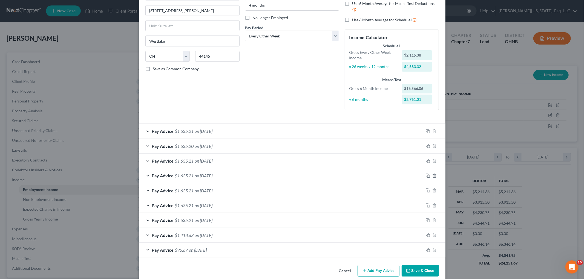
scroll to position [71, 0]
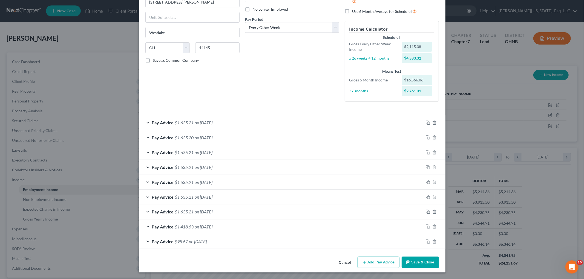
click at [378, 262] on button "Add Pay Advice" at bounding box center [378, 262] width 42 height 11
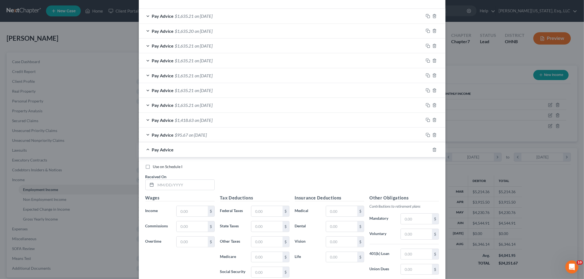
scroll to position [192, 0]
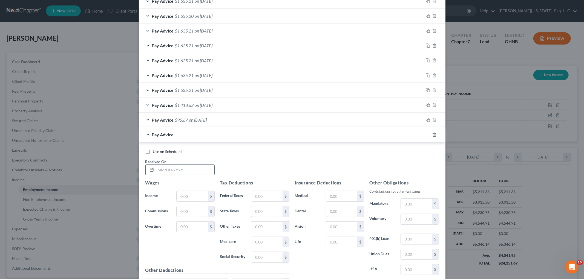
click at [189, 170] on input "text" at bounding box center [185, 170] width 59 height 10
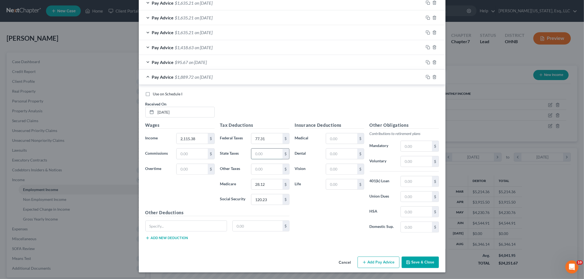
click at [270, 155] on input "text" at bounding box center [266, 154] width 31 height 10
click at [337, 134] on input "text" at bounding box center [341, 139] width 31 height 10
click at [382, 264] on button "Add Pay Advice" at bounding box center [378, 262] width 42 height 11
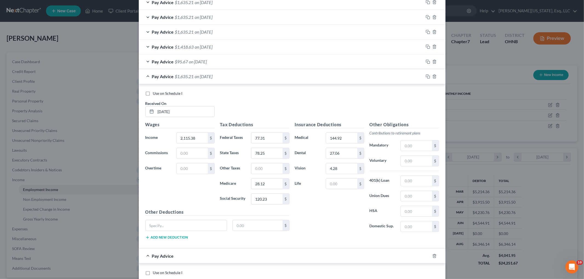
scroll to position [403, 0]
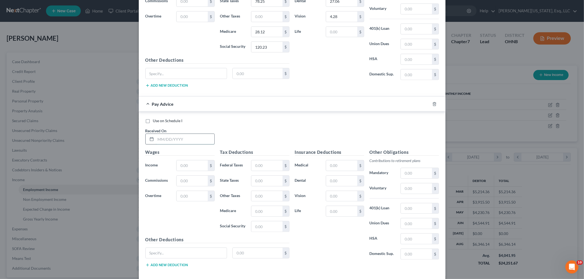
click at [181, 137] on input "text" at bounding box center [185, 139] width 59 height 10
drag, startPoint x: 260, startPoint y: 181, endPoint x: 258, endPoint y: 179, distance: 3.1
click at [260, 181] on input "text" at bounding box center [266, 181] width 31 height 10
click at [345, 169] on input "text" at bounding box center [341, 166] width 31 height 10
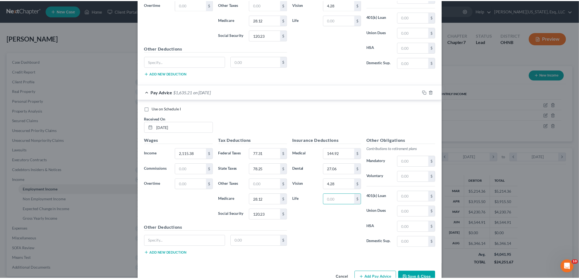
scroll to position [431, 0]
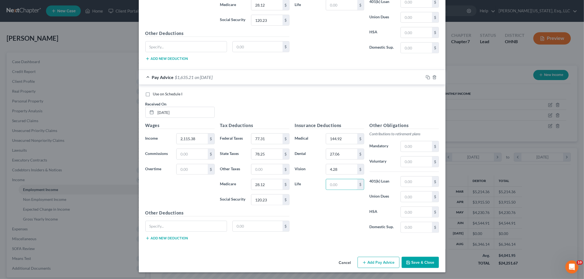
click at [419, 262] on button "Save & Close" at bounding box center [419, 262] width 37 height 11
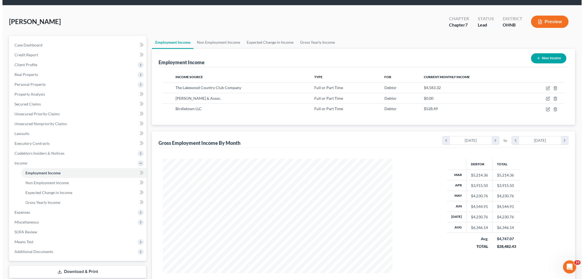
scroll to position [0, 0]
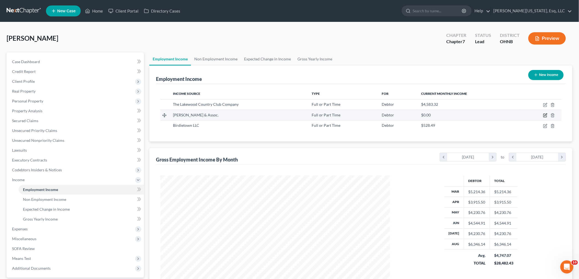
click at [545, 117] on icon "button" at bounding box center [545, 115] width 4 height 4
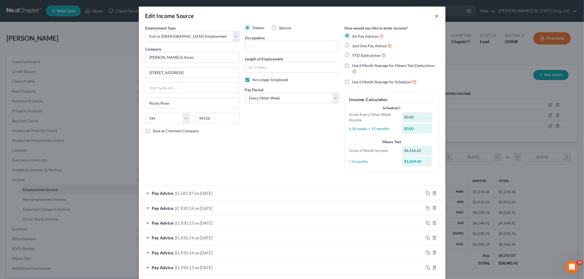
click at [435, 15] on button "×" at bounding box center [437, 16] width 4 height 7
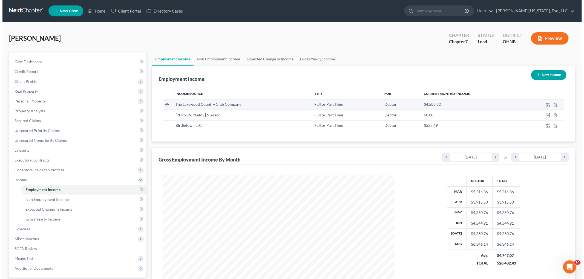
scroll to position [273520, 273394]
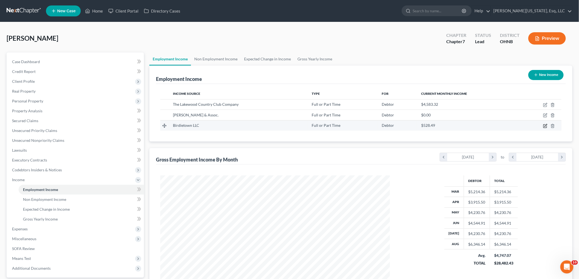
click at [543, 126] on icon "button" at bounding box center [545, 126] width 4 height 4
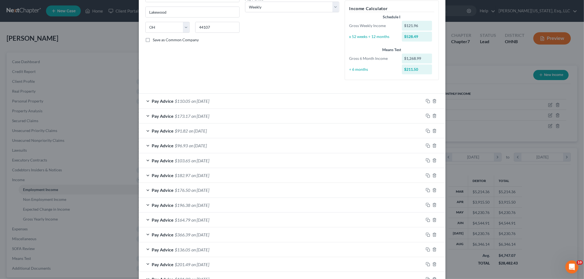
scroll to position [144, 0]
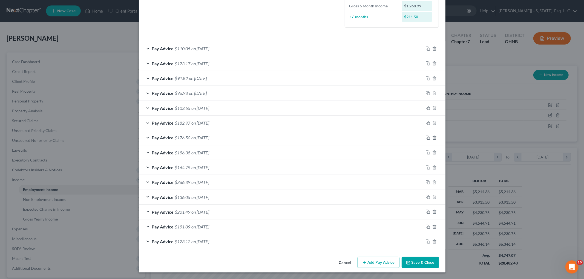
click at [367, 264] on button "Add Pay Advice" at bounding box center [378, 262] width 42 height 11
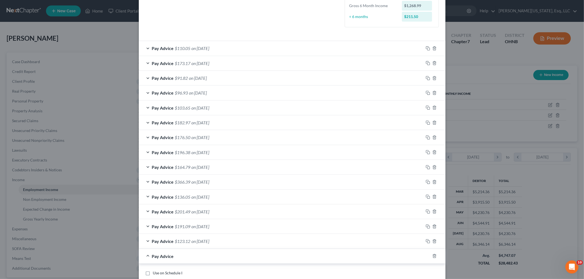
scroll to position [324, 0]
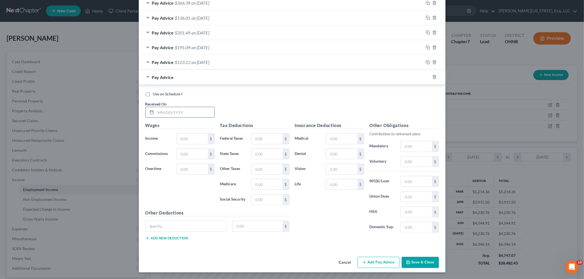
click at [183, 113] on input "text" at bounding box center [185, 112] width 59 height 10
click at [259, 150] on input "text" at bounding box center [266, 154] width 31 height 10
click at [422, 259] on button "Save & Close" at bounding box center [419, 262] width 37 height 11
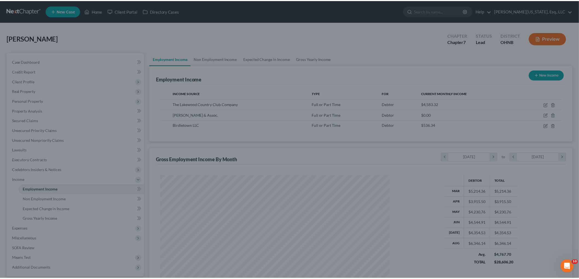
scroll to position [273520, 273394]
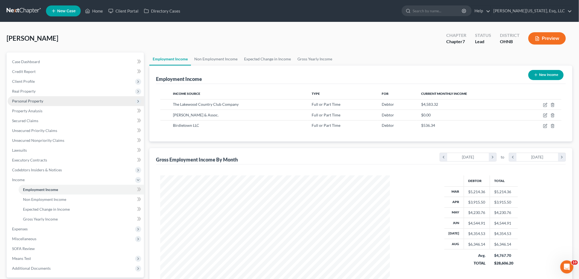
click at [31, 101] on span "Personal Property" at bounding box center [27, 101] width 31 height 5
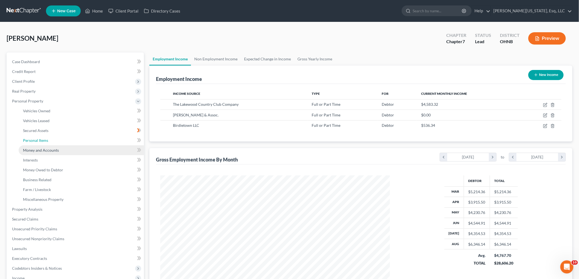
drag, startPoint x: 43, startPoint y: 141, endPoint x: 42, endPoint y: 151, distance: 10.4
click at [43, 141] on span "Personal Items" at bounding box center [35, 140] width 25 height 5
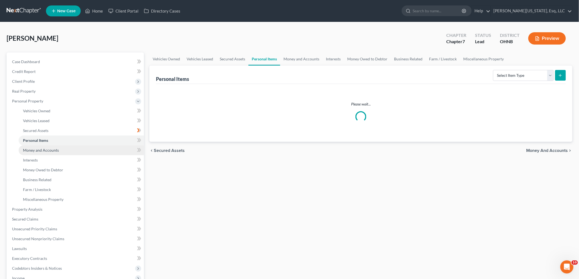
click at [42, 151] on span "Money and Accounts" at bounding box center [41, 150] width 36 height 5
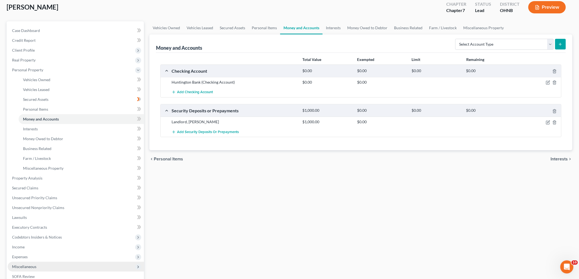
scroll to position [91, 0]
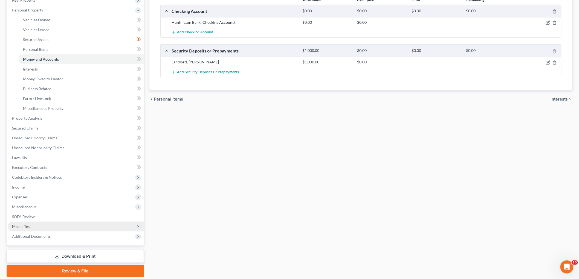
drag, startPoint x: 34, startPoint y: 223, endPoint x: 53, endPoint y: 228, distance: 19.5
click at [34, 223] on span "Means Test" at bounding box center [76, 227] width 136 height 10
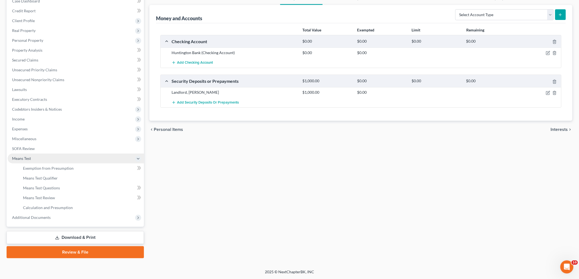
scroll to position [60, 0]
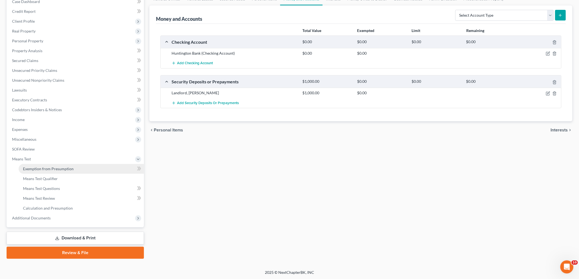
click at [55, 169] on span "Exemption from Presumption" at bounding box center [48, 169] width 51 height 5
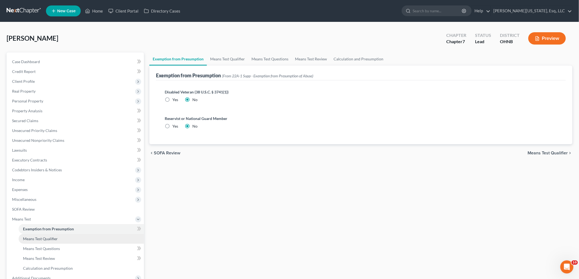
click at [59, 238] on link "Means Test Qualifier" at bounding box center [81, 239] width 125 height 10
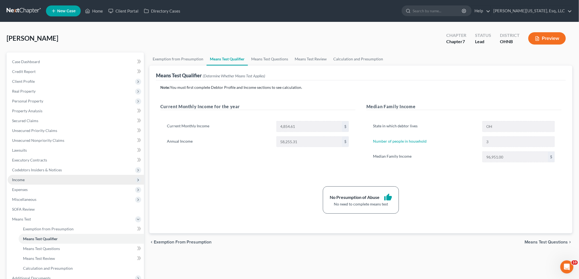
click at [34, 183] on span "Income" at bounding box center [76, 180] width 136 height 10
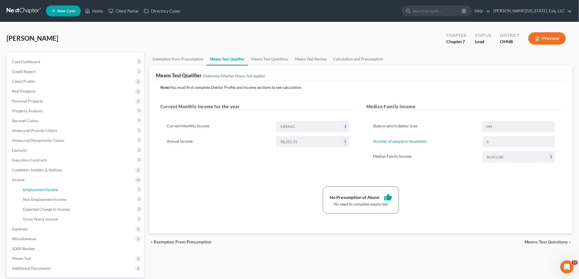
drag, startPoint x: 47, startPoint y: 191, endPoint x: 155, endPoint y: 195, distance: 108.4
click at [47, 191] on span "Employment Income" at bounding box center [40, 189] width 35 height 5
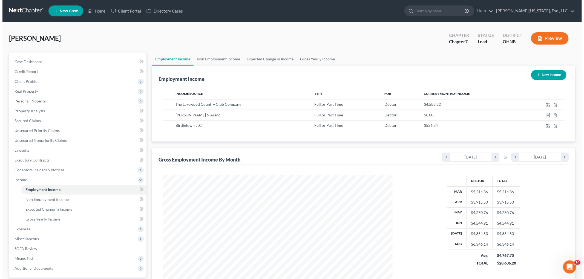
scroll to position [114, 240]
click at [545, 105] on icon "button" at bounding box center [545, 105] width 4 height 4
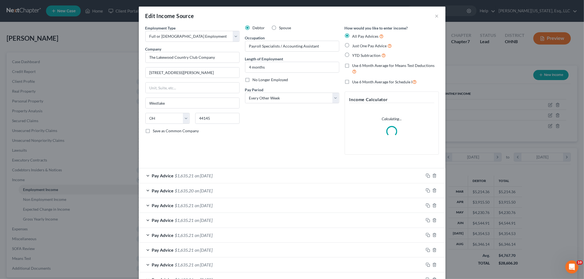
scroll to position [115, 242]
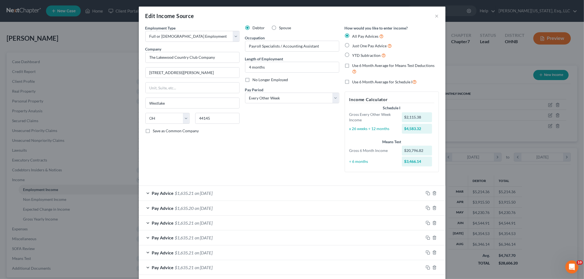
click at [352, 66] on label "Use 6 Month Average for Means Test Deductions" at bounding box center [395, 69] width 86 height 12
click at [354, 66] on input "Use 6 Month Average for Means Test Deductions" at bounding box center [356, 65] width 4 height 4
click at [352, 82] on label "Use 6 Month Average for Schedule I" at bounding box center [384, 82] width 65 height 6
click at [354, 82] on input "Use 6 Month Average for Schedule I" at bounding box center [356, 81] width 4 height 4
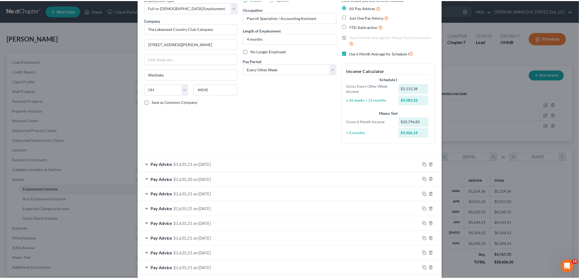
scroll to position [100, 0]
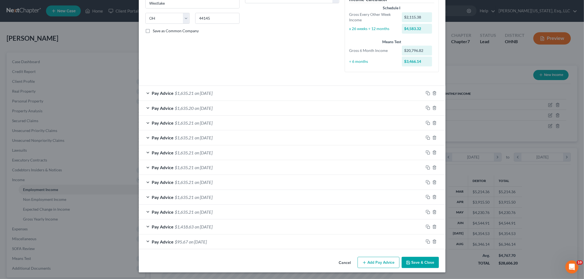
click at [413, 266] on button "Save & Close" at bounding box center [419, 262] width 37 height 11
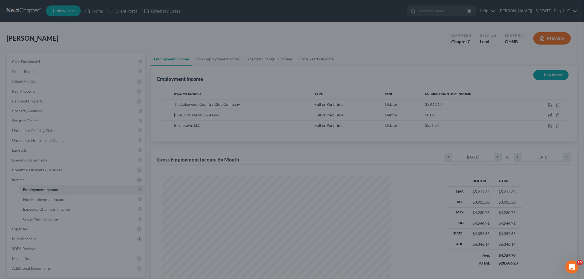
scroll to position [273520, 273394]
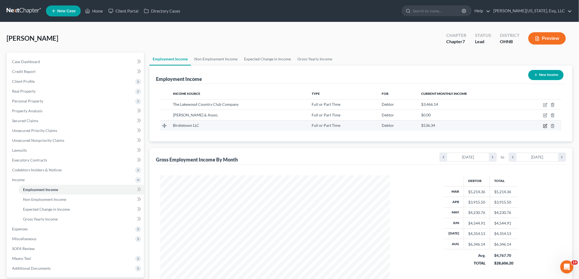
click at [546, 126] on icon "button" at bounding box center [546, 125] width 2 height 2
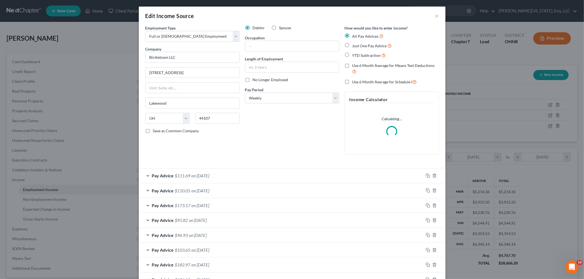
scroll to position [115, 242]
click at [352, 64] on label "Use 6 Month Average for Means Test Deductions" at bounding box center [395, 69] width 86 height 12
click at [354, 64] on input "Use 6 Month Average for Means Test Deductions" at bounding box center [356, 65] width 4 height 4
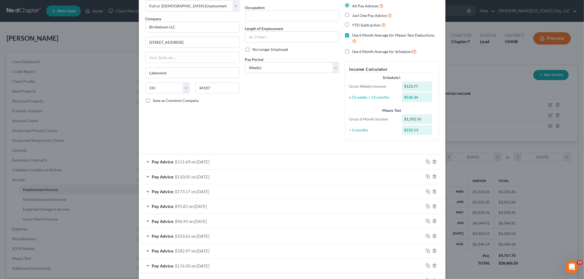
scroll to position [61, 0]
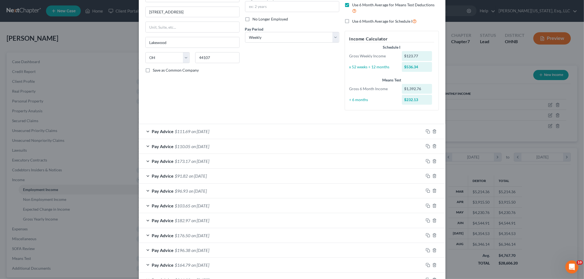
click at [248, 147] on div "Pay Advice $110.05 on [DATE]" at bounding box center [281, 146] width 285 height 15
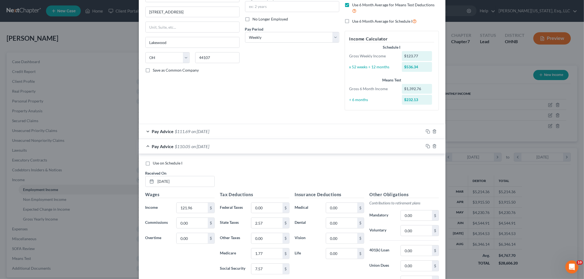
click at [248, 132] on div "Pay Advice $111.69 on [DATE]" at bounding box center [281, 131] width 285 height 15
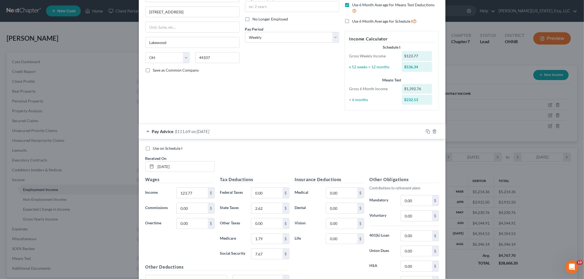
click at [153, 149] on label "Use on Schedule I" at bounding box center [168, 148] width 30 height 5
click at [155, 149] on input "Use on Schedule I" at bounding box center [157, 148] width 4 height 4
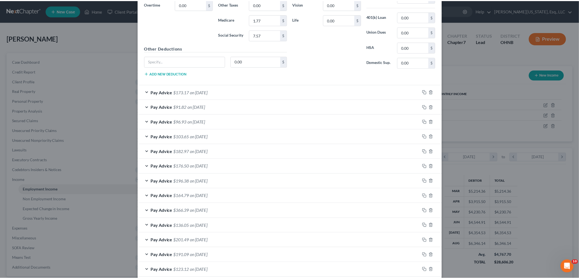
scroll to position [490, 0]
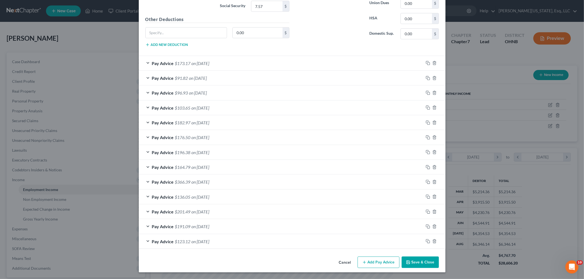
click at [417, 259] on button "Save & Close" at bounding box center [419, 262] width 37 height 11
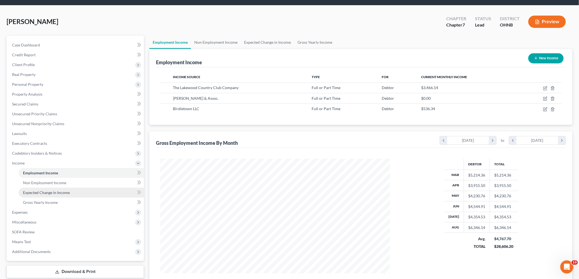
scroll to position [30, 0]
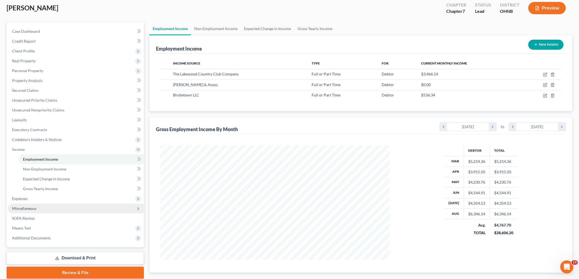
click at [40, 206] on span "Miscellaneous" at bounding box center [76, 209] width 136 height 10
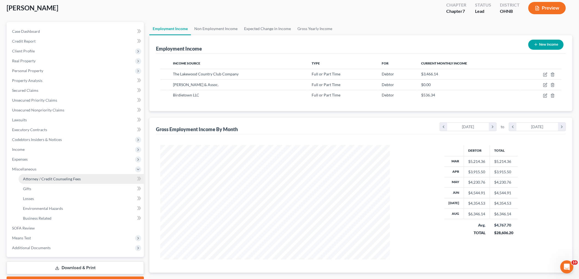
click at [63, 179] on span "Attorney / Credit Counseling Fees" at bounding box center [52, 179] width 58 height 5
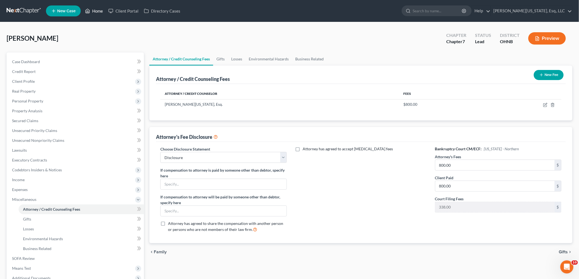
click at [97, 11] on link "Home" at bounding box center [93, 11] width 23 height 10
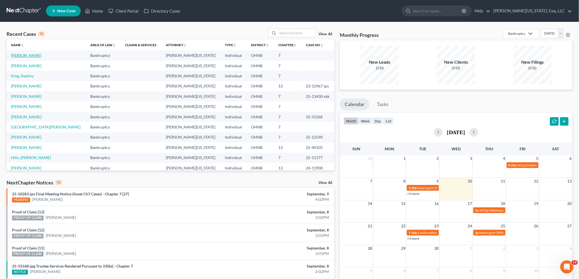
click at [35, 55] on link "[PERSON_NAME]" at bounding box center [26, 55] width 30 height 5
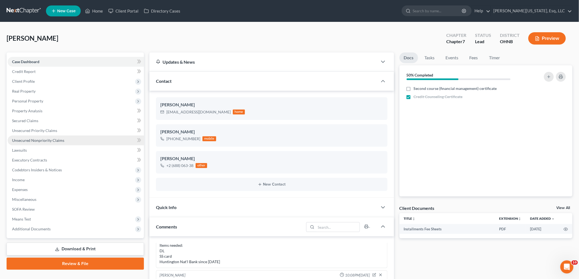
click at [47, 140] on span "Unsecured Nonpriority Claims" at bounding box center [38, 140] width 52 height 5
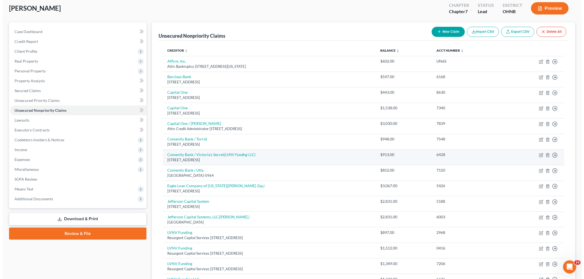
scroll to position [30, 0]
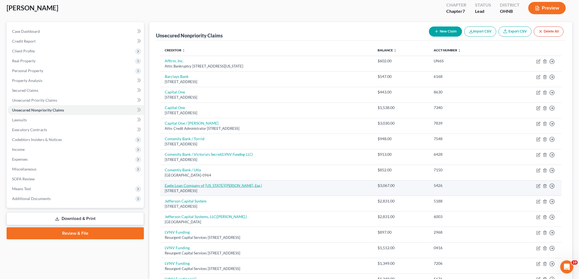
click at [224, 186] on icon "([PERSON_NAME], Esq.)" at bounding box center [242, 185] width 37 height 5
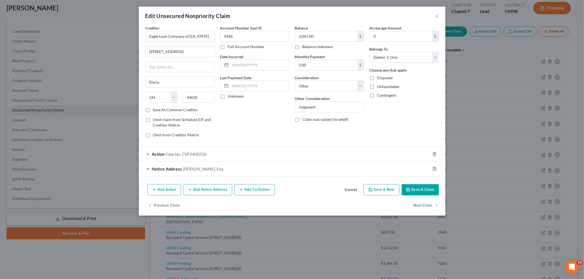
click at [228, 168] on div "Notice Address [PERSON_NAME], Esq." at bounding box center [284, 169] width 291 height 15
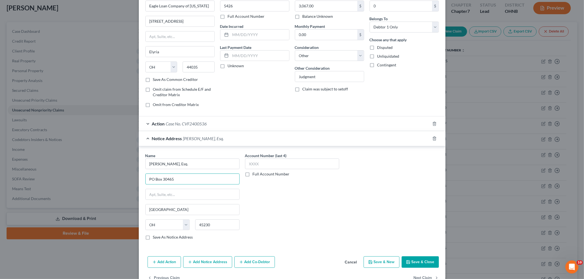
drag, startPoint x: 192, startPoint y: 183, endPoint x: 134, endPoint y: 183, distance: 58.0
click at [134, 183] on div "Edit Unsecured Nonpriority Claim × Creditor * Eagle Loan Company of [US_STATE] …" at bounding box center [292, 139] width 584 height 279
click at [178, 201] on div "Name * [PERSON_NAME], Esq. PO Box [GEOGRAPHIC_DATA] [US_STATE] AK AR AZ CA CO C…" at bounding box center [192, 197] width 94 height 88
drag, startPoint x: 177, startPoint y: 197, endPoint x: 183, endPoint y: 184, distance: 15.2
click at [177, 197] on input "text" at bounding box center [193, 194] width 94 height 10
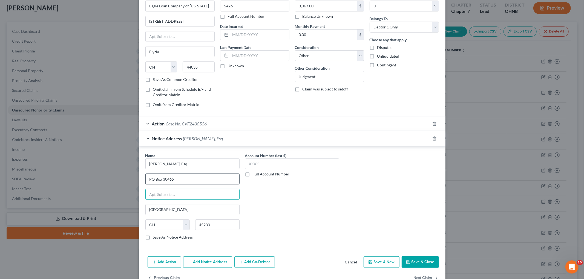
paste input "PO Box 30465"
drag, startPoint x: 185, startPoint y: 181, endPoint x: 37, endPoint y: 178, distance: 147.8
click at [37, 178] on div "Edit Unsecured Nonpriority Claim × Creditor * Eagle Loan Company of [US_STATE] …" at bounding box center [292, 139] width 584 height 279
click at [413, 265] on button "Save & Close" at bounding box center [419, 262] width 37 height 11
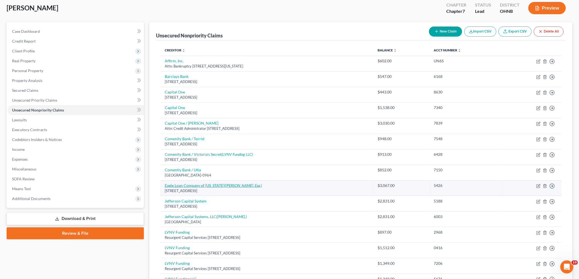
click at [224, 186] on icon "([PERSON_NAME], Esq.)" at bounding box center [242, 185] width 37 height 5
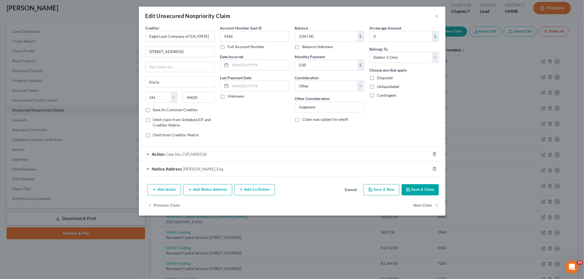
click at [178, 155] on span "Case No. CVF2400536" at bounding box center [186, 154] width 41 height 5
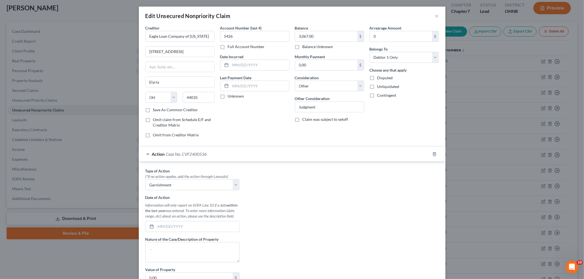
scroll to position [61, 0]
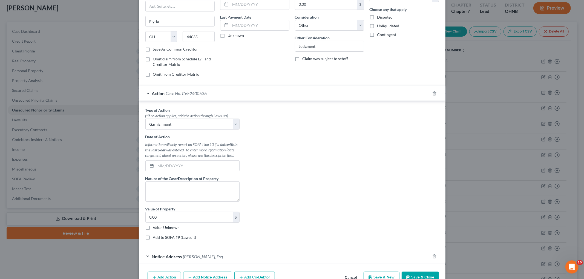
click at [166, 237] on label "Add to SOFA #9 (Lawsuit)" at bounding box center [174, 237] width 43 height 5
click at [159, 237] on input "Add to SOFA #9 (Lawsuit)" at bounding box center [157, 237] width 4 height 4
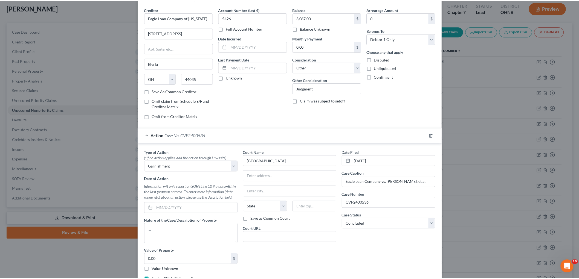
scroll to position [0, 0]
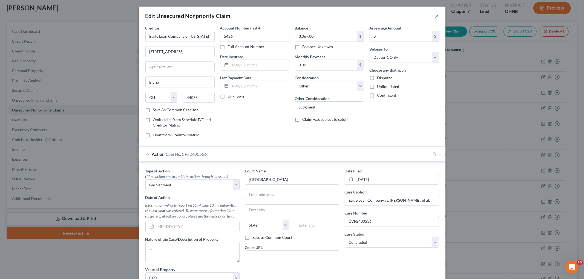
click at [435, 16] on button "×" at bounding box center [437, 16] width 4 height 7
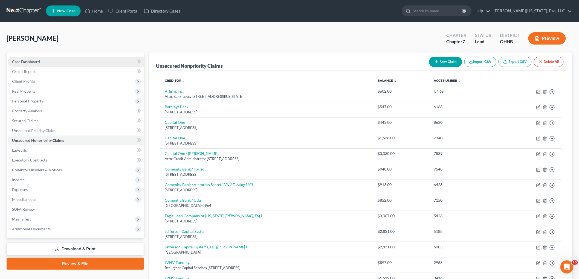
click at [45, 63] on link "Case Dashboard" at bounding box center [76, 62] width 136 height 10
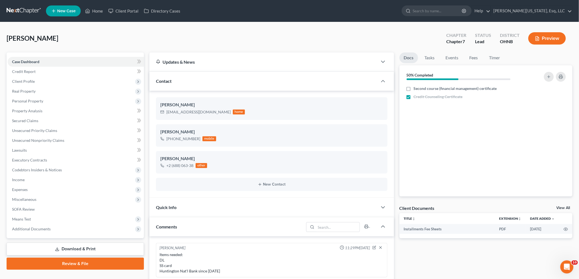
scroll to position [9, 0]
click at [92, 9] on link "Home" at bounding box center [93, 11] width 23 height 10
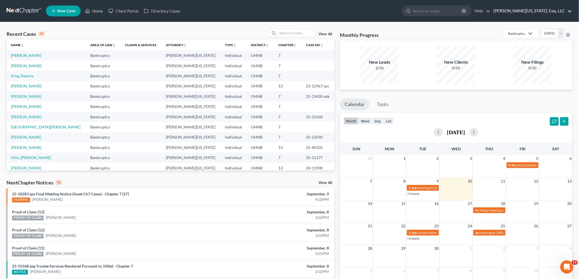
click at [542, 15] on link "[PERSON_NAME][US_STATE], Esq., LLC" at bounding box center [531, 11] width 81 height 10
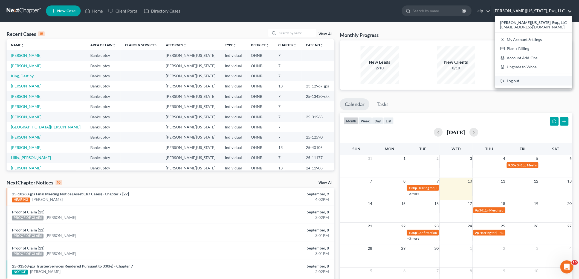
click at [530, 84] on link "Log out" at bounding box center [533, 80] width 77 height 9
